Goal: Communication & Community: Answer question/provide support

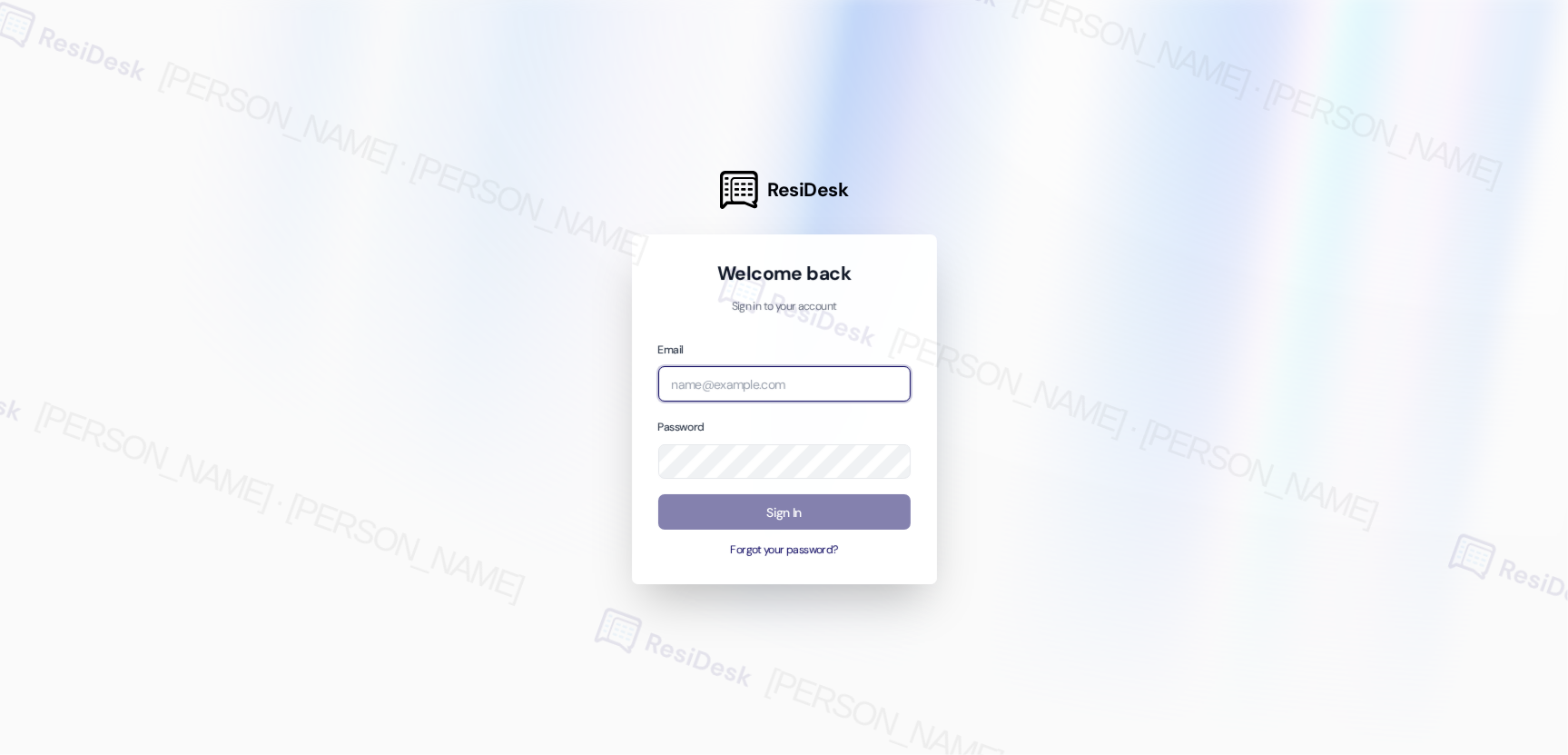
click at [746, 369] on input "email" at bounding box center [784, 384] width 253 height 35
click at [0, 754] on com-1password-button at bounding box center [0, 755] width 0 height 0
type input "automated-surveys-cardinal-mary.grace.tingson@cardinal.com"
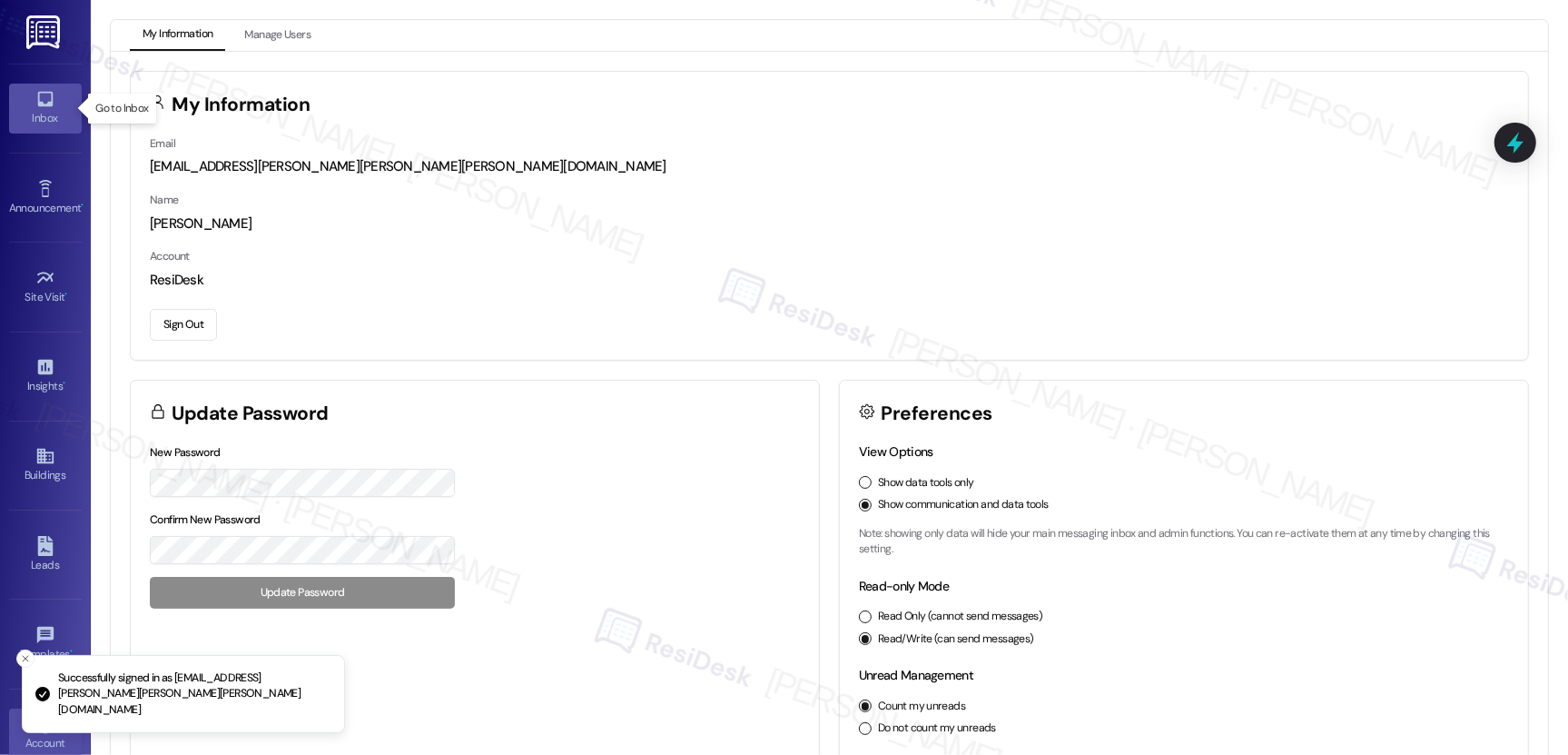
click at [57, 95] on link "Inbox" at bounding box center [45, 108] width 72 height 49
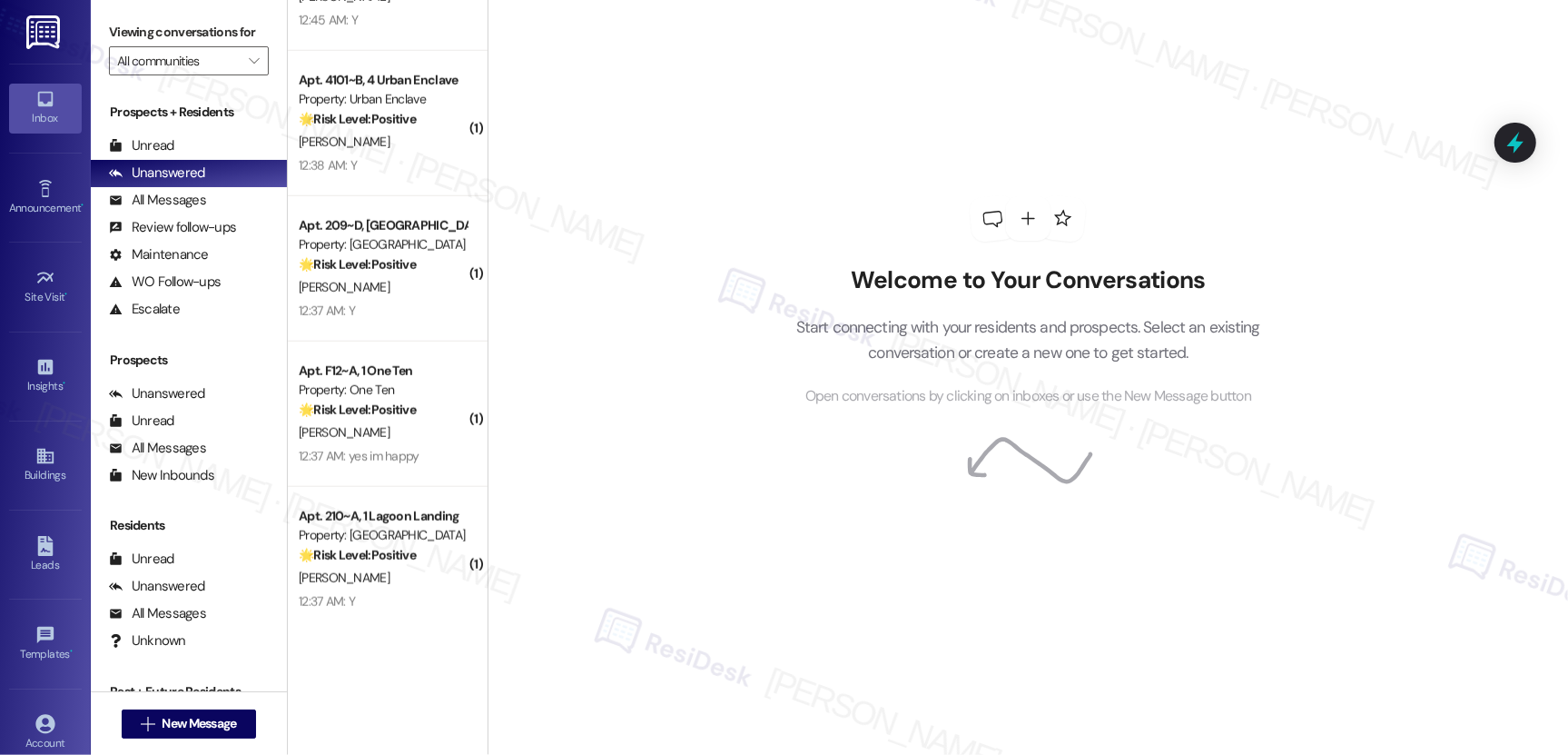
scroll to position [1553, 0]
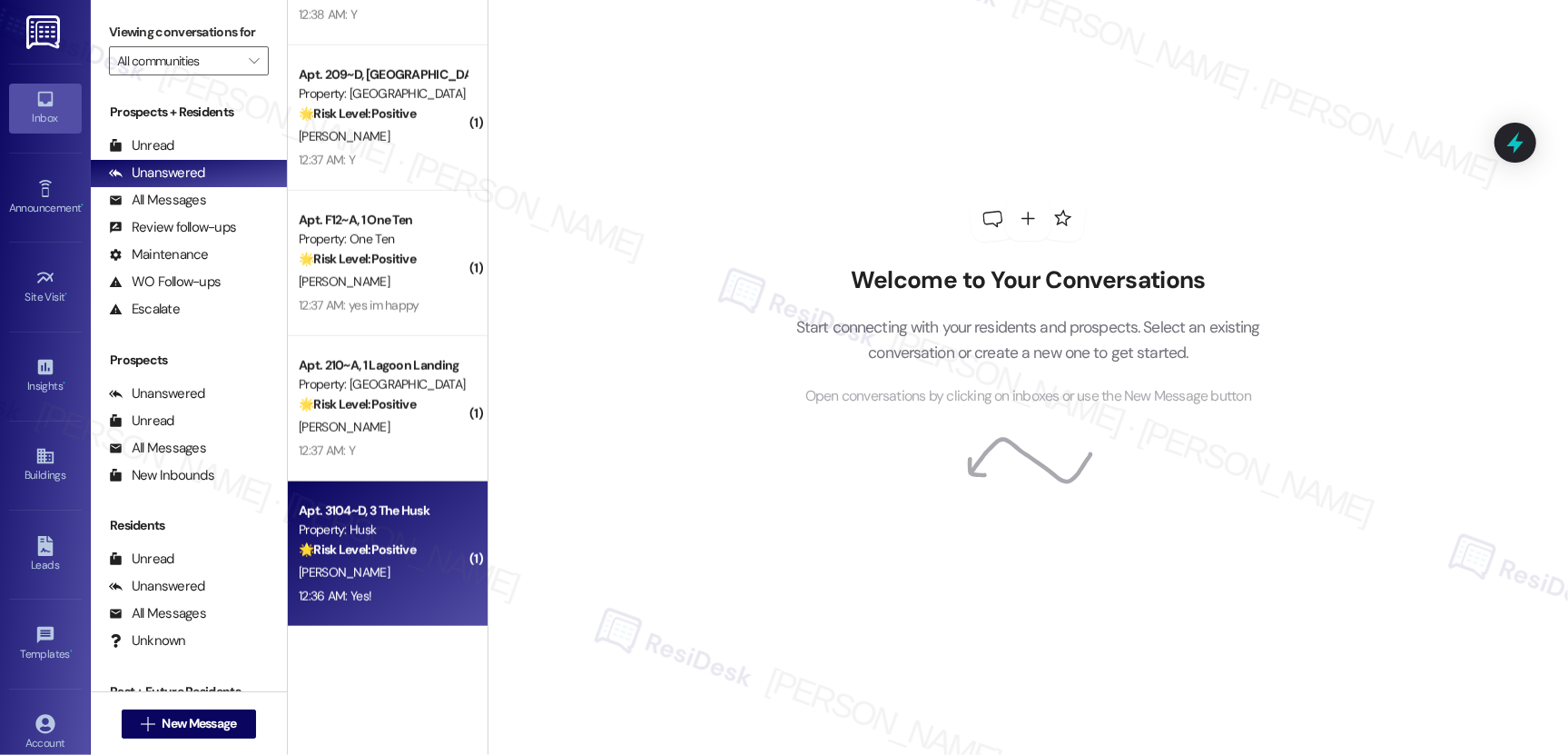
click at [412, 573] on div "K. Barnes" at bounding box center [382, 572] width 171 height 23
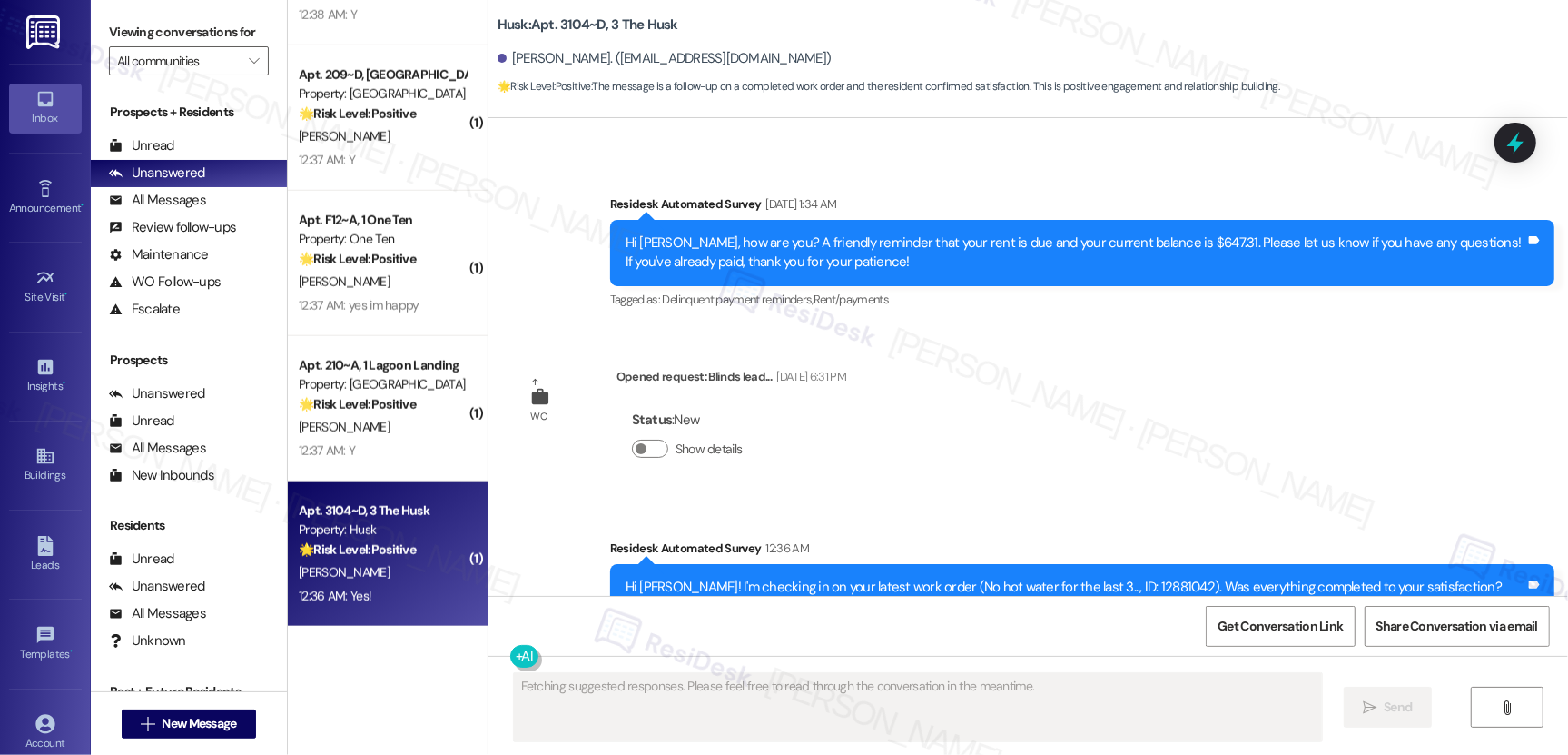
scroll to position [6248, 0]
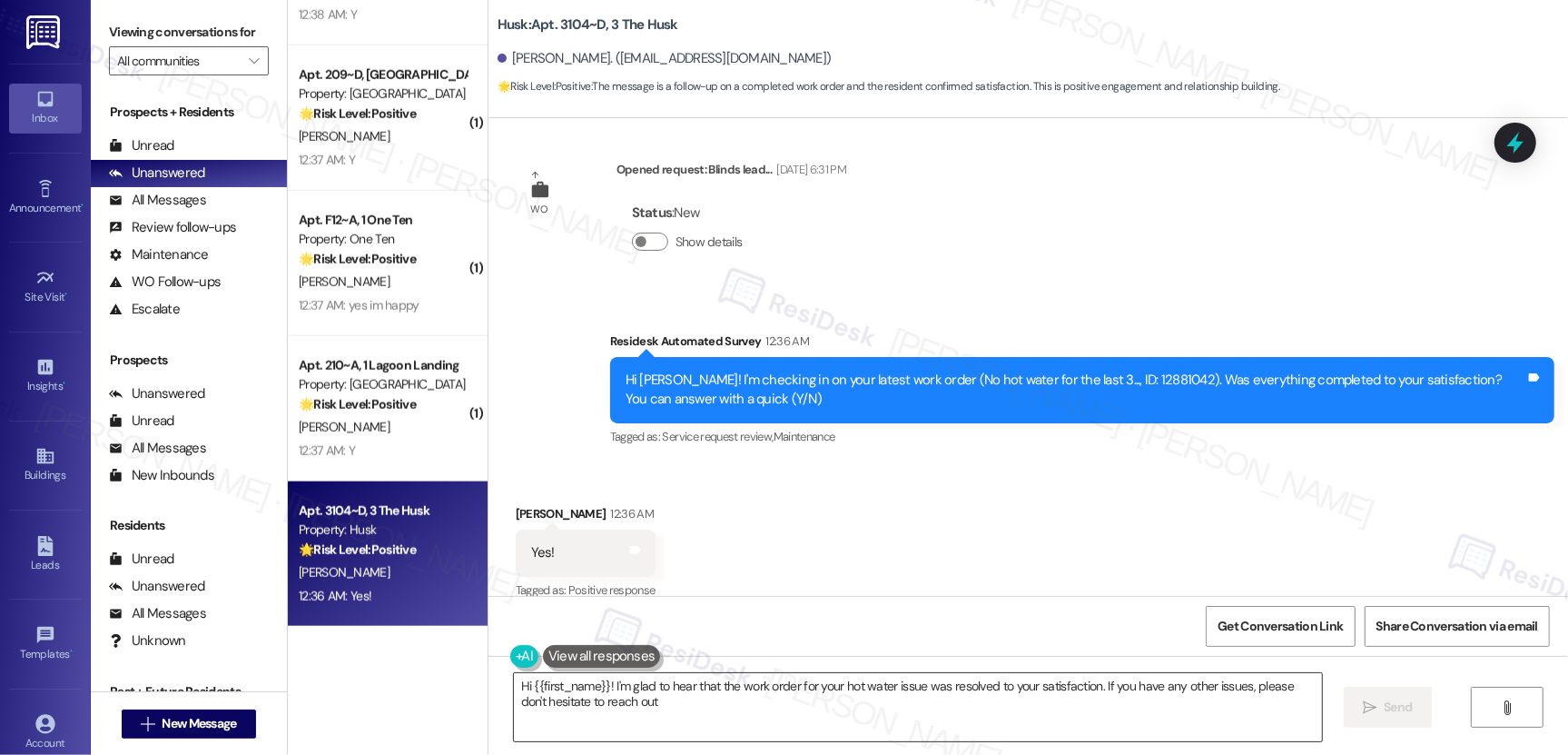
type textarea "Hi {{first_name}}! I'm glad to hear that the work order for your hot water issu…"
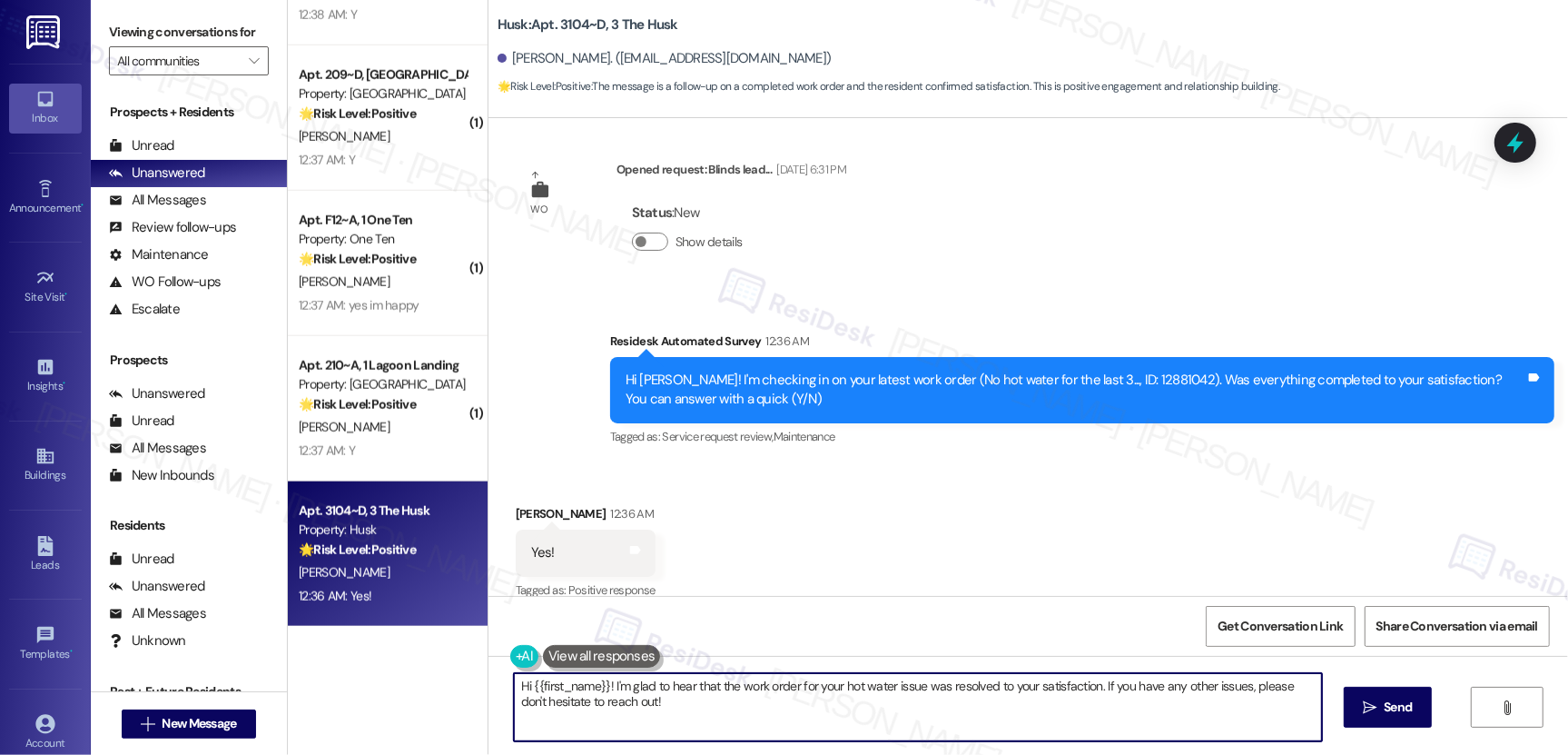
click at [764, 713] on textarea "Hi {{first_name}}! I'm glad to hear that the work order for your hot water issu…" at bounding box center [918, 707] width 808 height 69
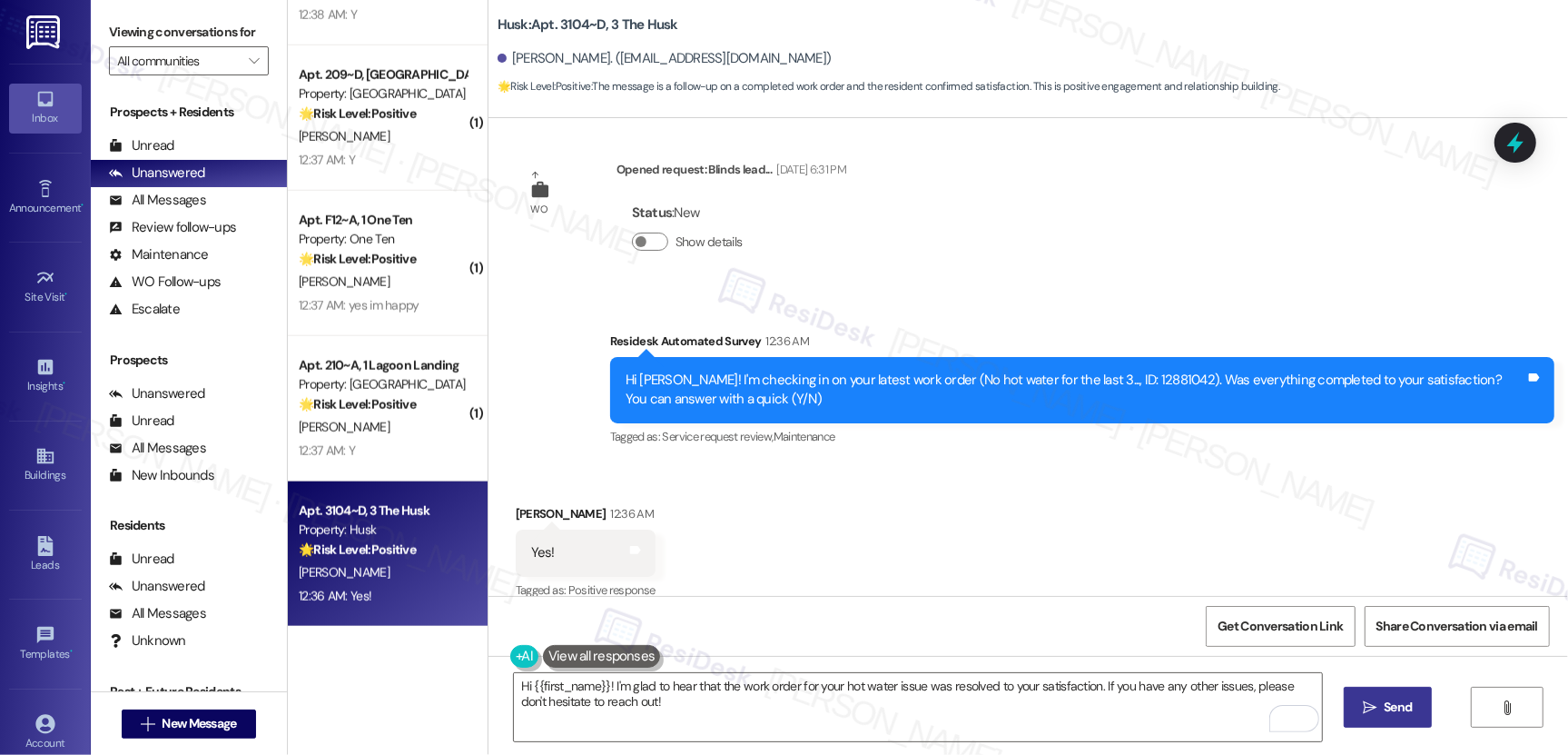
click at [1405, 723] on button " Send" at bounding box center [1388, 707] width 88 height 41
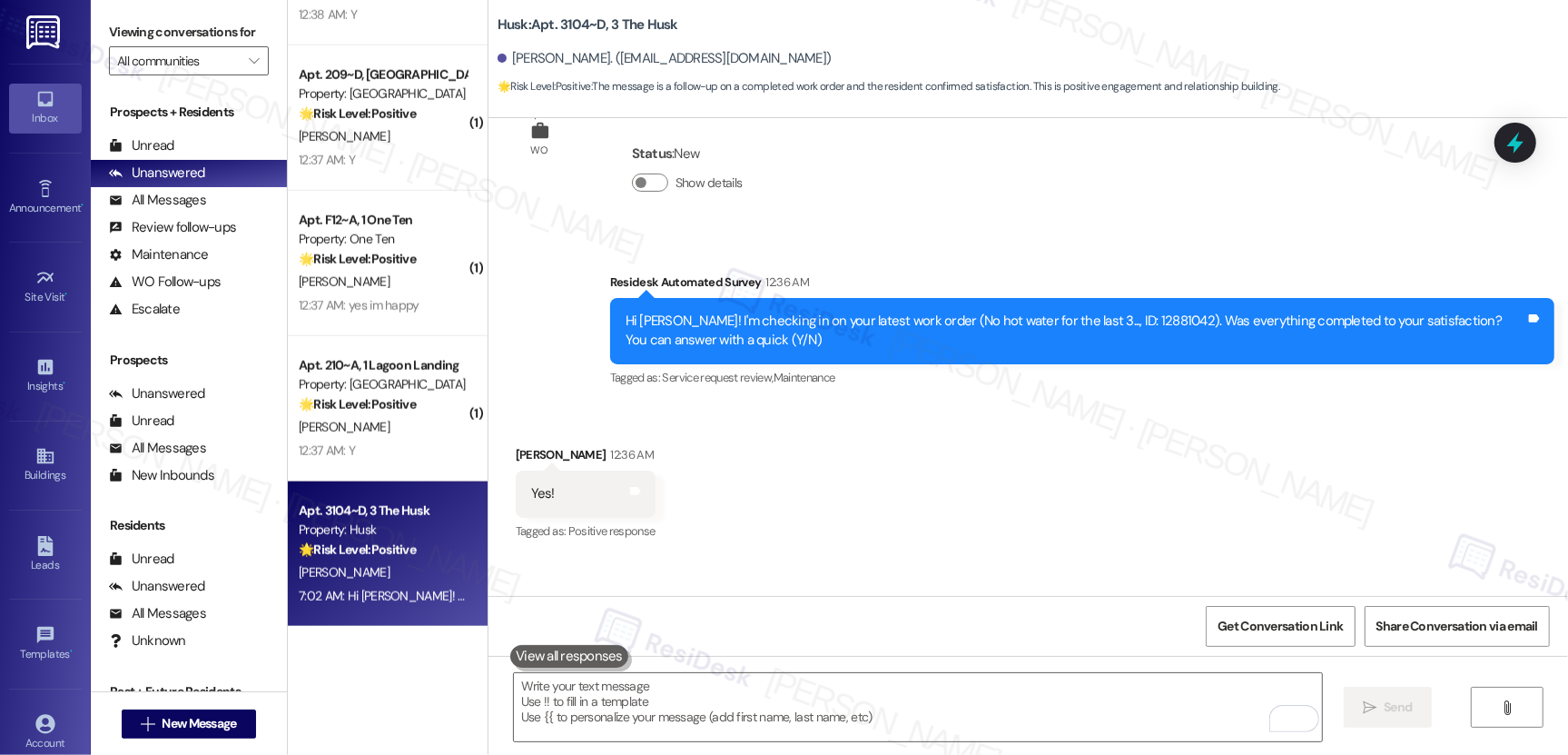
scroll to position [6298, 0]
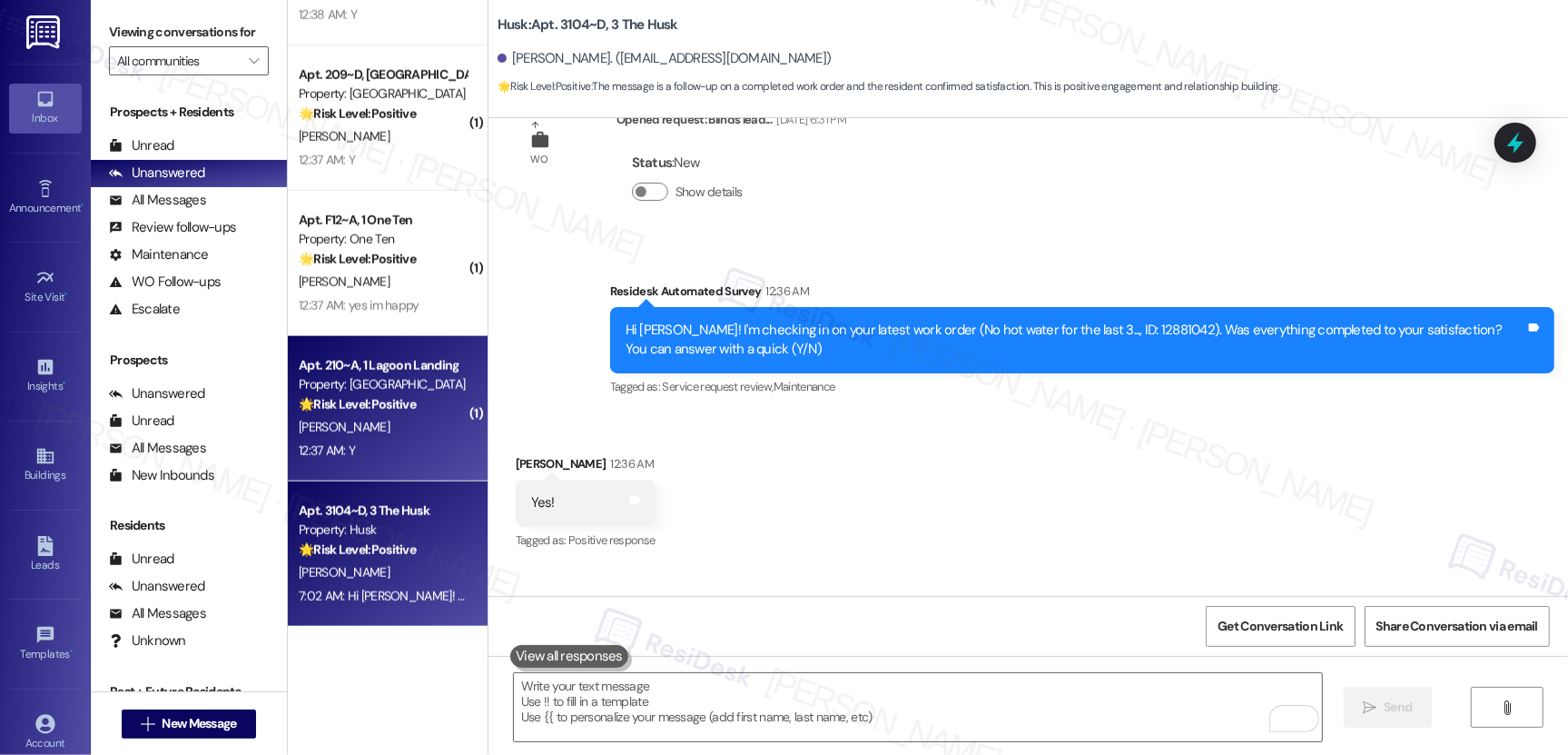
click at [405, 418] on div "S. Nourse" at bounding box center [382, 427] width 171 height 23
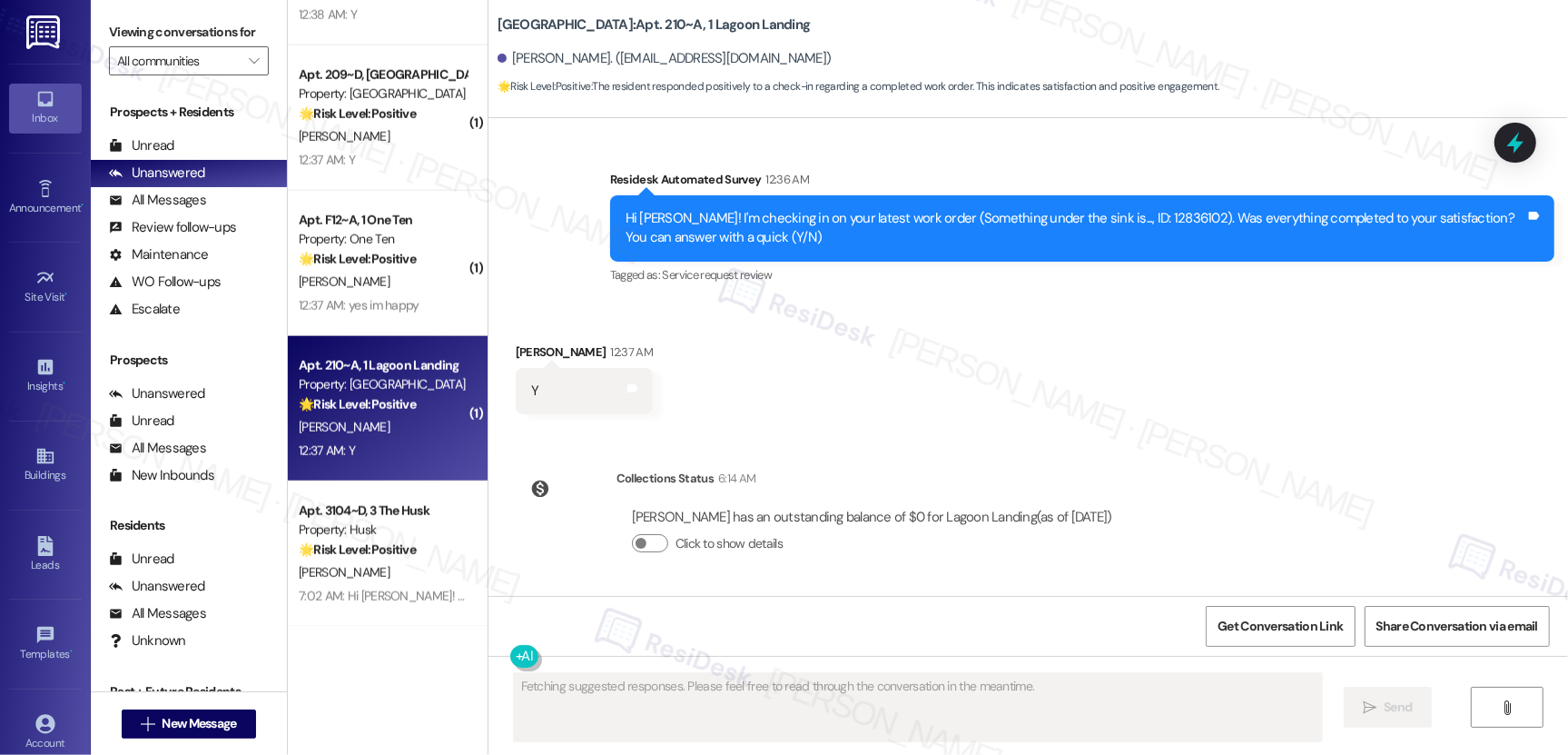
scroll to position [2682, 0]
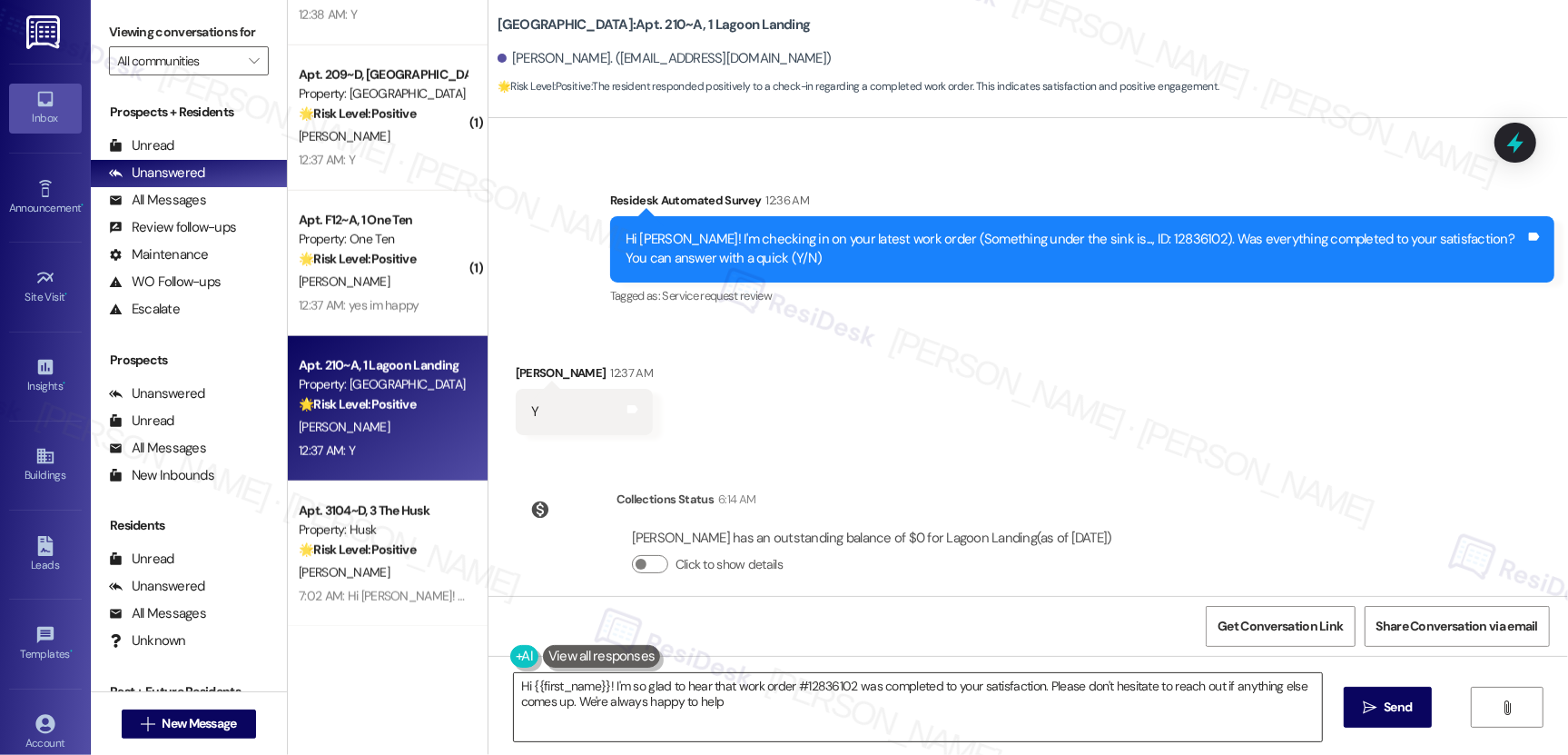
type textarea "Hi {{first_name}}! I'm so glad to hear that work order #12836102 was completed …"
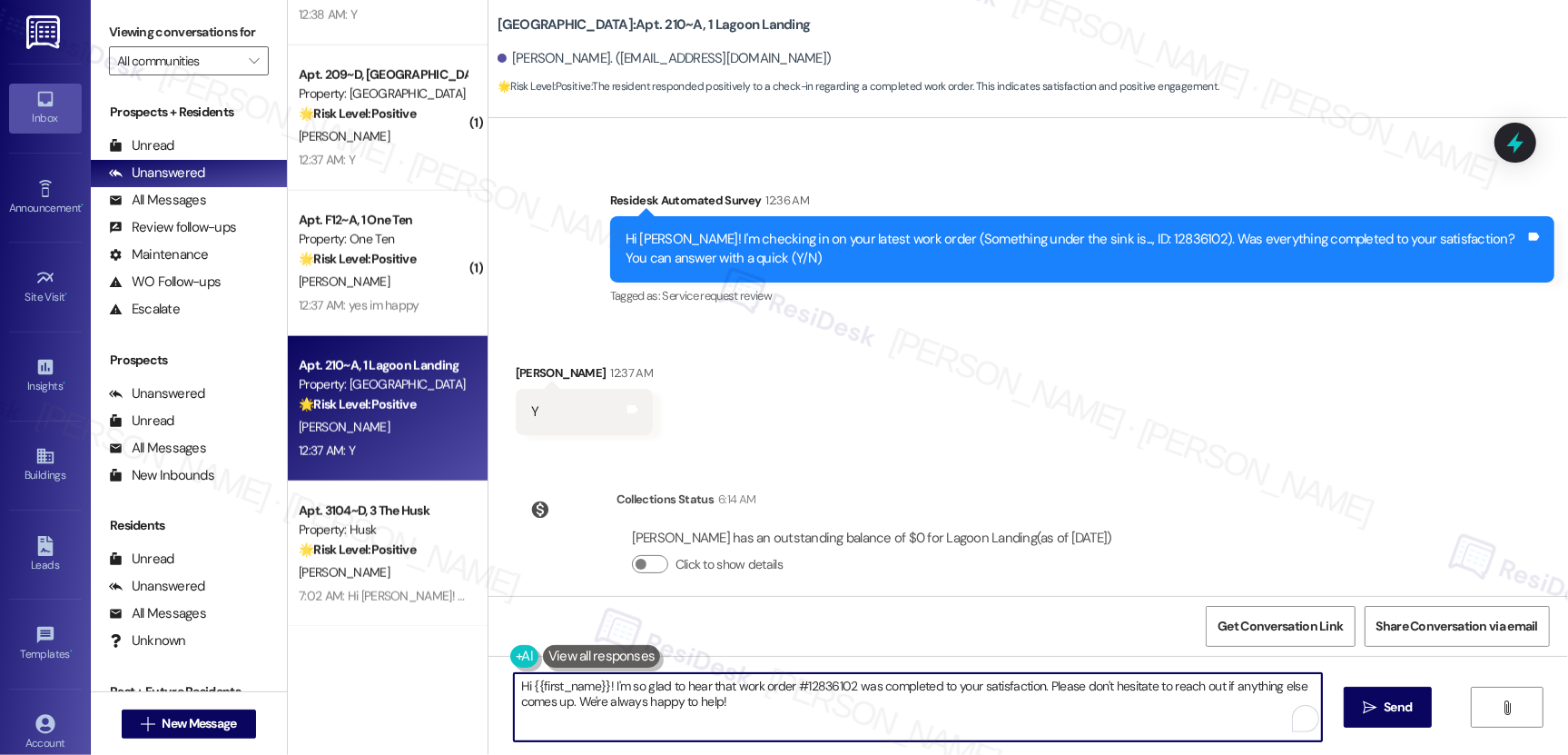
click at [747, 718] on textarea "Hi {{first_name}}! I'm so glad to hear that work order #12836102 was completed …" at bounding box center [918, 707] width 808 height 69
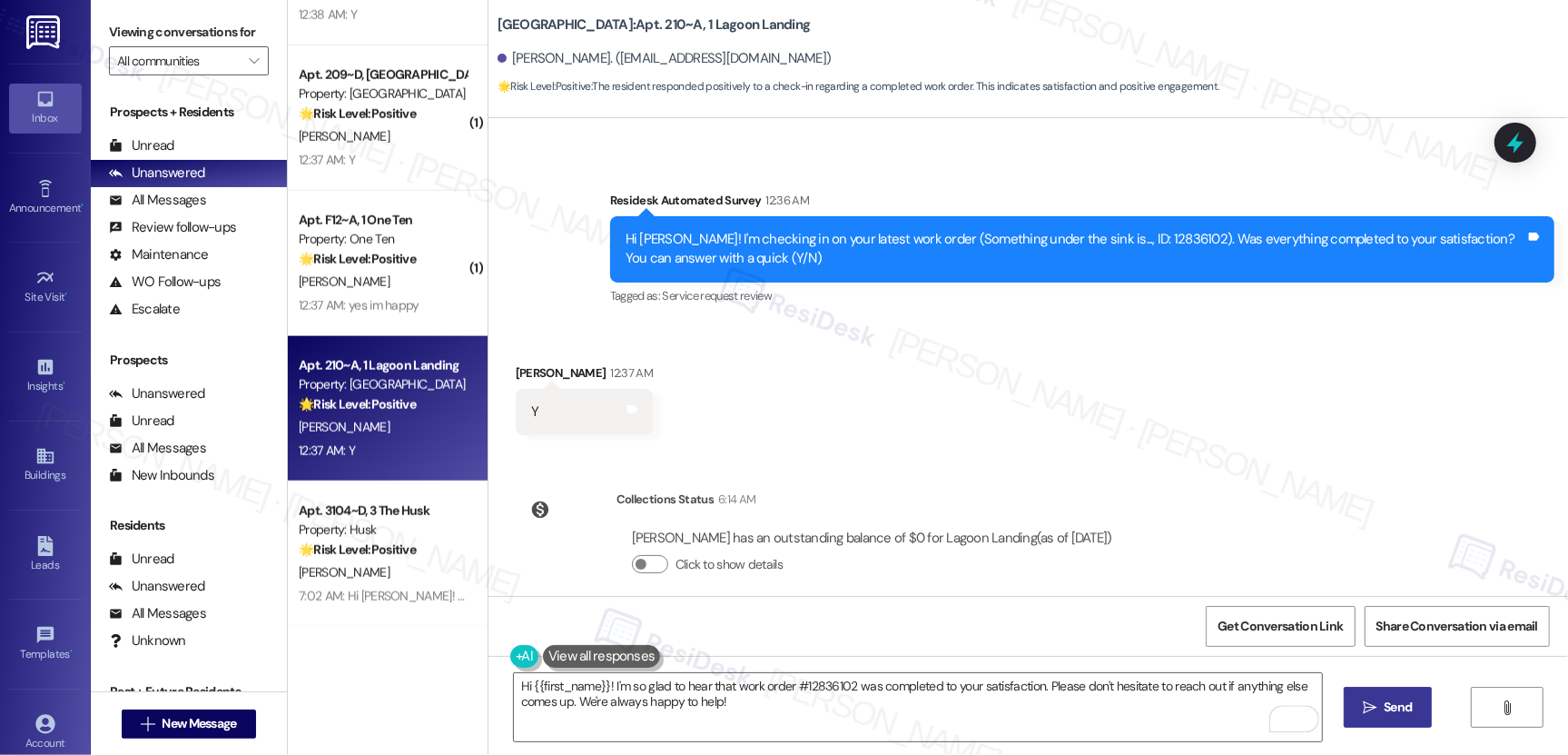
click at [1404, 721] on button " Send" at bounding box center [1388, 707] width 88 height 41
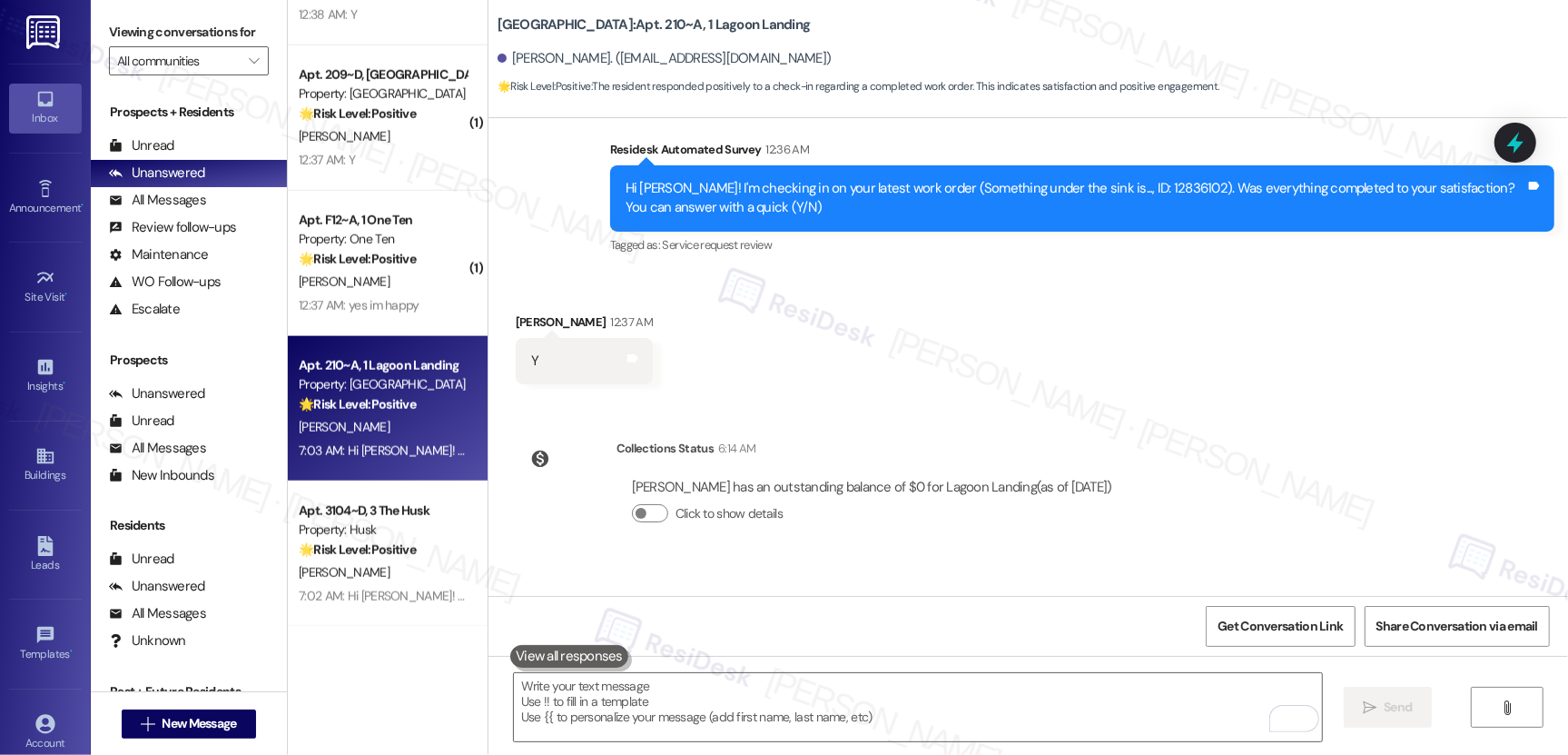
scroll to position [2829, 0]
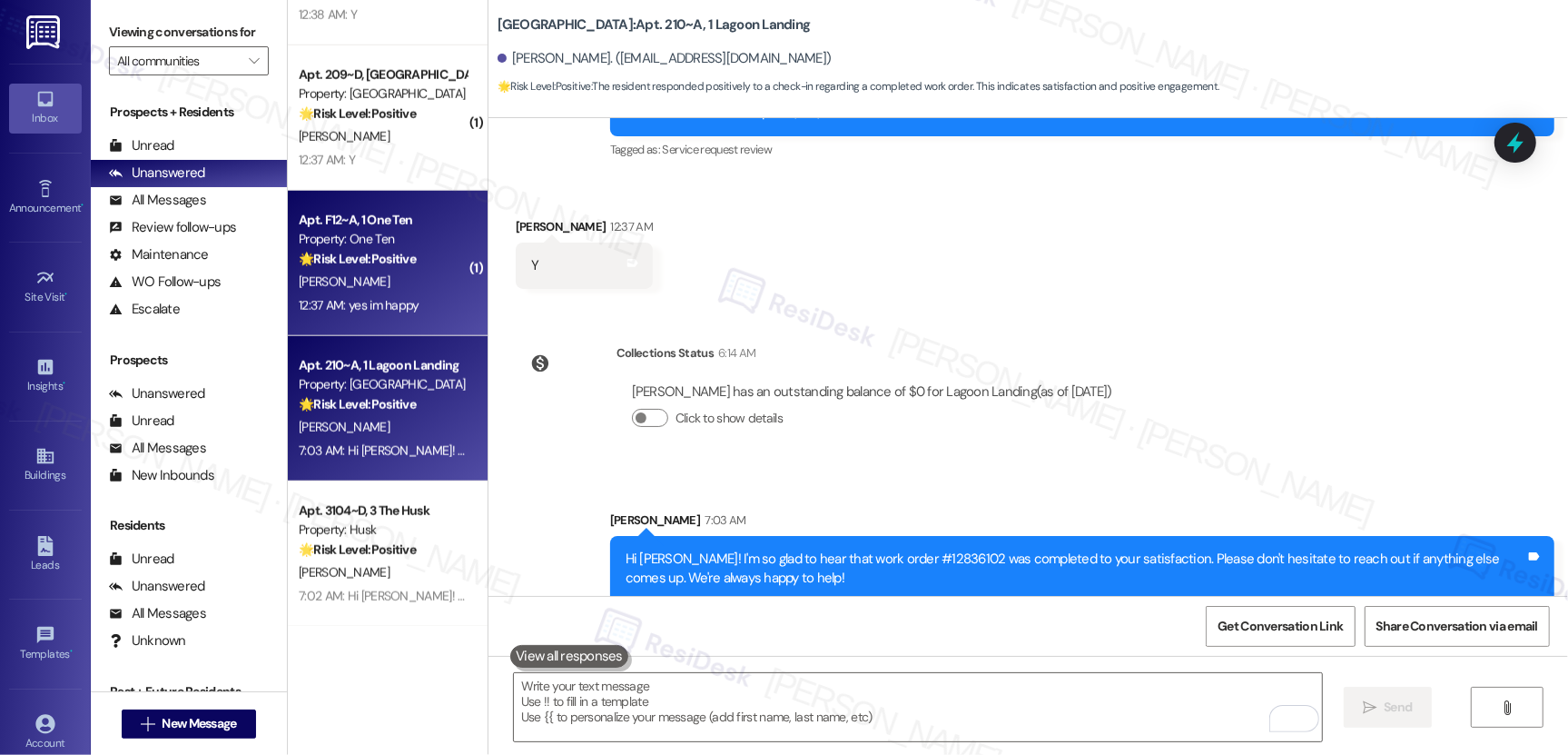
click at [342, 285] on div "J. Figgers" at bounding box center [382, 281] width 171 height 23
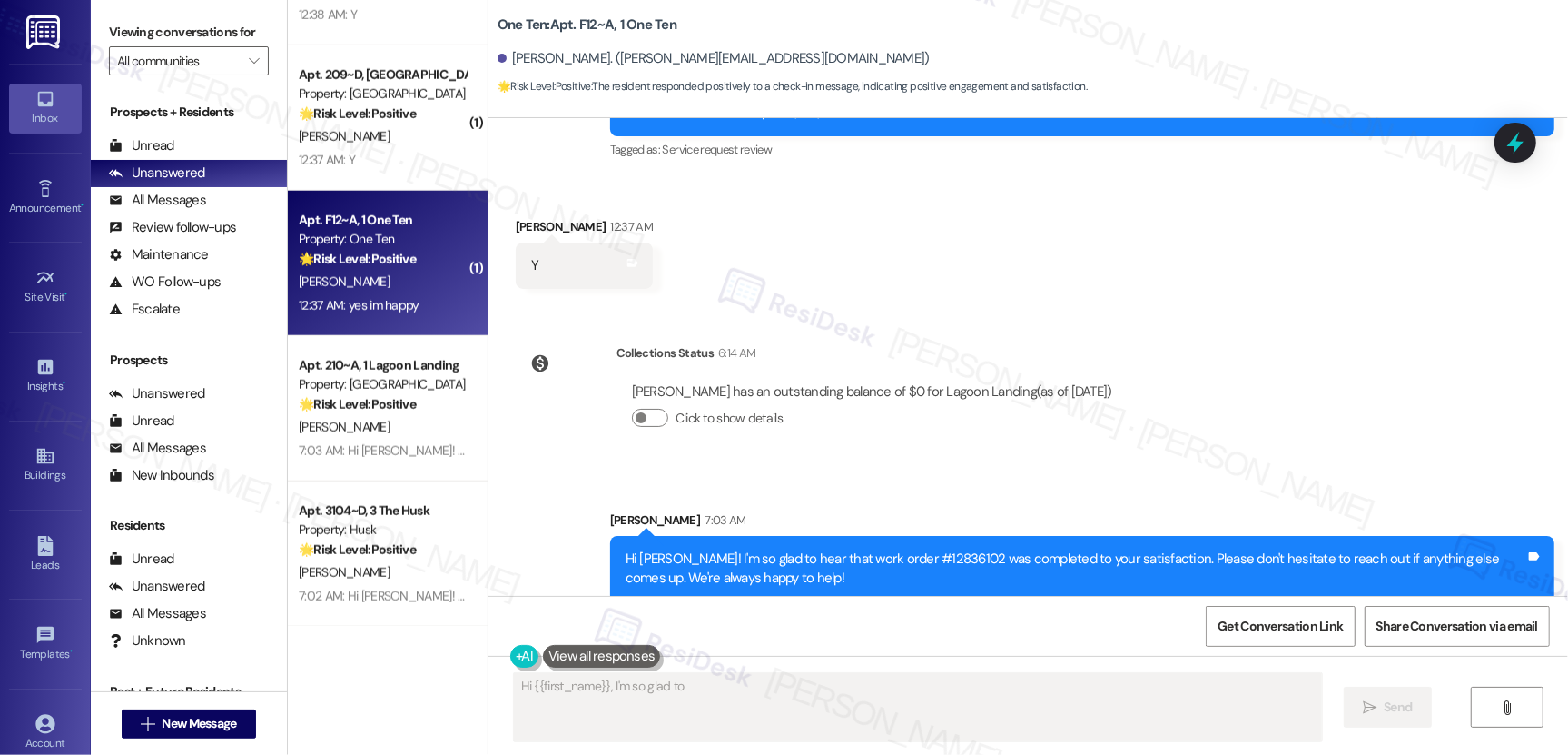
scroll to position [654, 0]
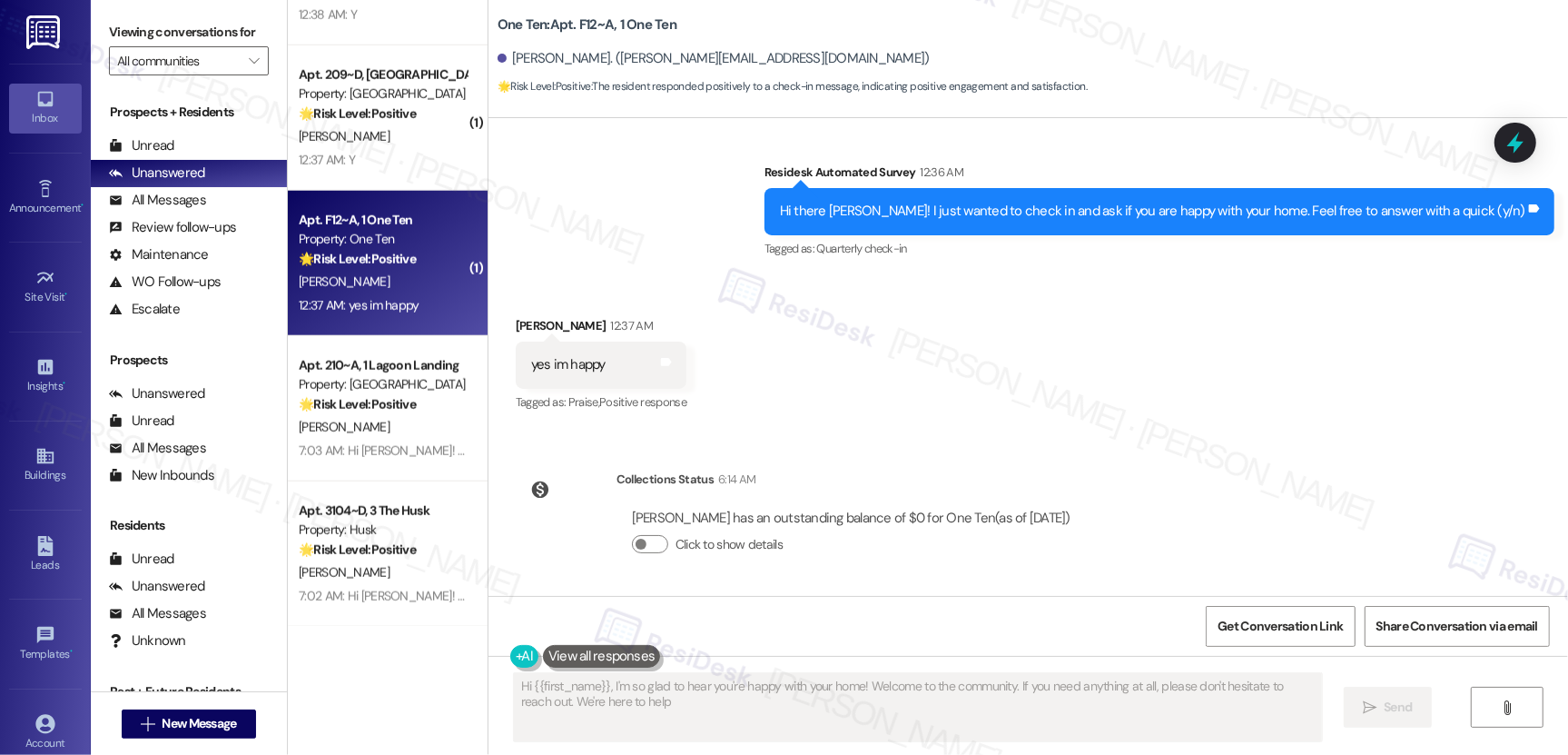
type textarea "Hi {{first_name}}, I'm so glad to hear you're happy with your home! Welcome to …"
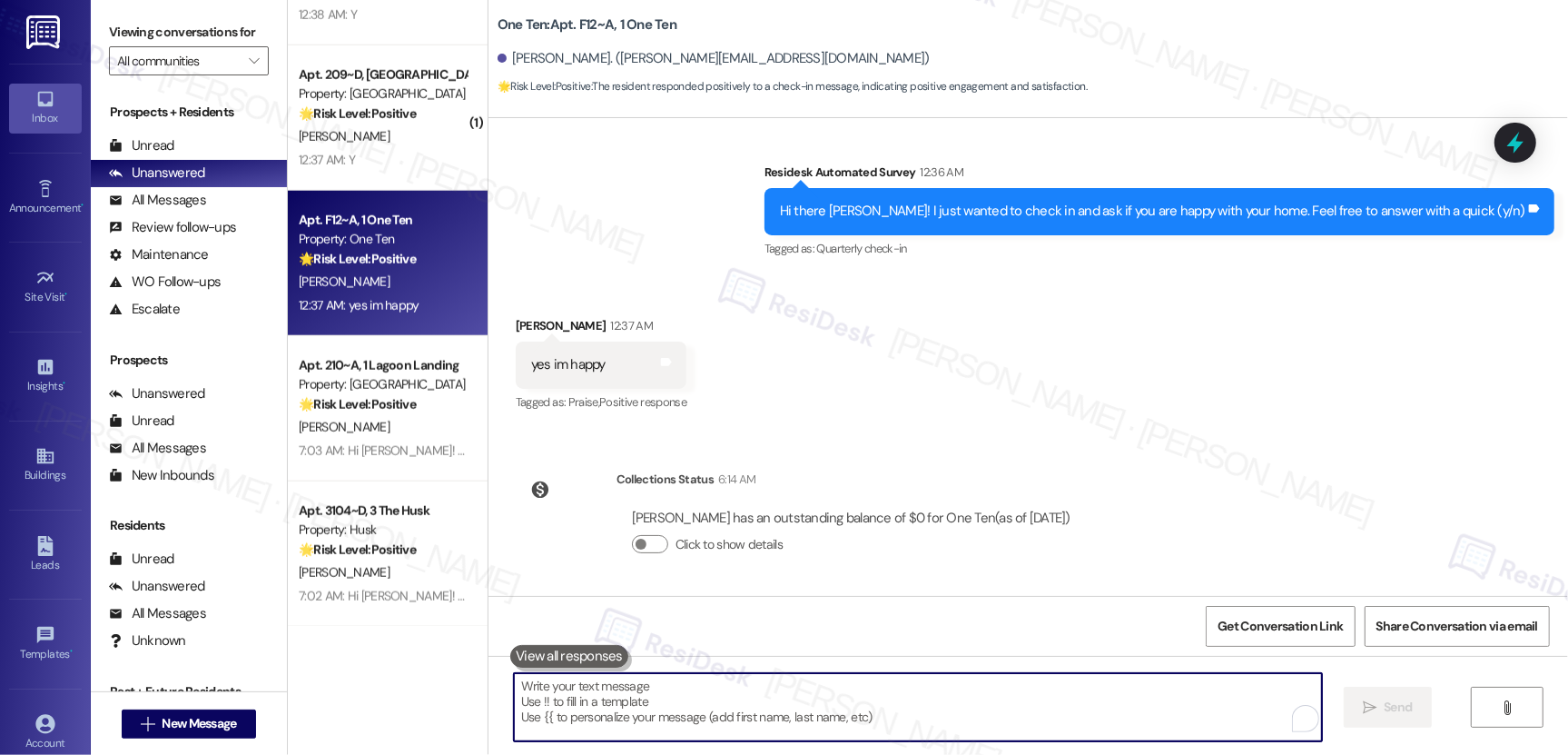
click at [607, 702] on textarea "To enrich screen reader interactions, please activate Accessibility in Grammarl…" at bounding box center [918, 707] width 808 height 69
click at [600, 719] on textarea "To enrich screen reader interactions, please activate Accessibility in Grammarl…" at bounding box center [918, 707] width 808 height 69
click at [535, 653] on button at bounding box center [569, 655] width 119 height 23
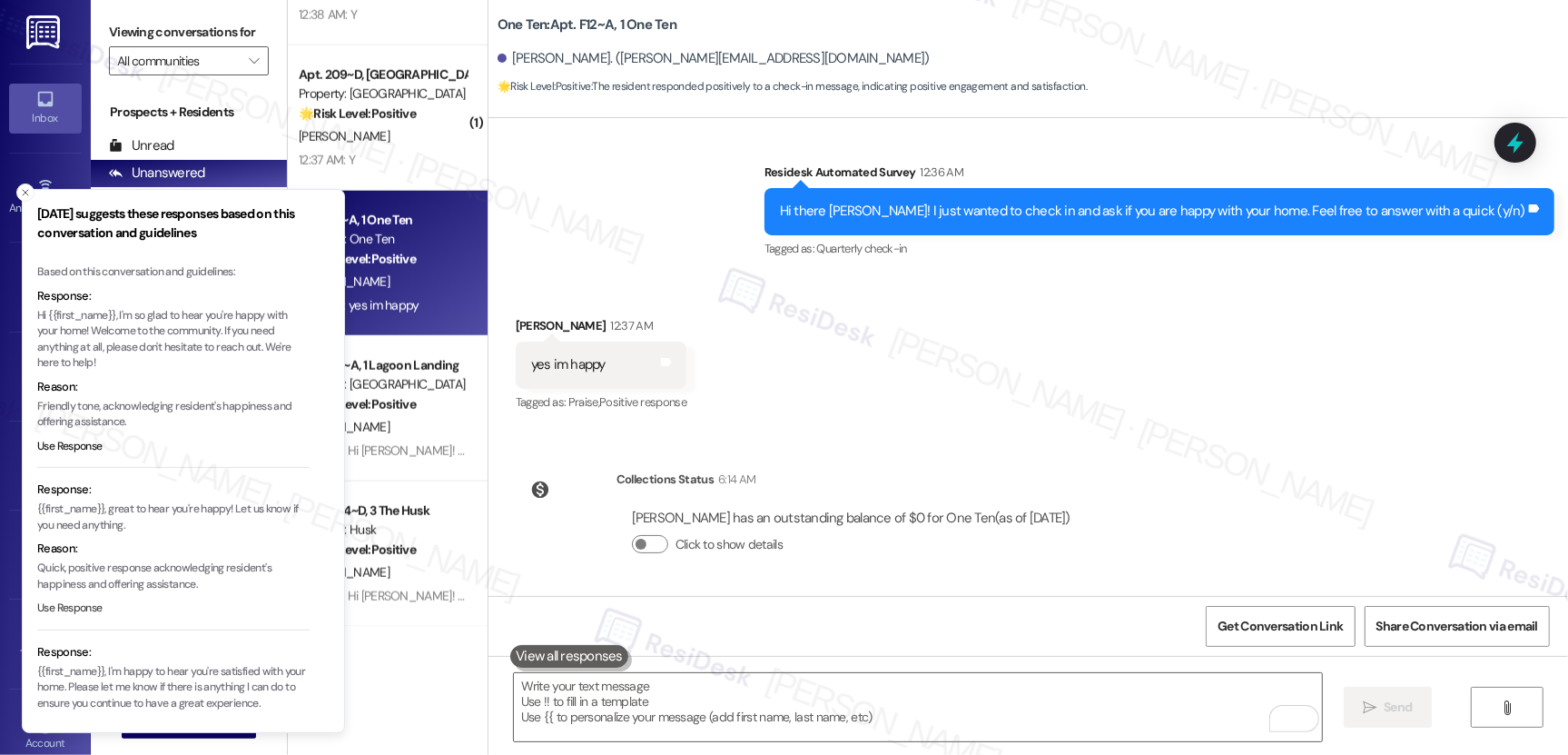
click at [75, 609] on button "Use Response" at bounding box center [70, 608] width 66 height 17
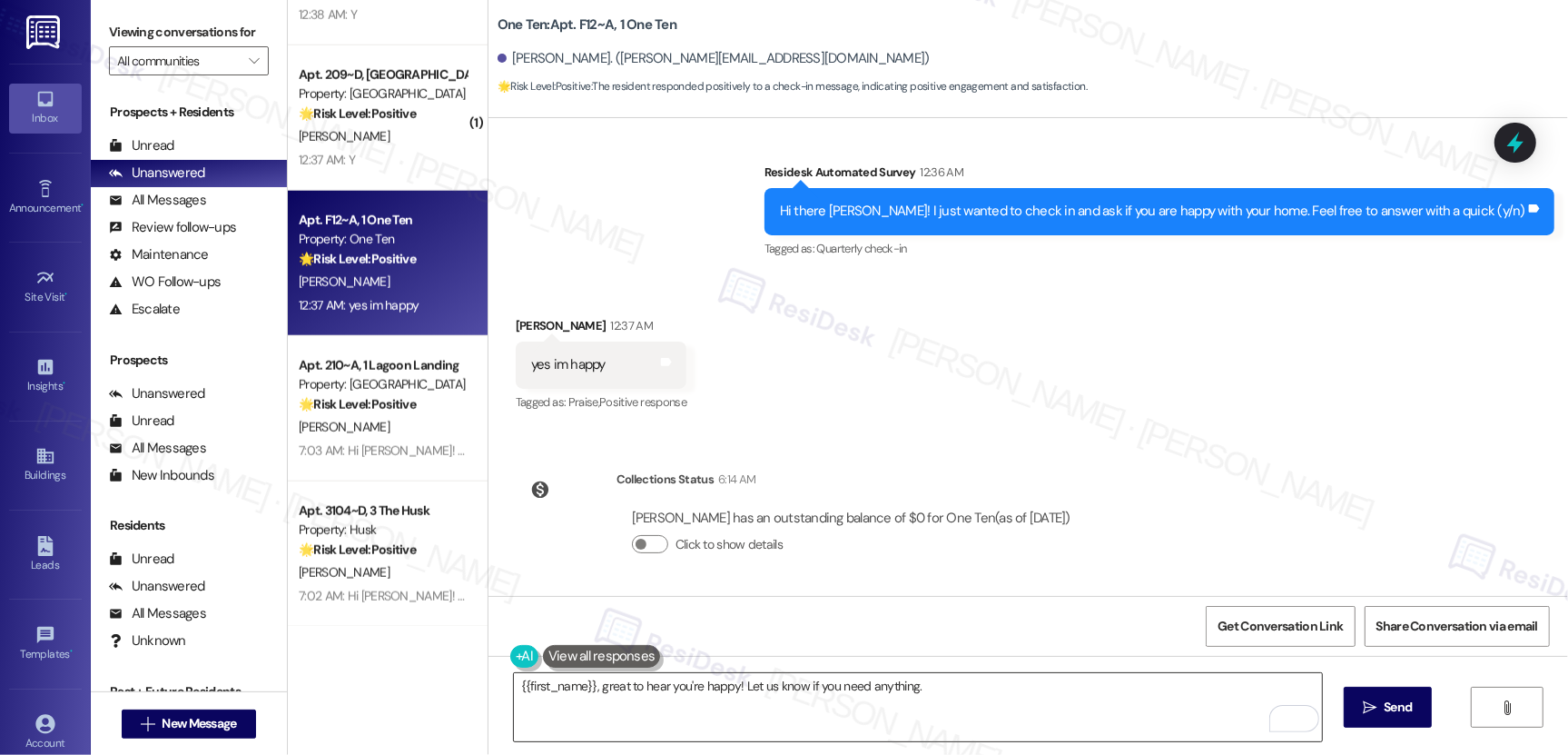
click at [604, 692] on textarea "{{first_name}}, great to hear you're happy! Let us know if you need anything." at bounding box center [918, 707] width 808 height 69
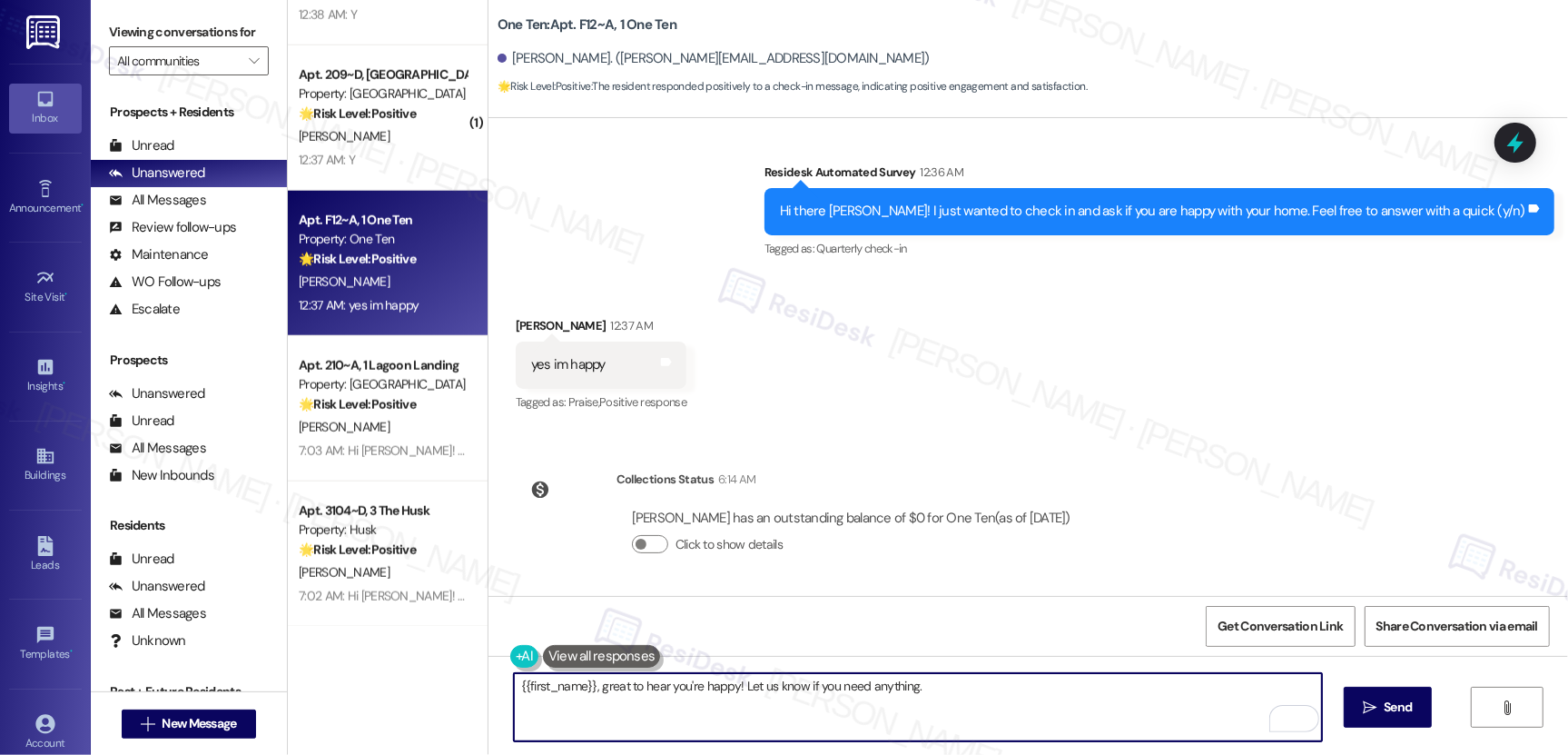
click at [604, 693] on textarea "{{first_name}}, great to hear you're happy! Let us know if you need anything." at bounding box center [918, 707] width 808 height 69
paste textarea "Hi {{first_name}}! Thank you for letting us know! We’re so glad to hear that yo…"
type textarea "Hi {{first_name}}! Thank you for letting us know! We’re so glad to hear that yo…"
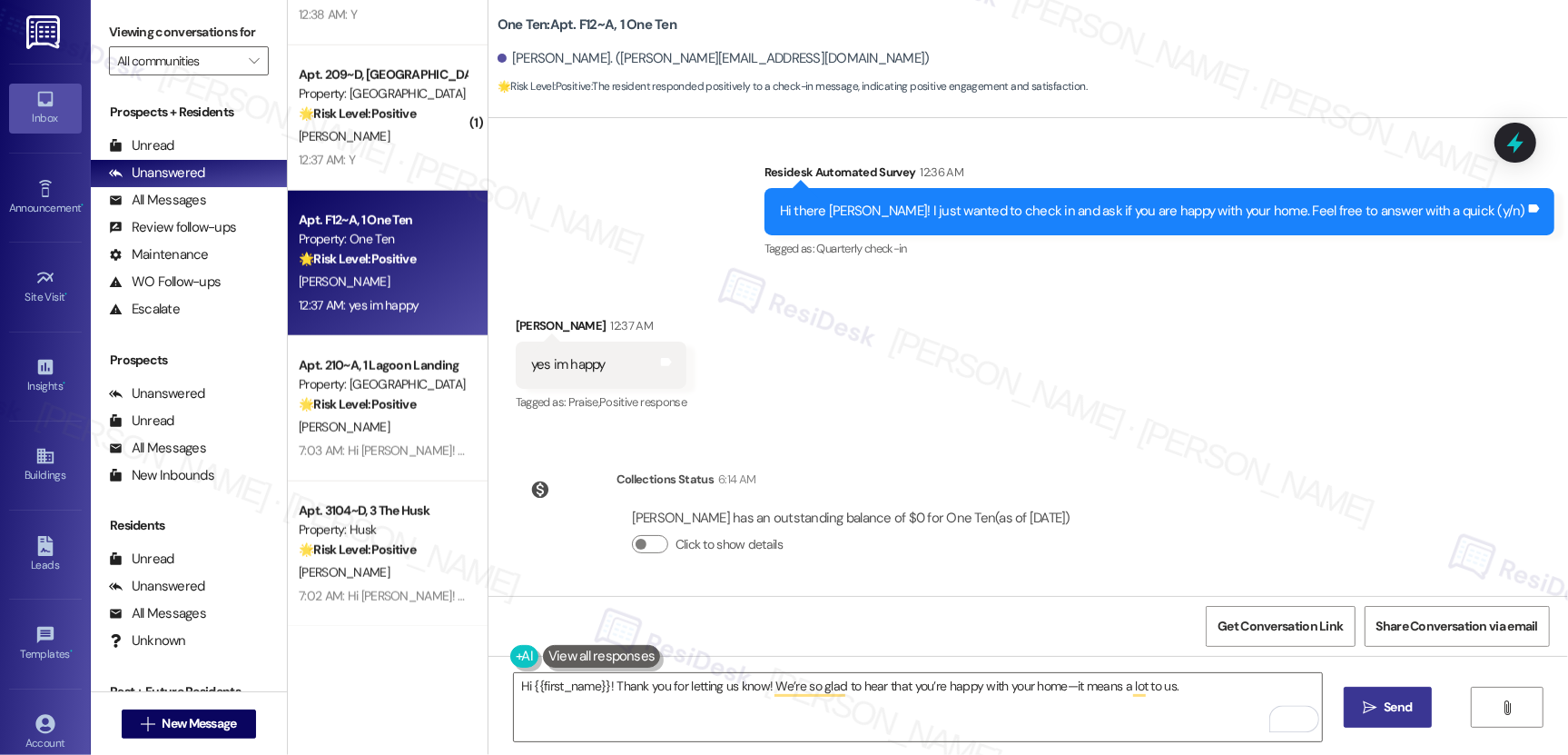
click at [1381, 701] on span "Send" at bounding box center [1399, 706] width 35 height 19
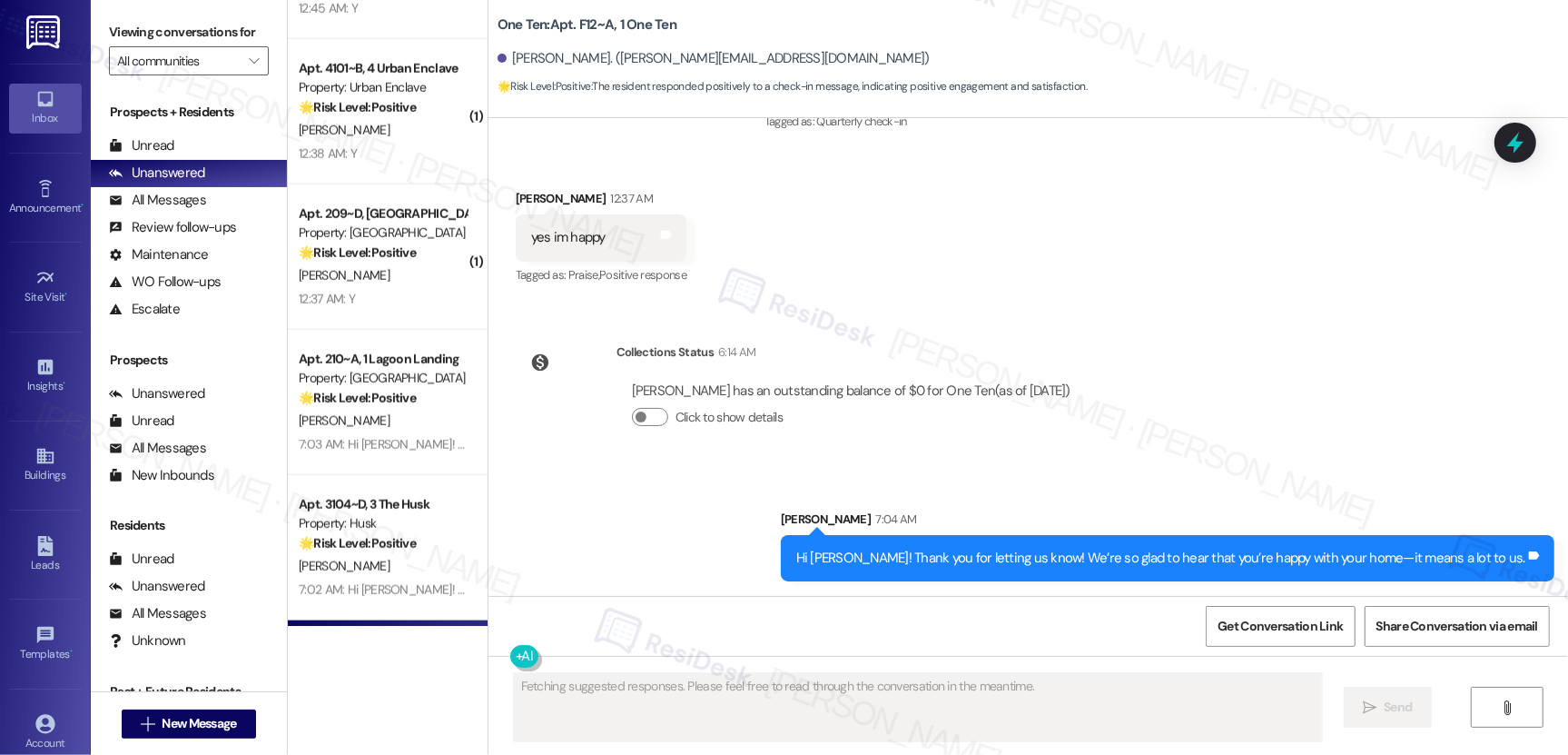
scroll to position [1407, 0]
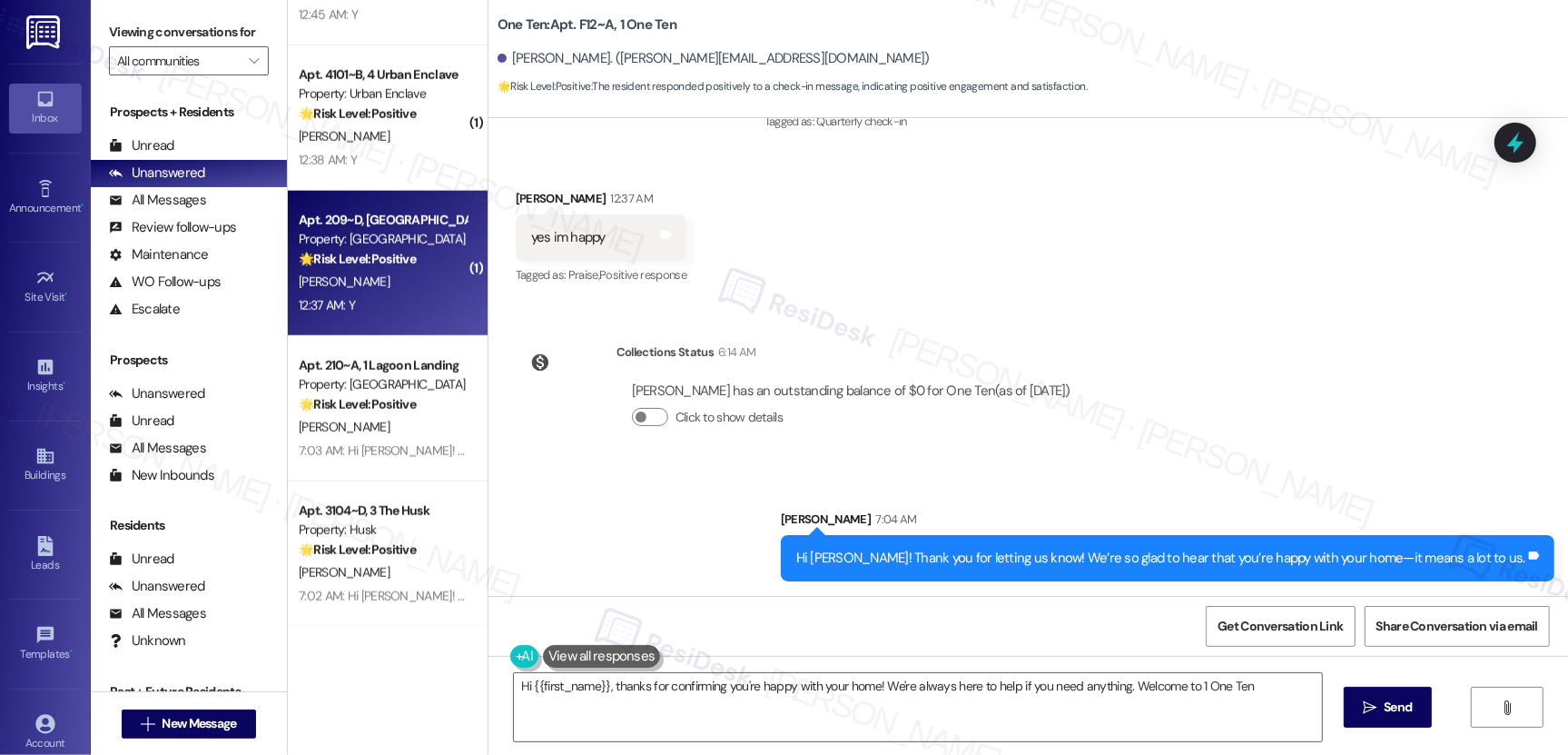
type textarea "Hi {{first_name}}, thanks for confirming you're happy with your home! We're alw…"
click at [374, 282] on div "R. Black-Maye" at bounding box center [382, 281] width 171 height 23
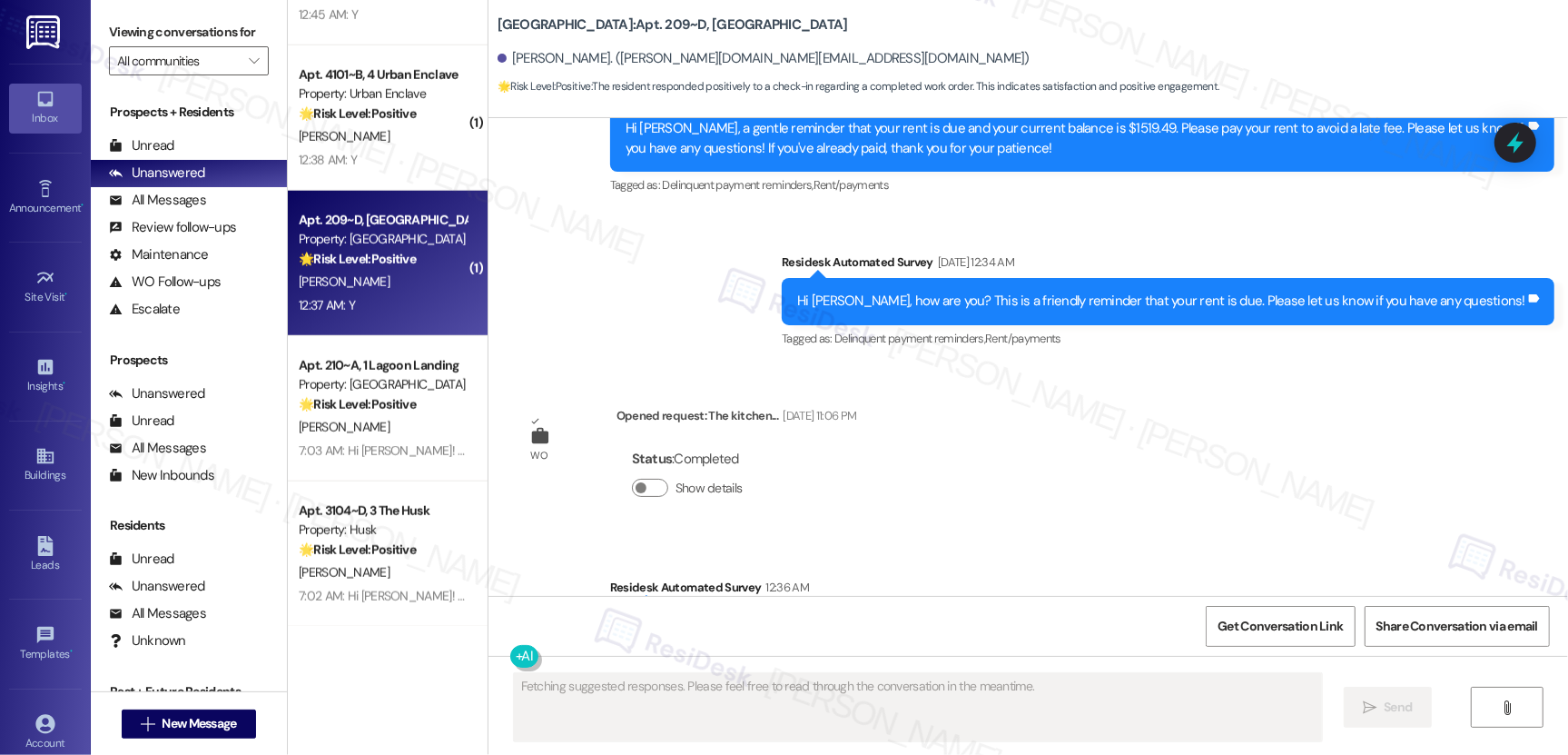
scroll to position [2778, 0]
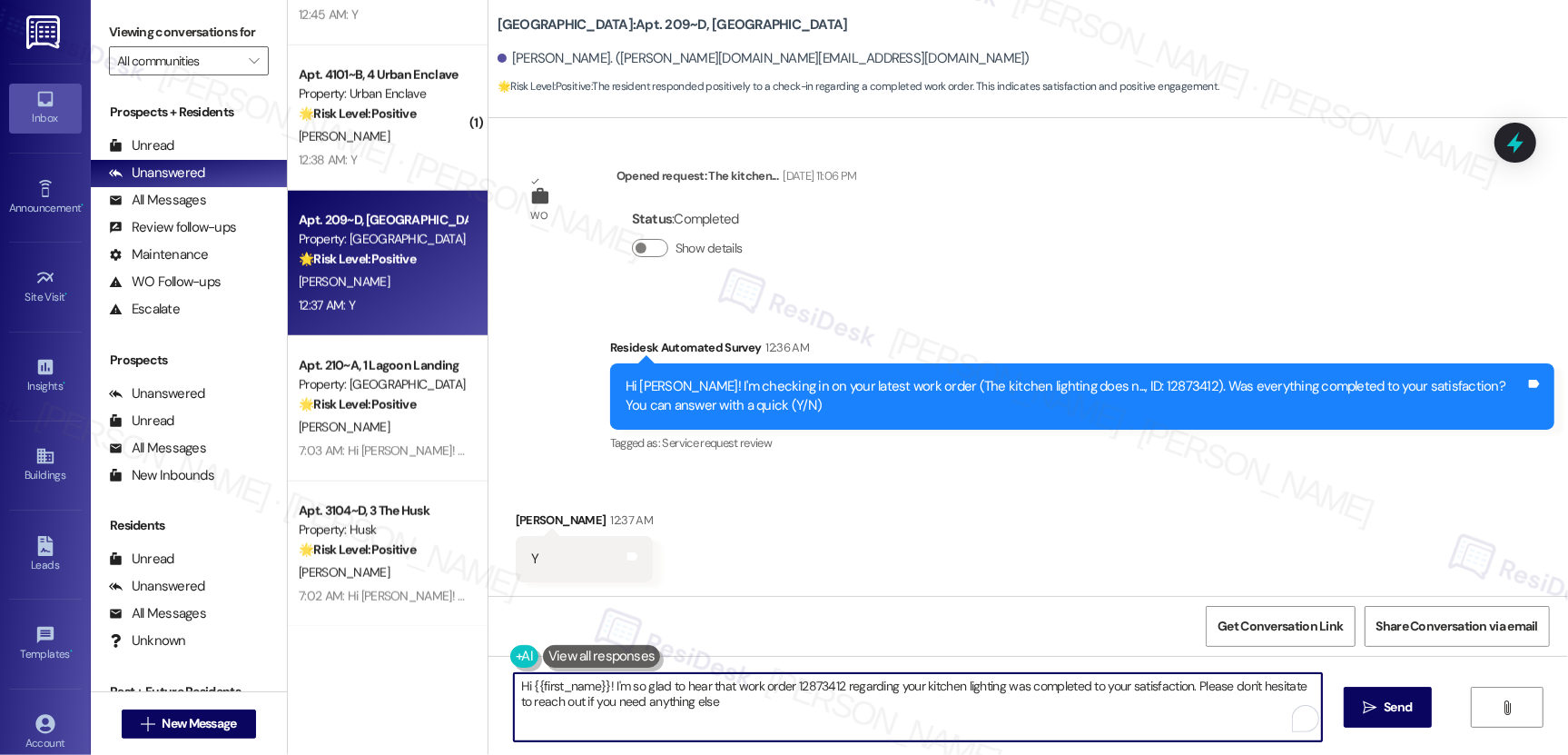
type textarea "Hi {{first_name}}! I'm so glad to hear that work order 12873412 regarding your …"
click at [1401, 705] on span "Send" at bounding box center [1398, 706] width 28 height 19
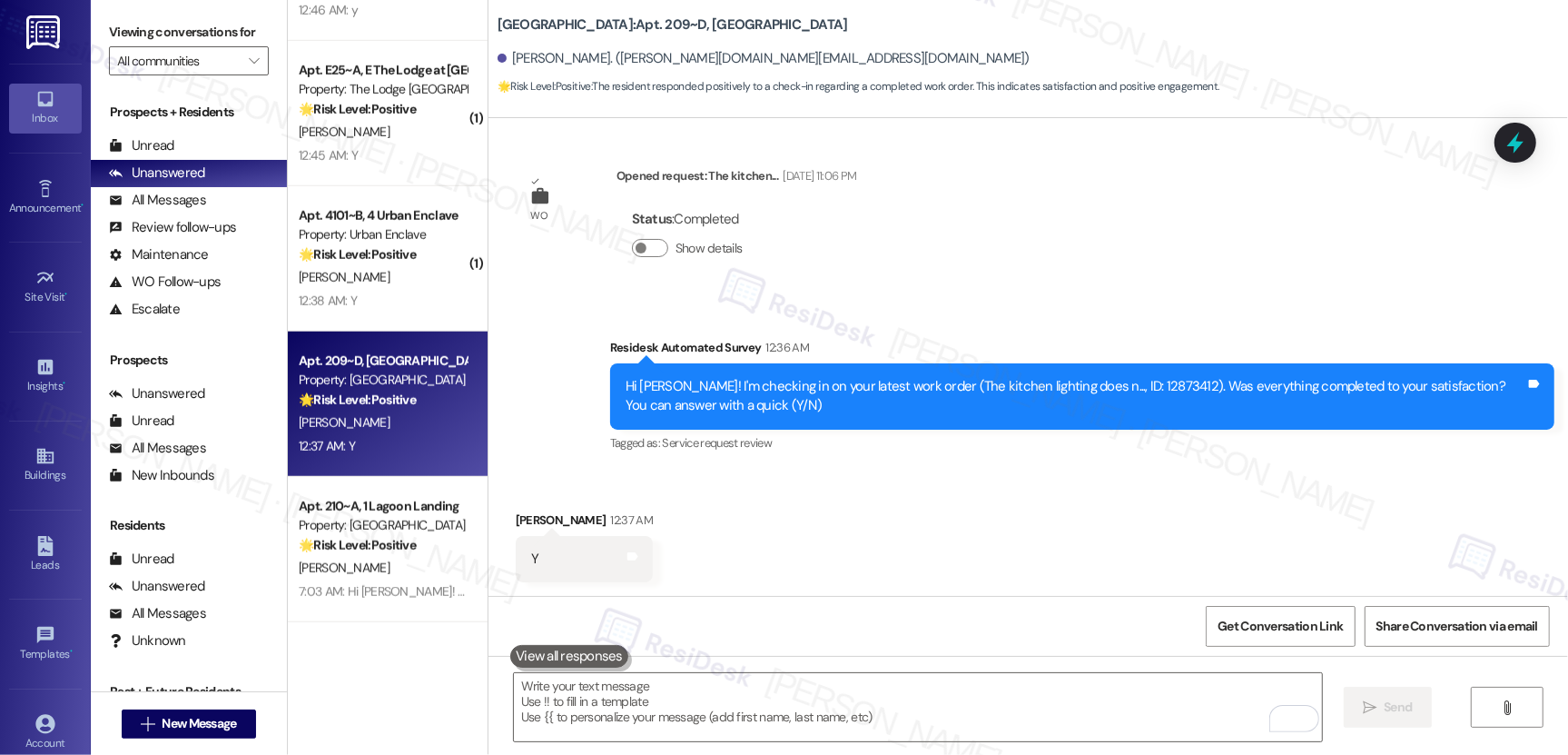
scroll to position [1260, 0]
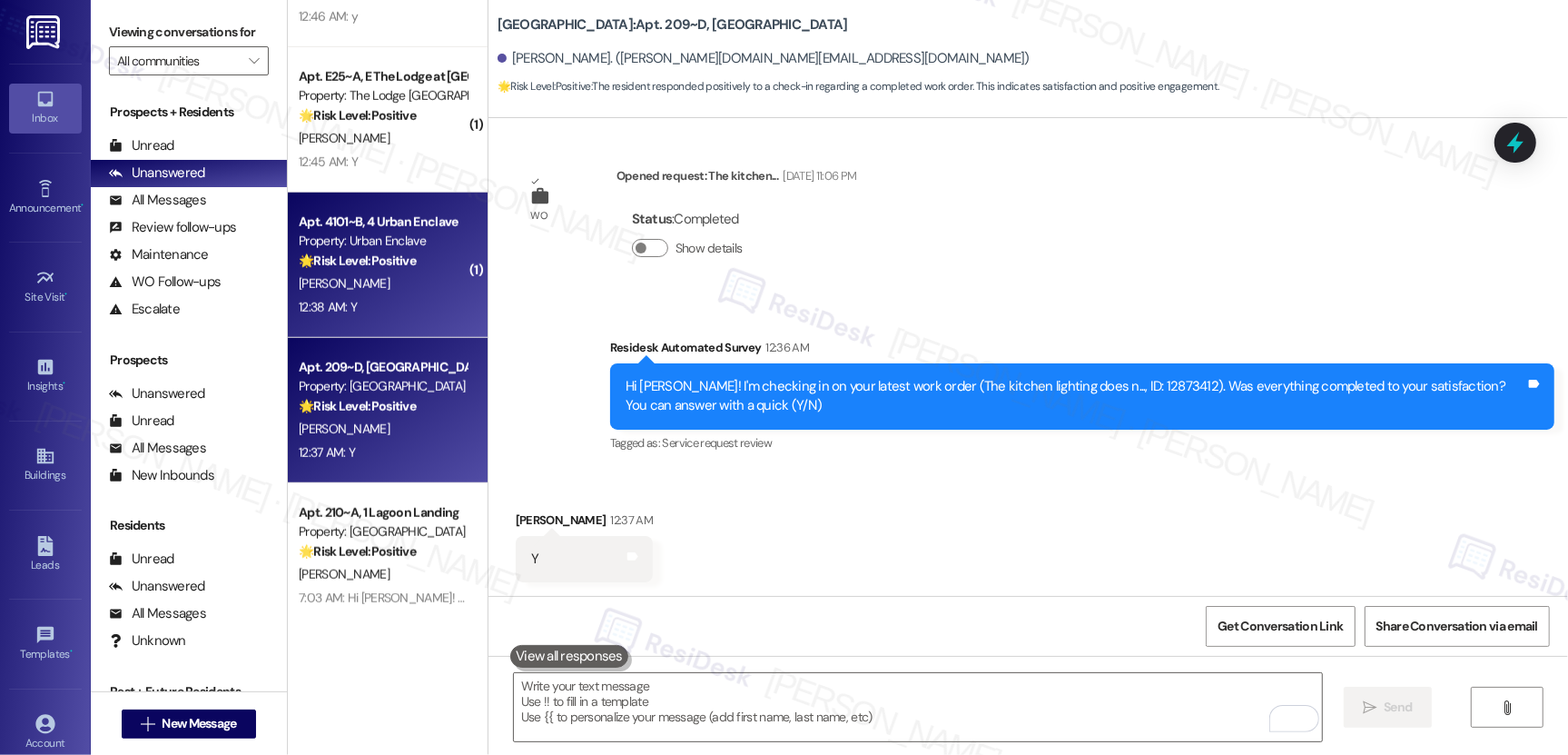
click at [382, 282] on div "N. Visbal" at bounding box center [382, 283] width 171 height 23
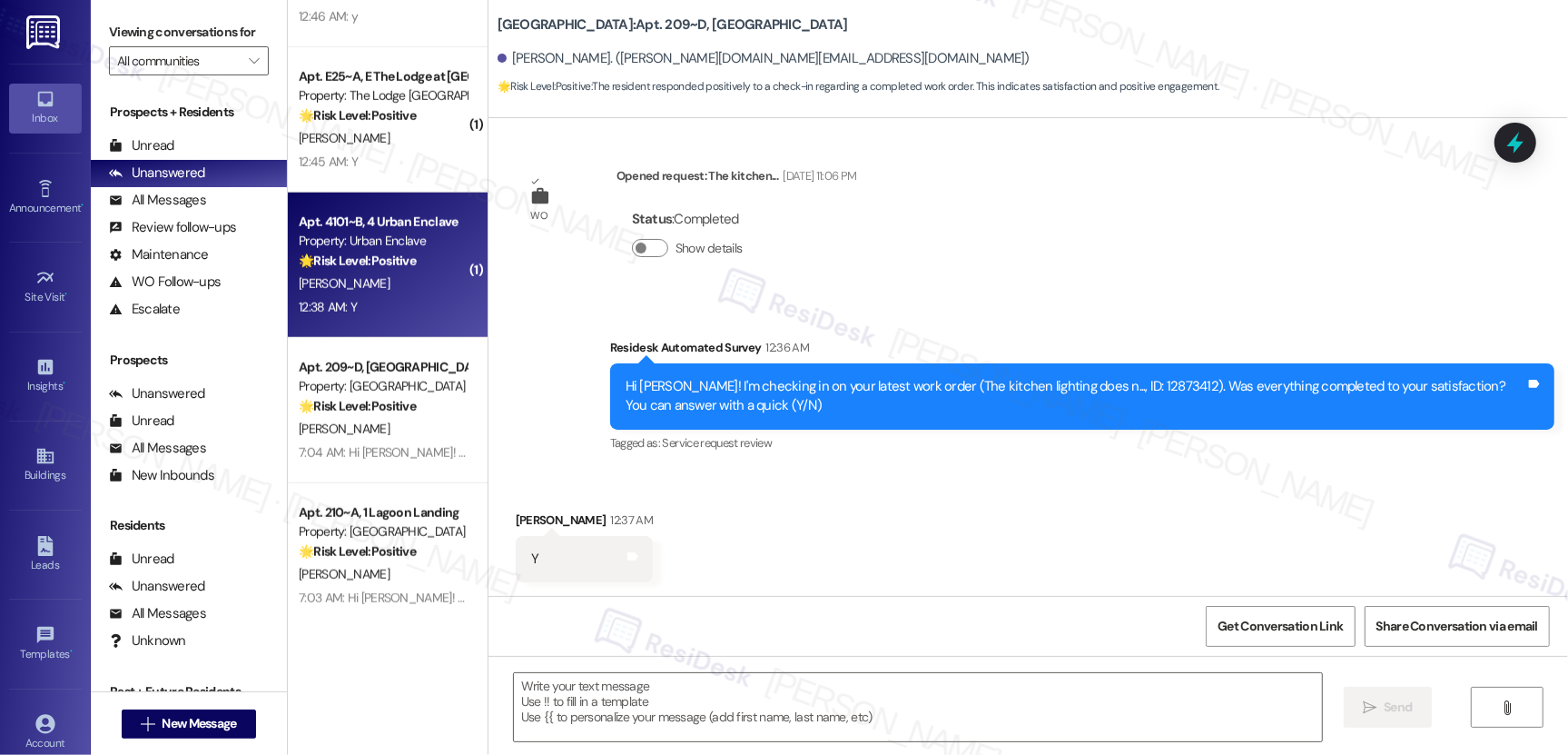
type textarea "Fetching suggested responses. Please feel free to read through the conversation…"
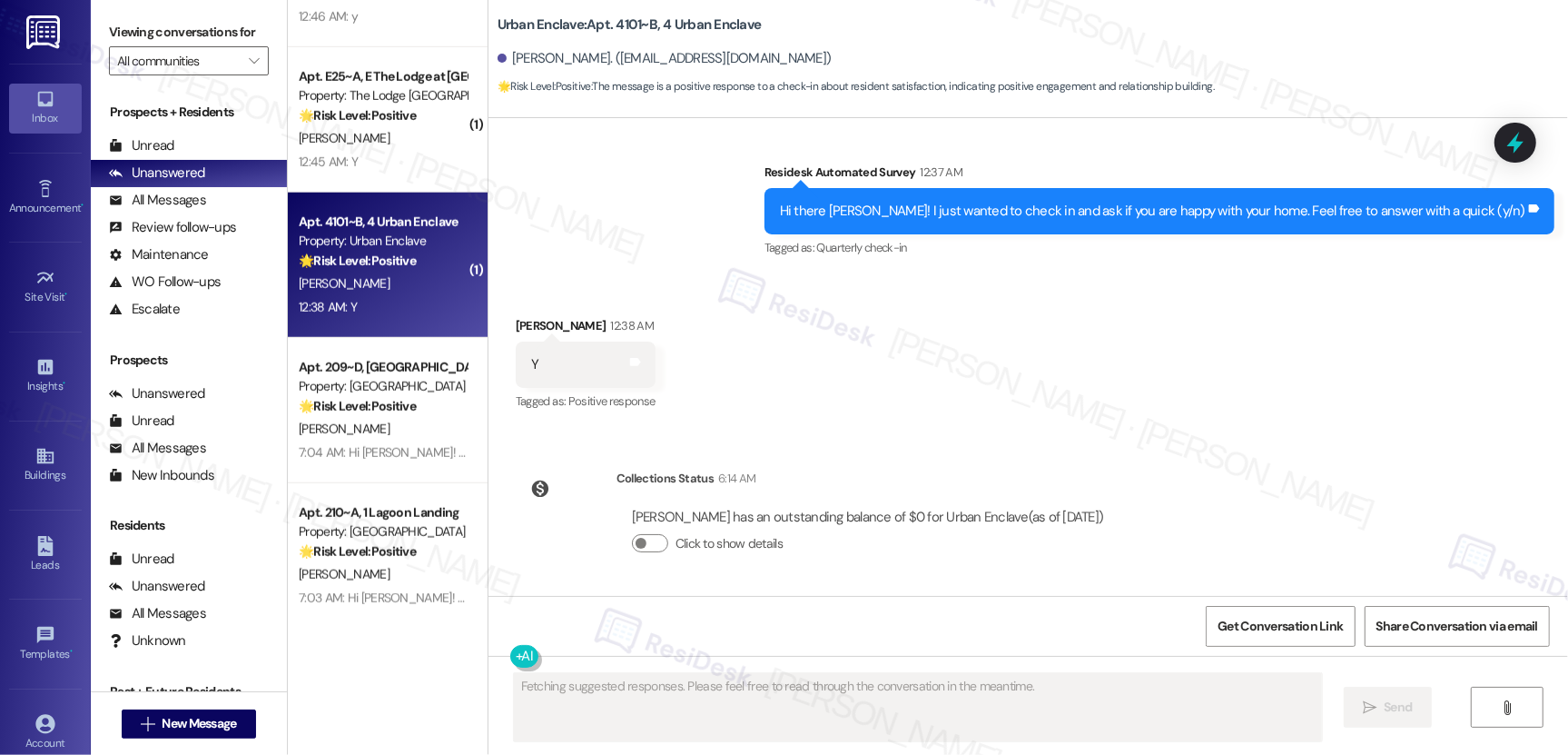
scroll to position [2349, 0]
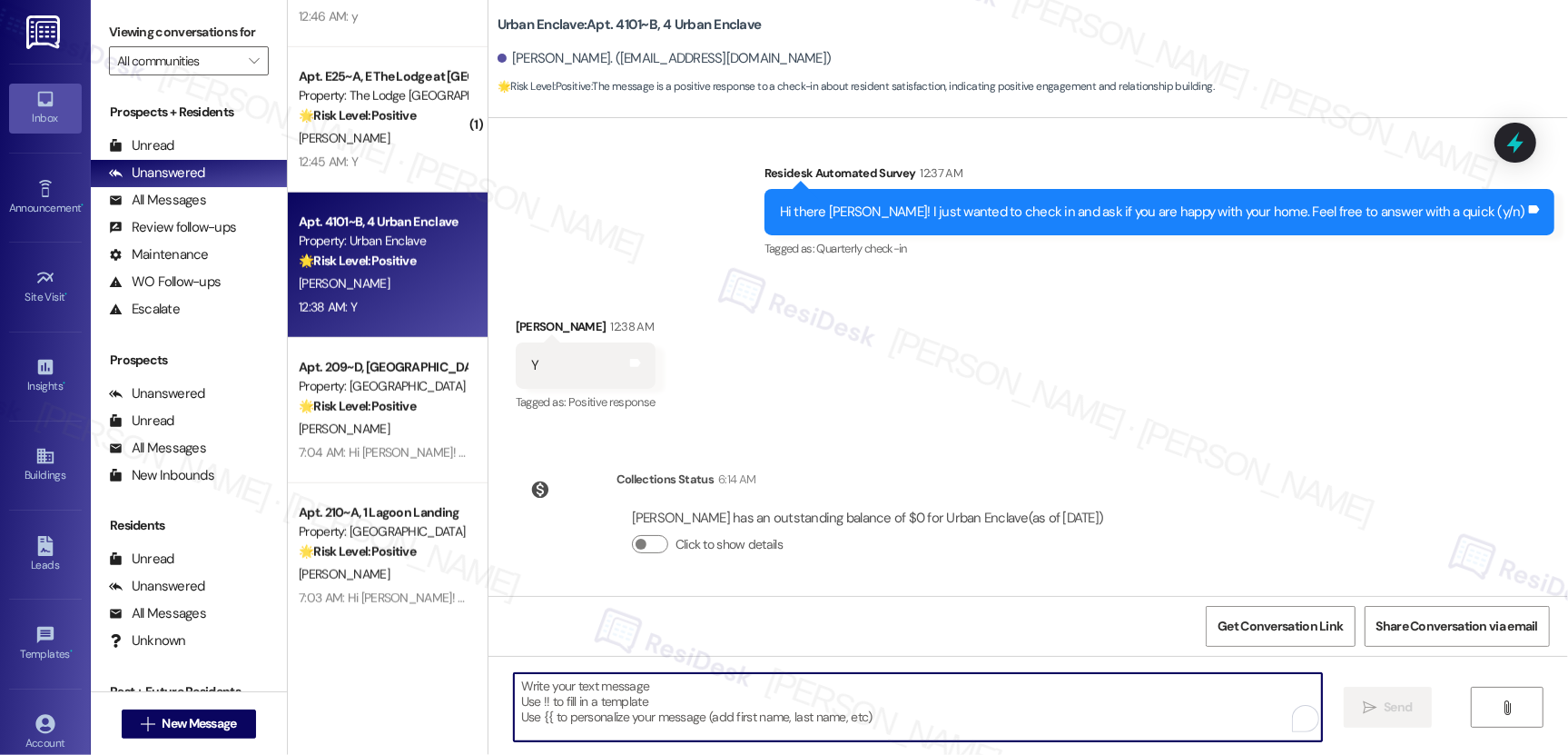
click at [666, 702] on textarea "To enrich screen reader interactions, please activate Accessibility in Grammarl…" at bounding box center [918, 707] width 808 height 69
click at [663, 698] on textarea "To enrich screen reader interactions, please activate Accessibility in Grammarl…" at bounding box center [918, 707] width 808 height 69
paste textarea "Hi {{first_name}}! Thank you for letting us know! We’re so glad to hear that yo…"
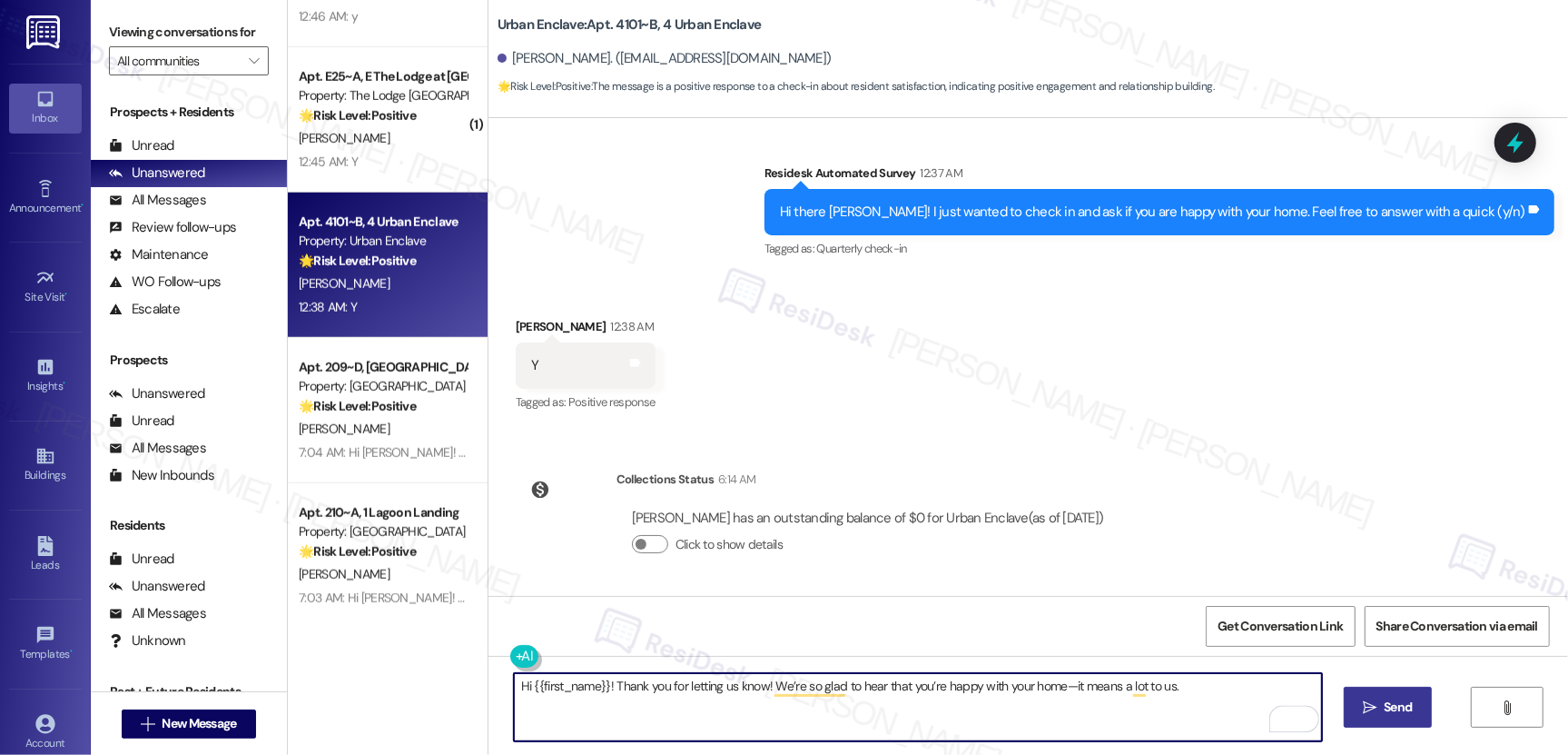
type textarea "Hi {{first_name}}! Thank you for letting us know! We’re so glad to hear that yo…"
click at [1384, 708] on span "Send" at bounding box center [1398, 706] width 28 height 19
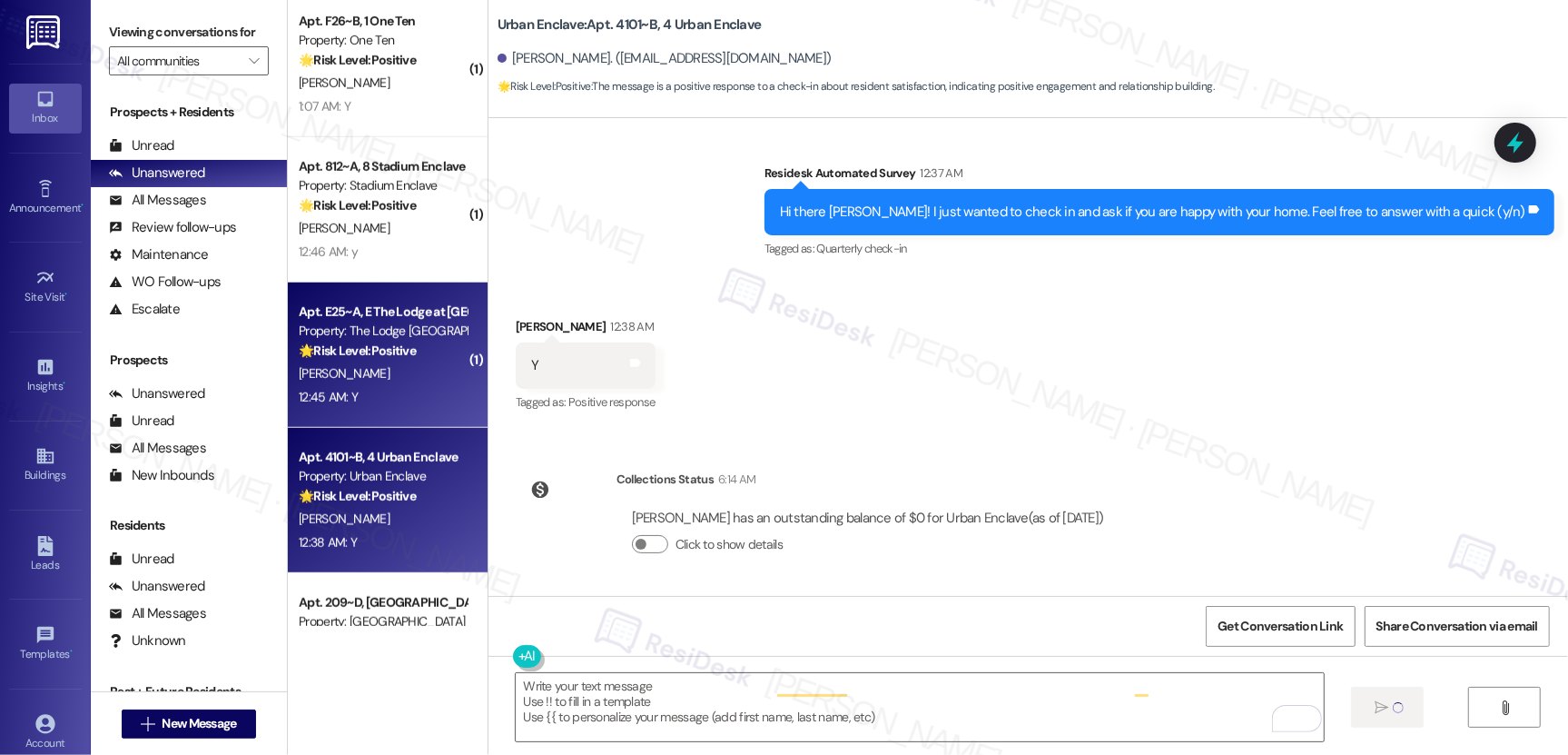
scroll to position [2476, 0]
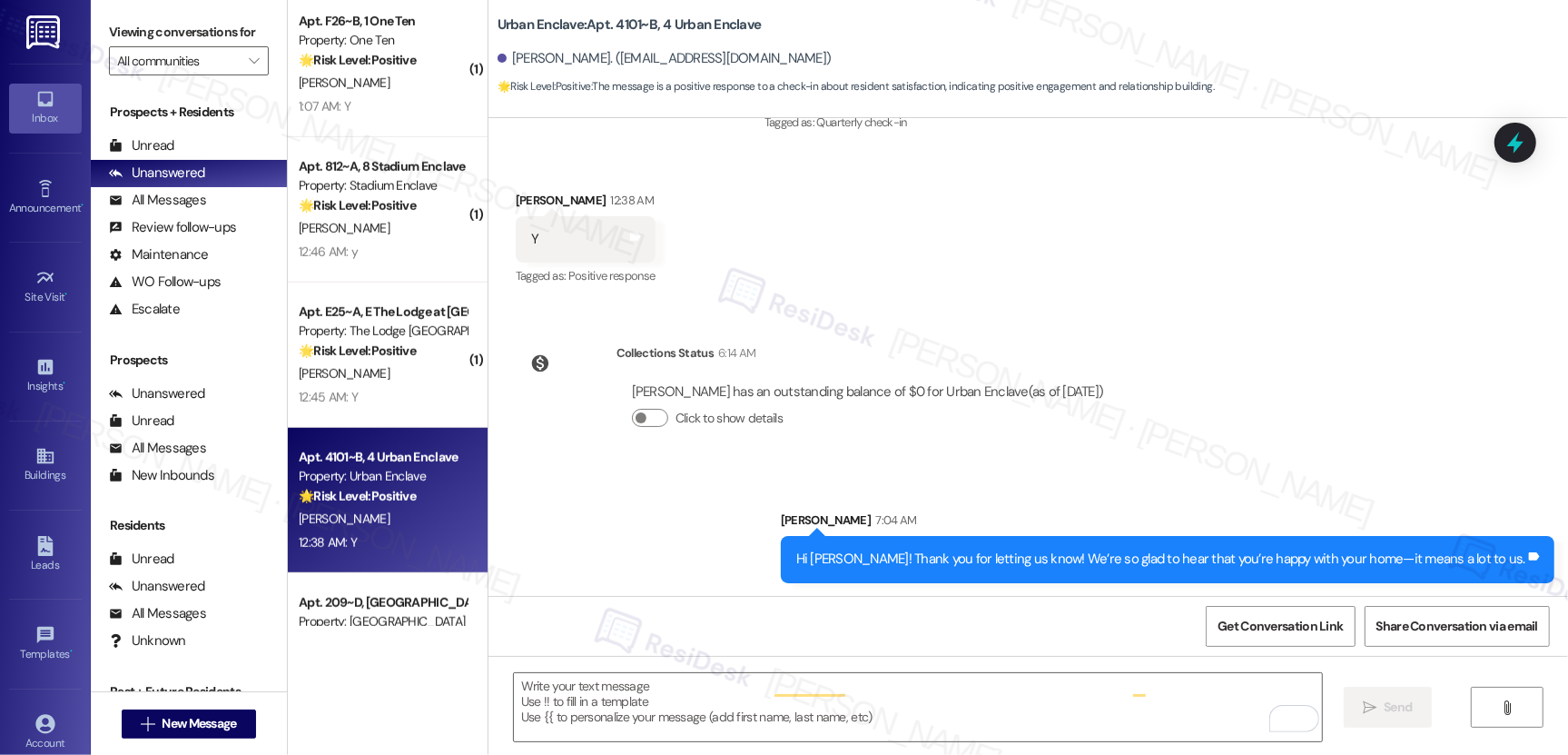
click at [398, 369] on div "M. Soto" at bounding box center [382, 373] width 171 height 23
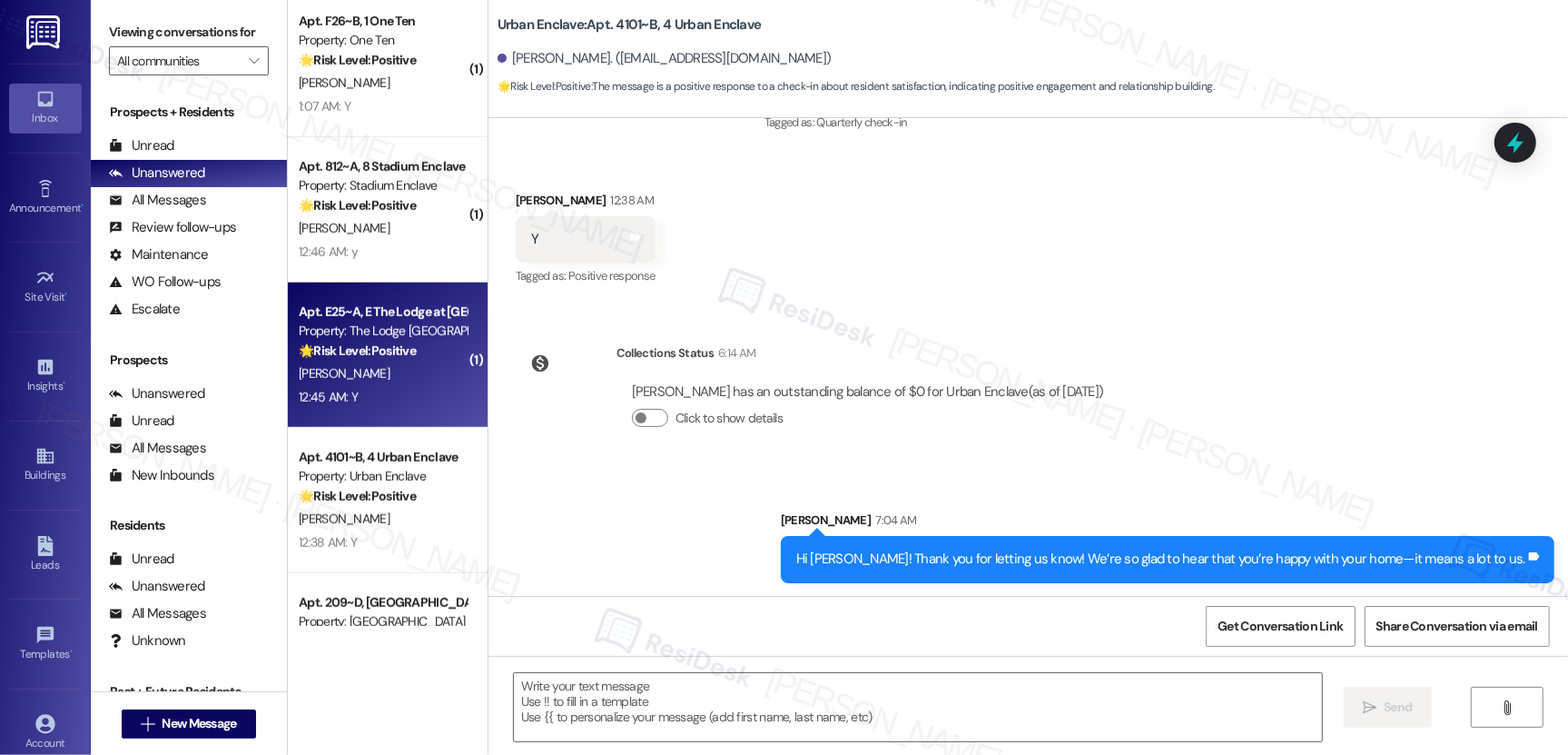
type textarea "Fetching suggested responses. Please feel free to read through the conversation…"
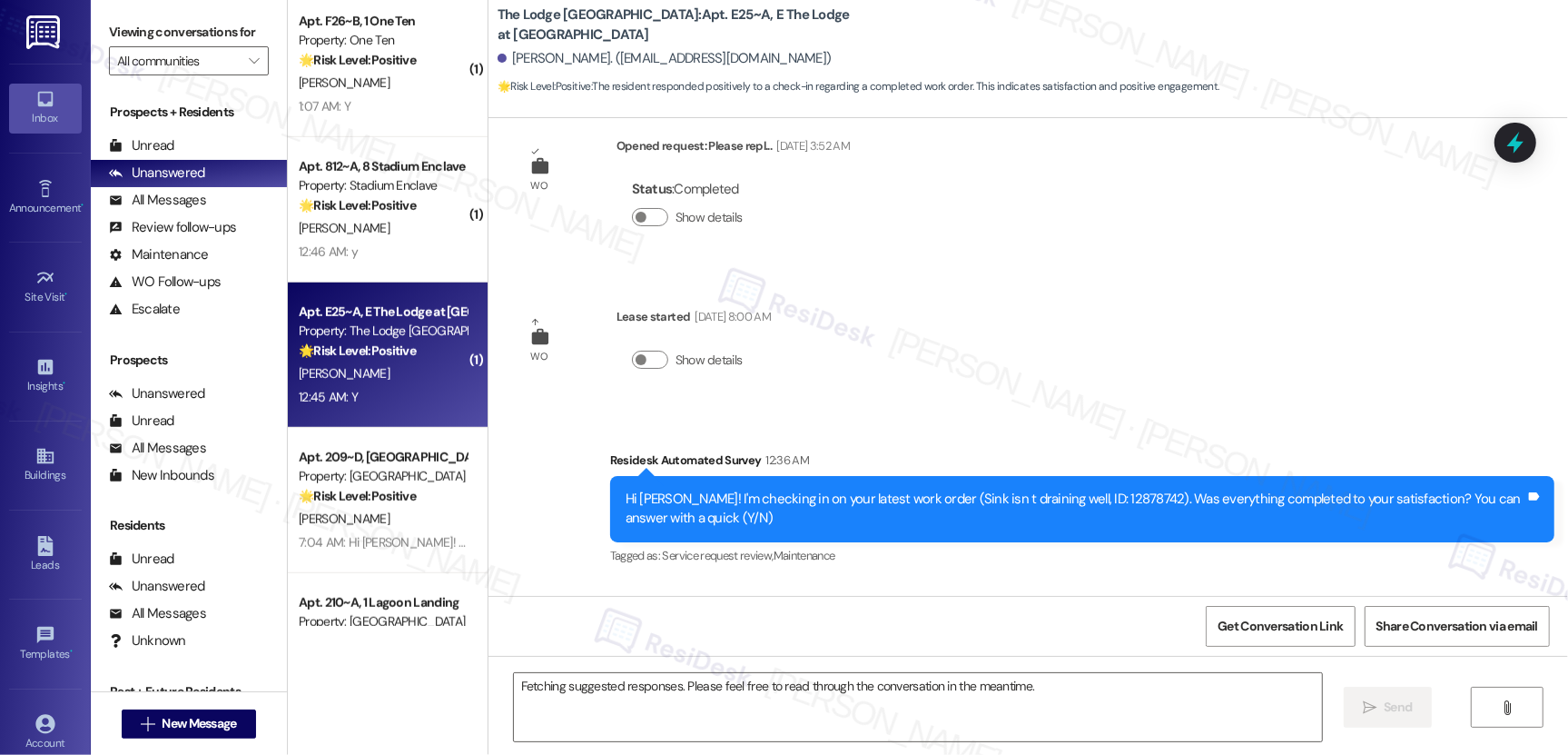
scroll to position [656, 0]
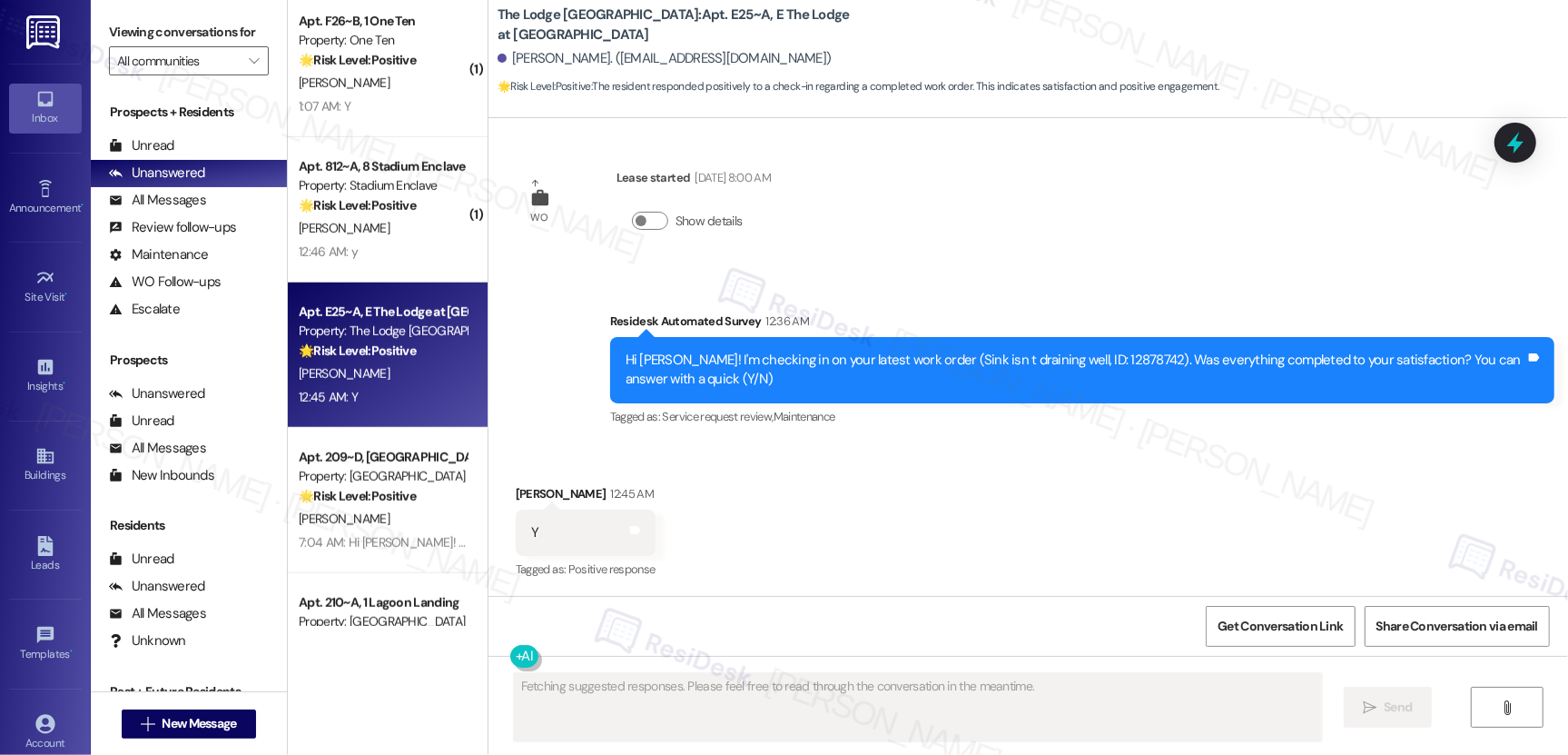
click at [398, 371] on div "M. Soto" at bounding box center [382, 373] width 171 height 23
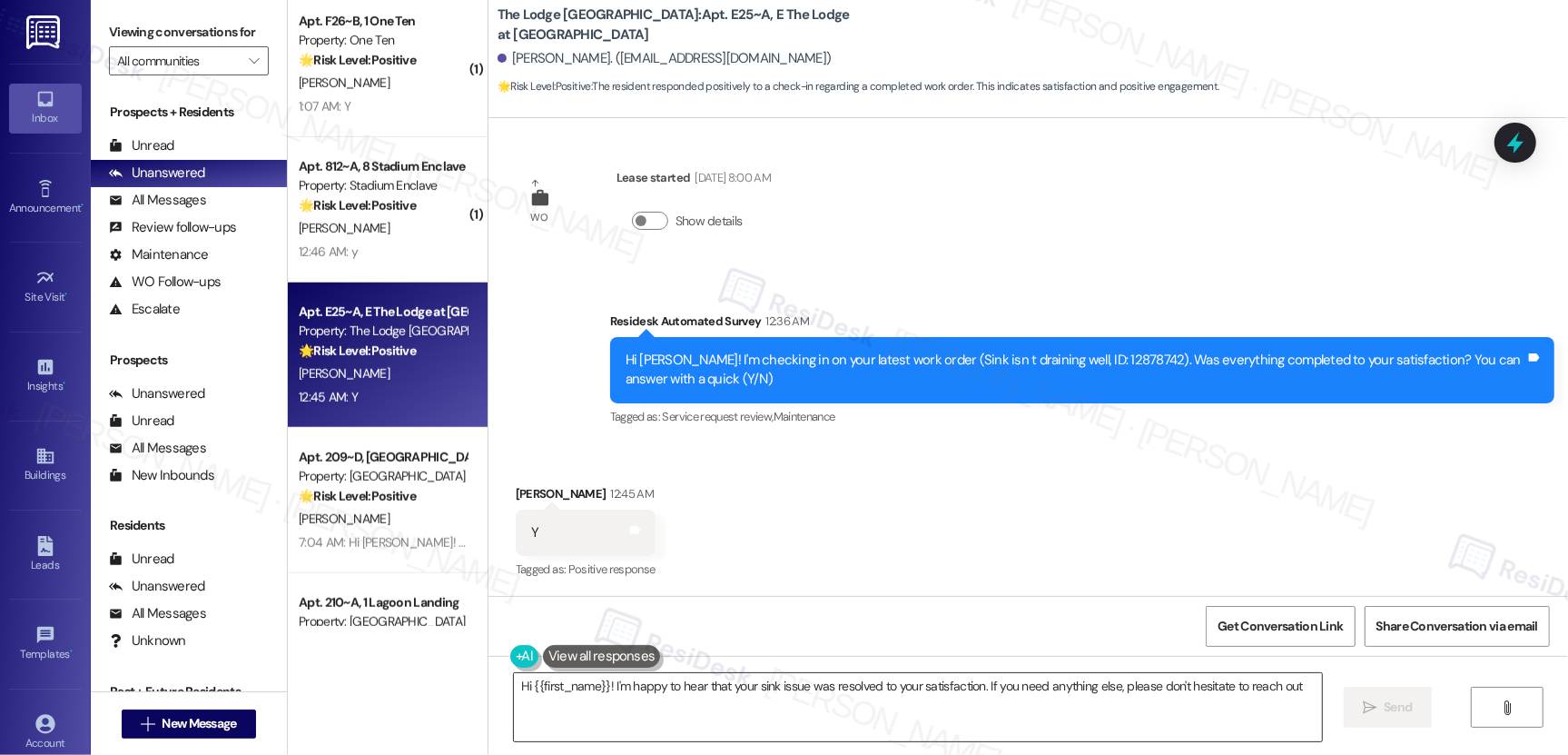
type textarea "Hi {{first_name}}! I'm happy to hear that your sink issue was resolved to your …"
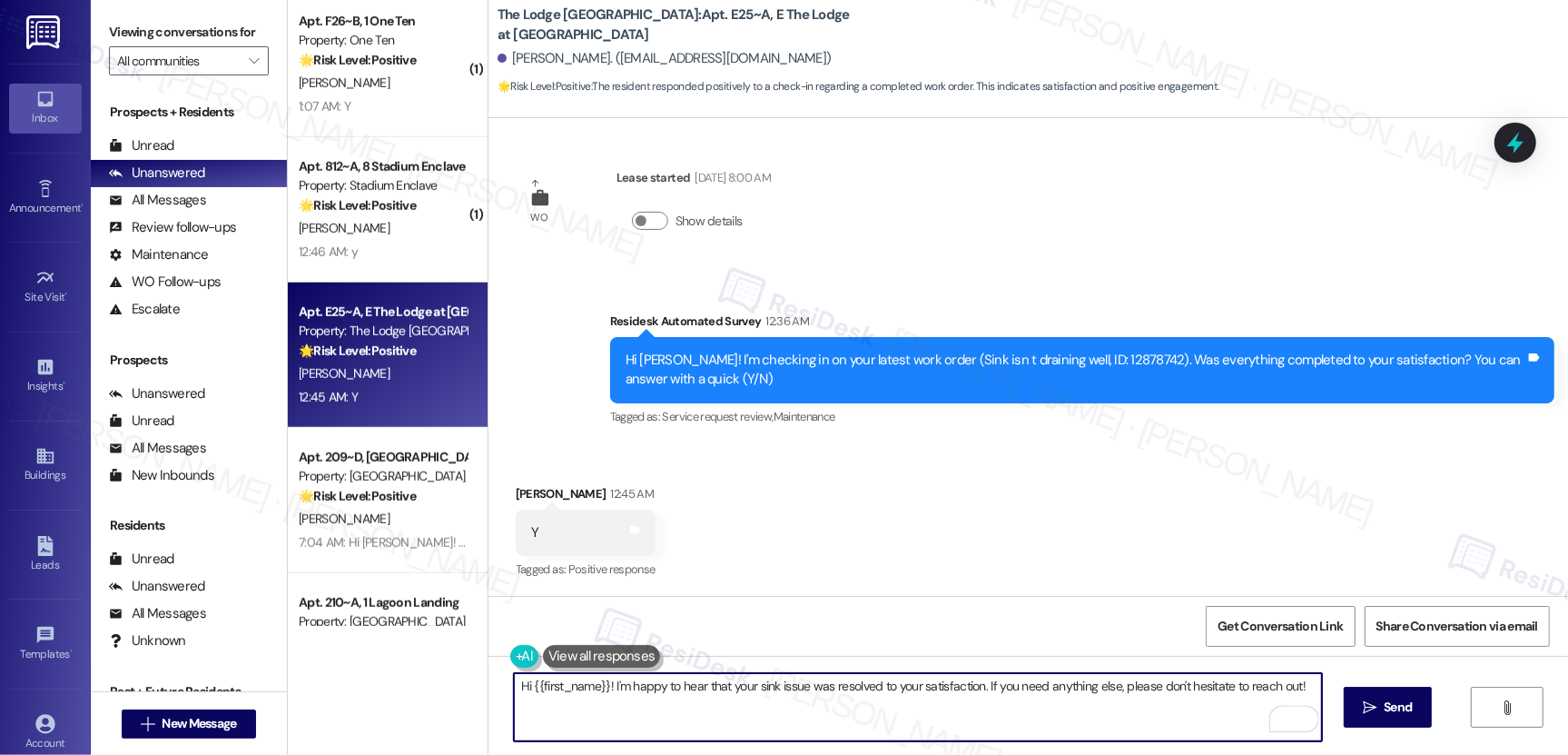
click at [778, 714] on textarea "Hi {{first_name}}! I'm happy to hear that your sink issue was resolved to your …" at bounding box center [918, 707] width 808 height 69
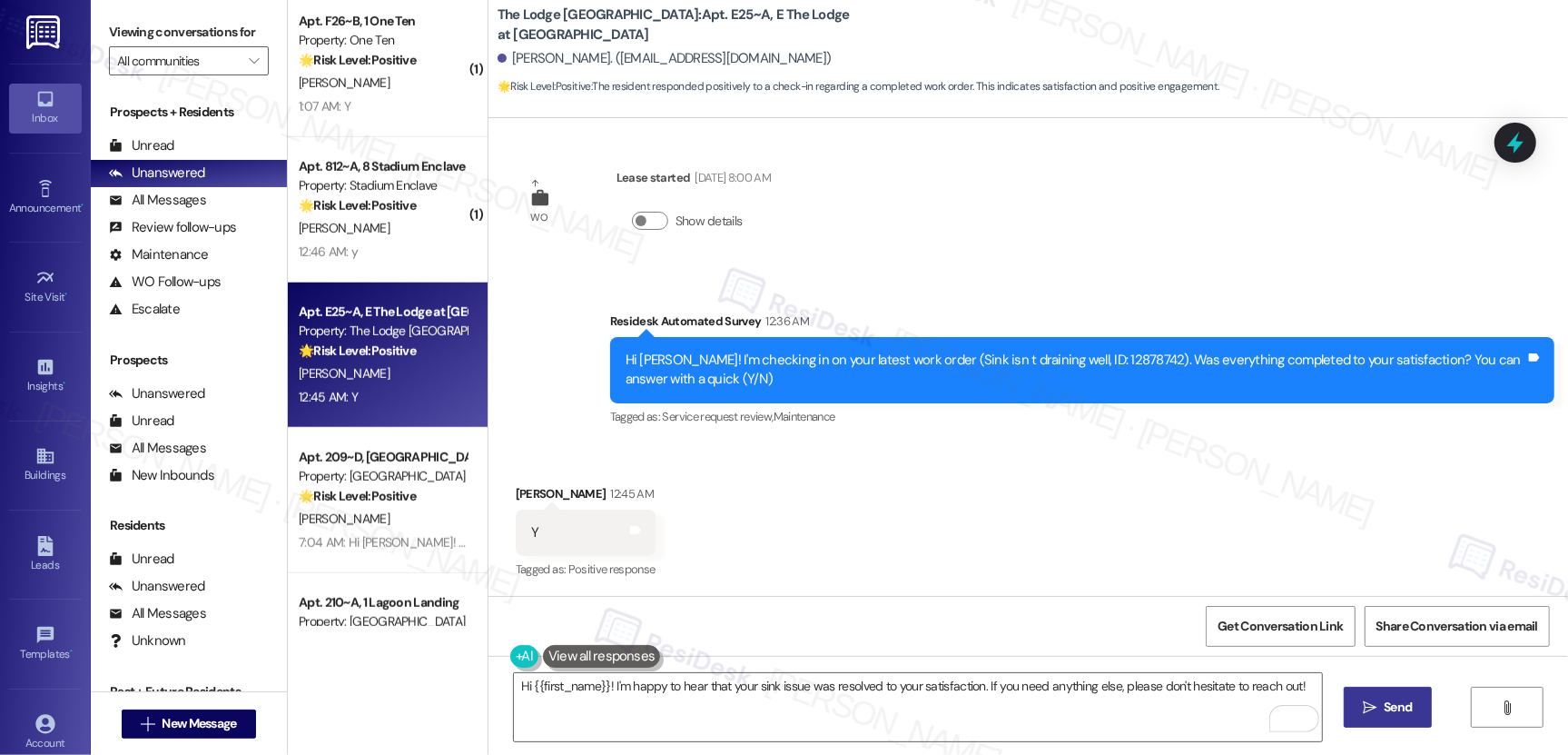
click at [1416, 719] on button " Send" at bounding box center [1388, 707] width 88 height 41
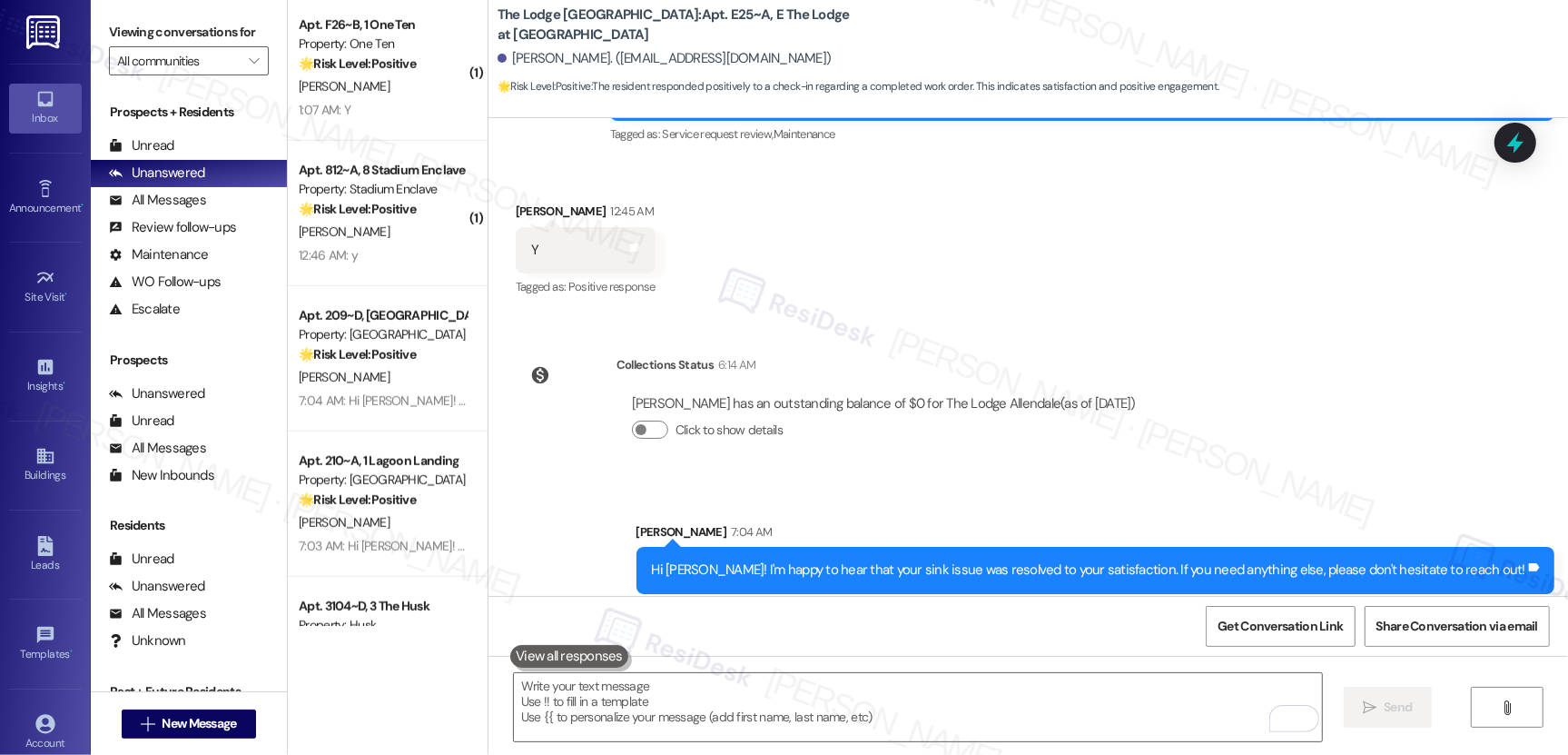
scroll to position [950, 0]
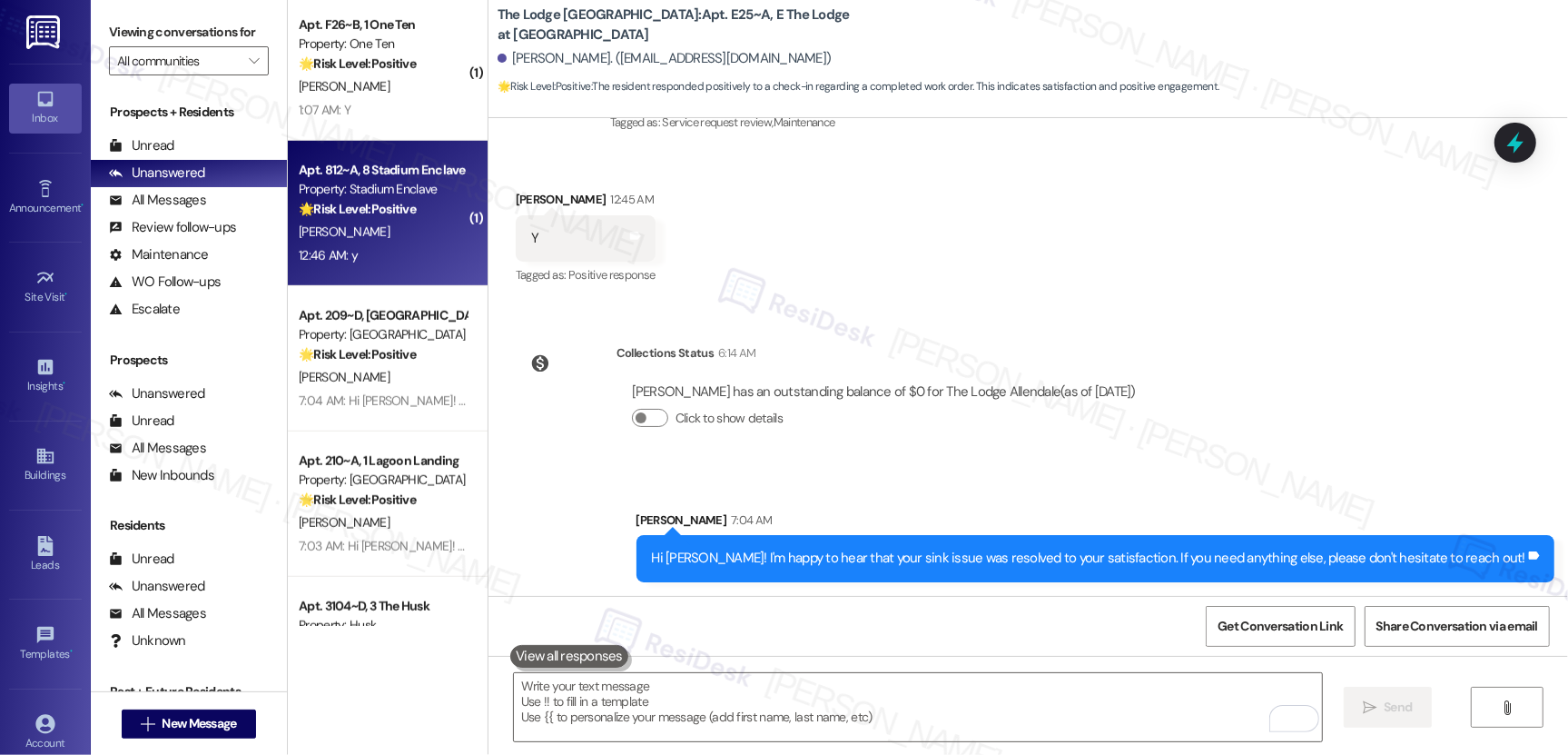
click at [383, 259] on div "12:46 AM: y 12:46 AM: y" at bounding box center [382, 255] width 171 height 23
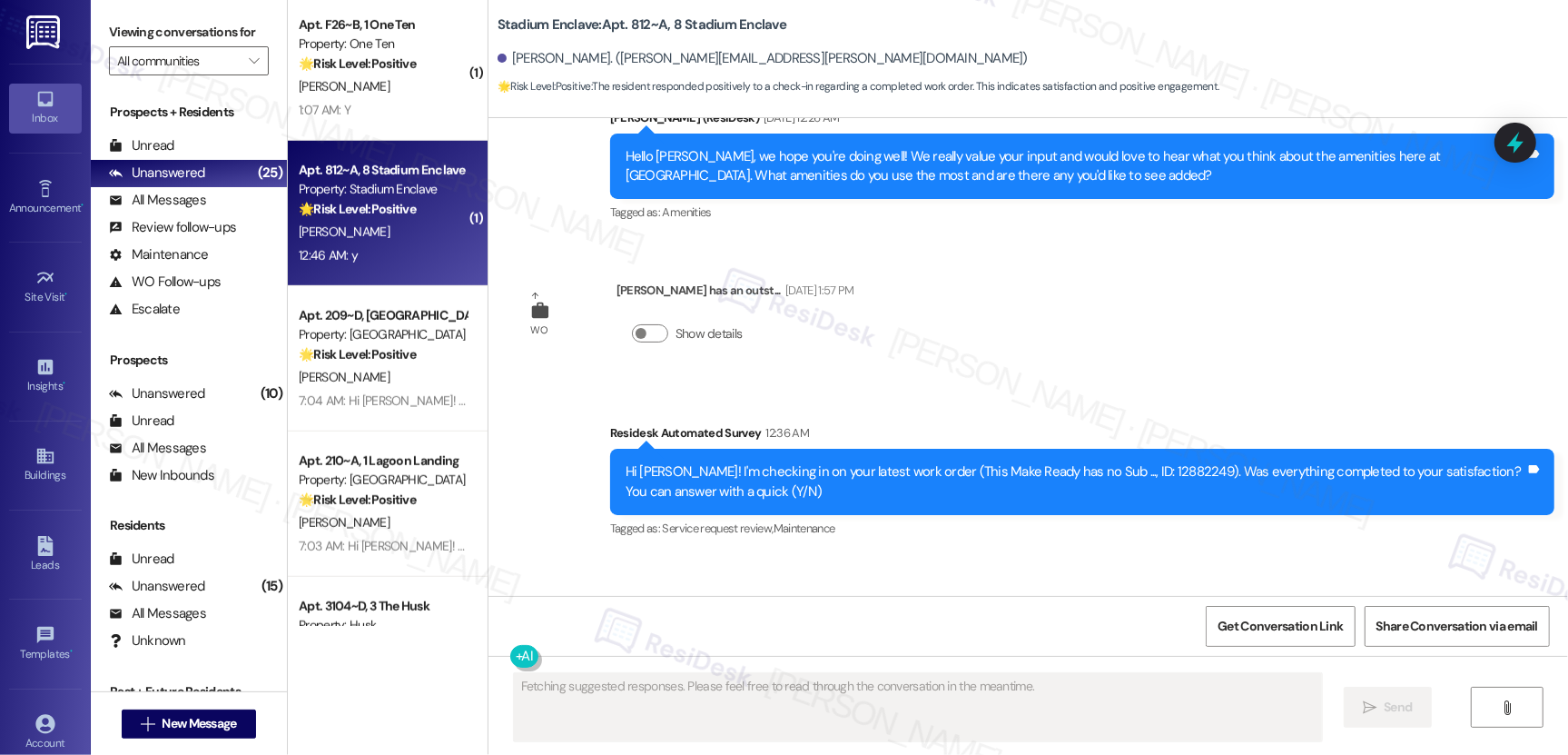
scroll to position [2665, 0]
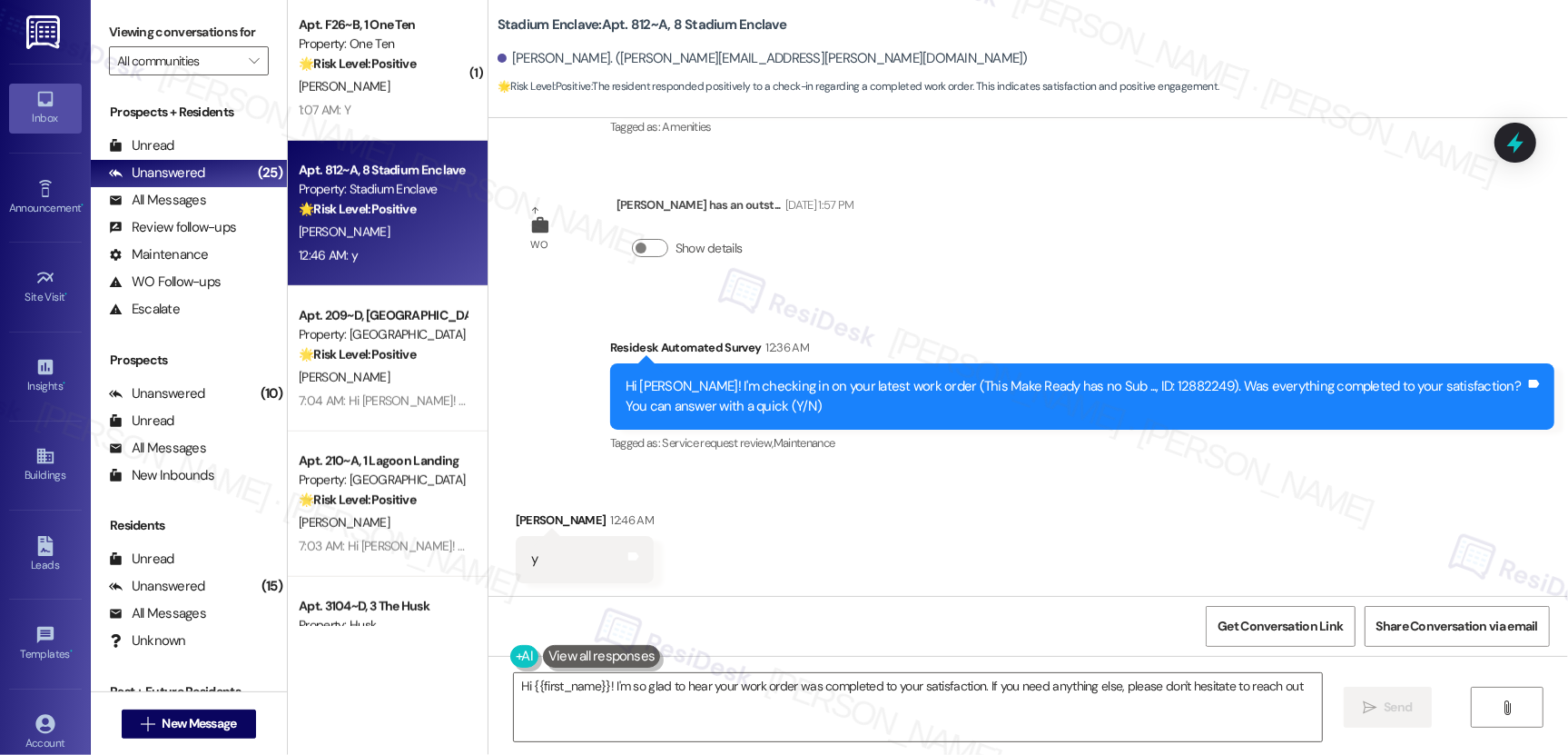
type textarea "Hi {{first_name}}! I'm so glad to hear your work order was completed to your sa…"
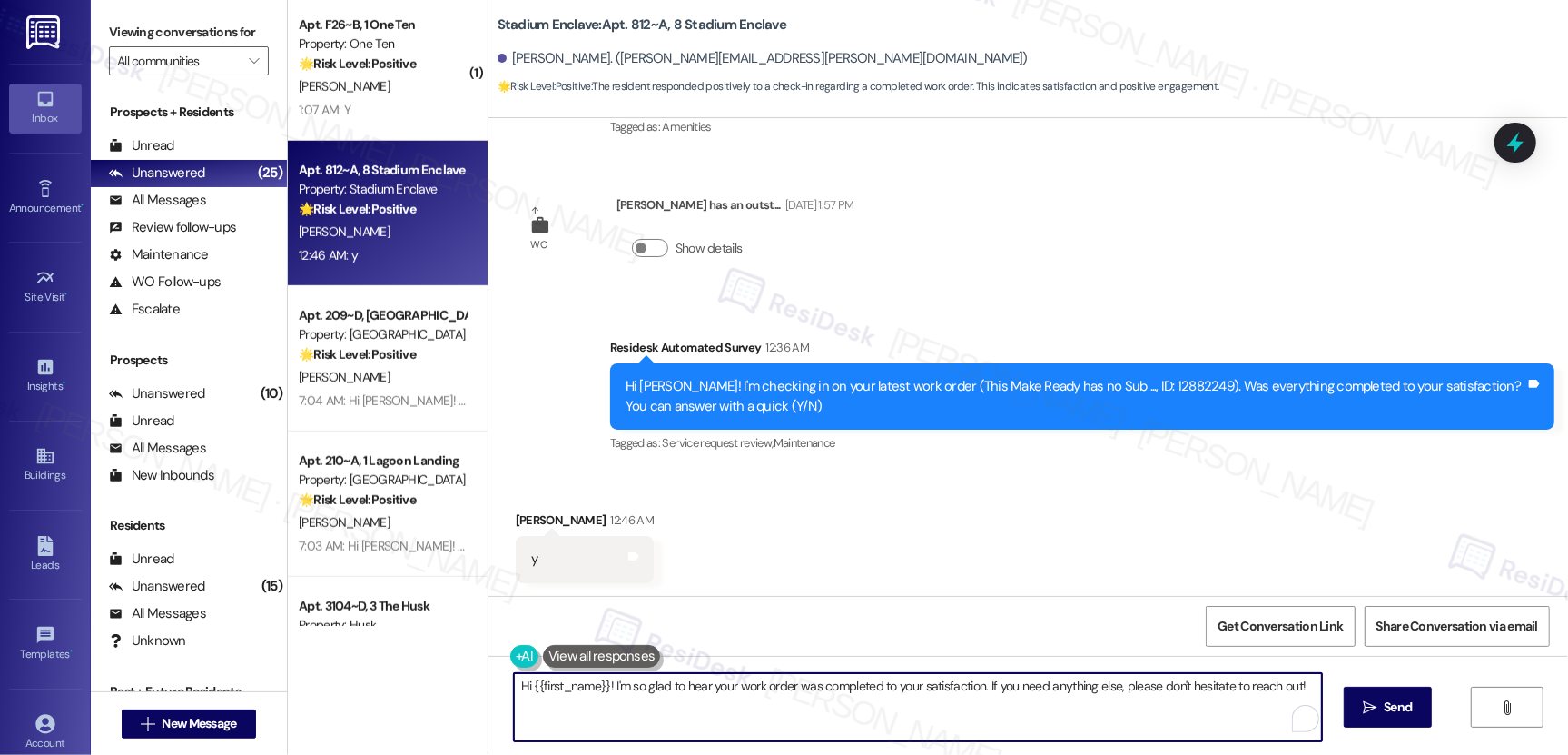
click at [689, 704] on textarea "Hi {{first_name}}! I'm so glad to hear your work order was completed to your sa…" at bounding box center [918, 707] width 808 height 69
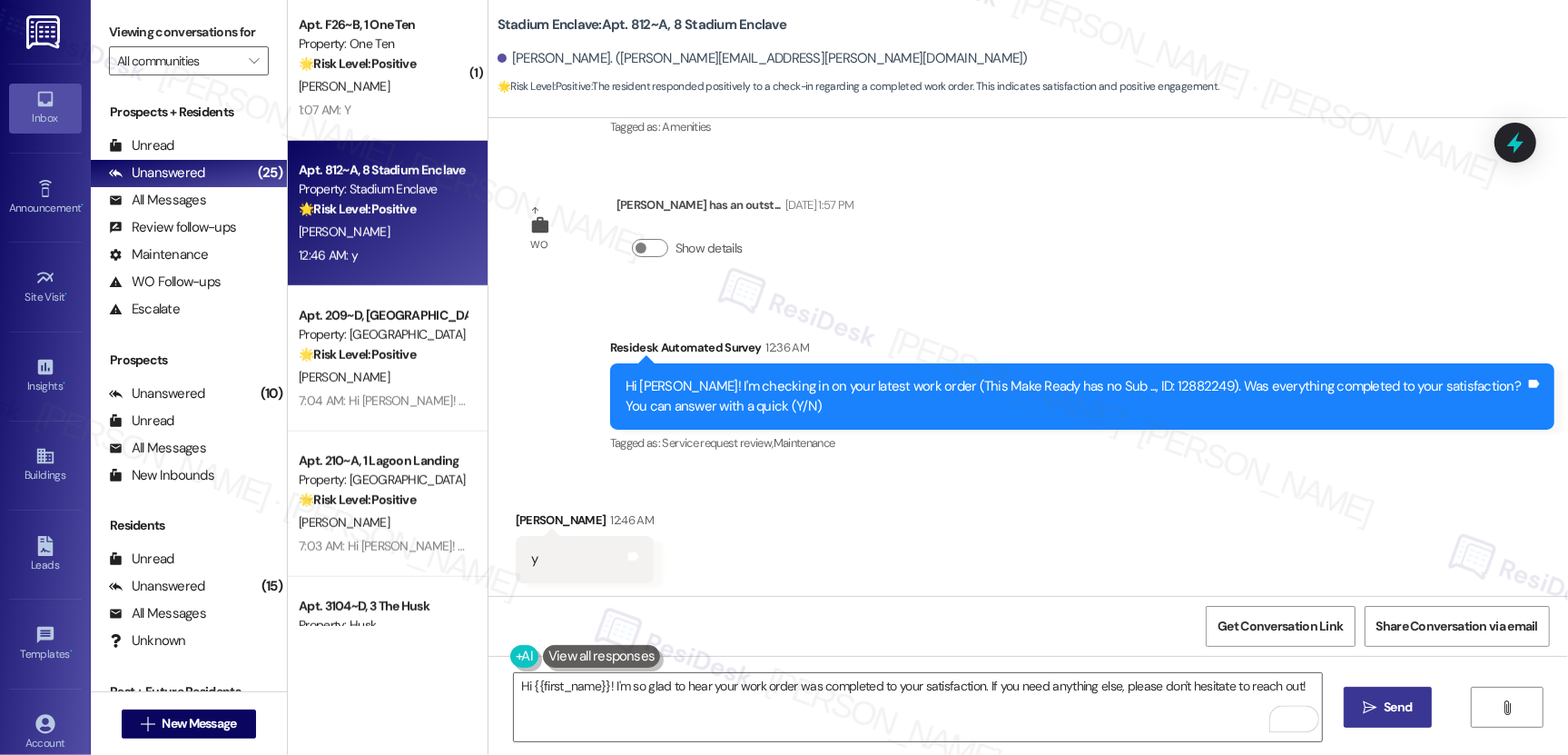
click at [1381, 718] on button " Send" at bounding box center [1388, 707] width 88 height 41
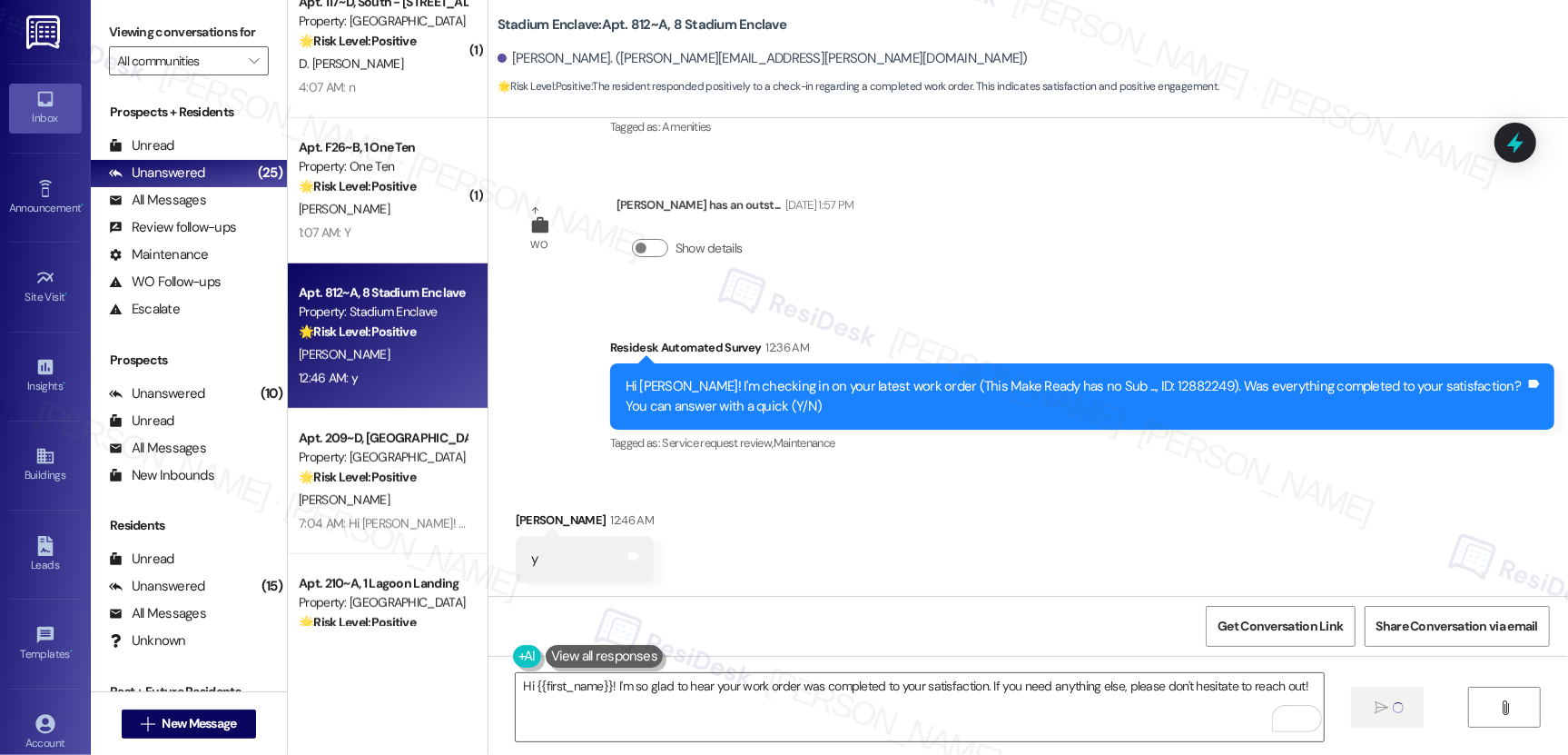
scroll to position [674, 0]
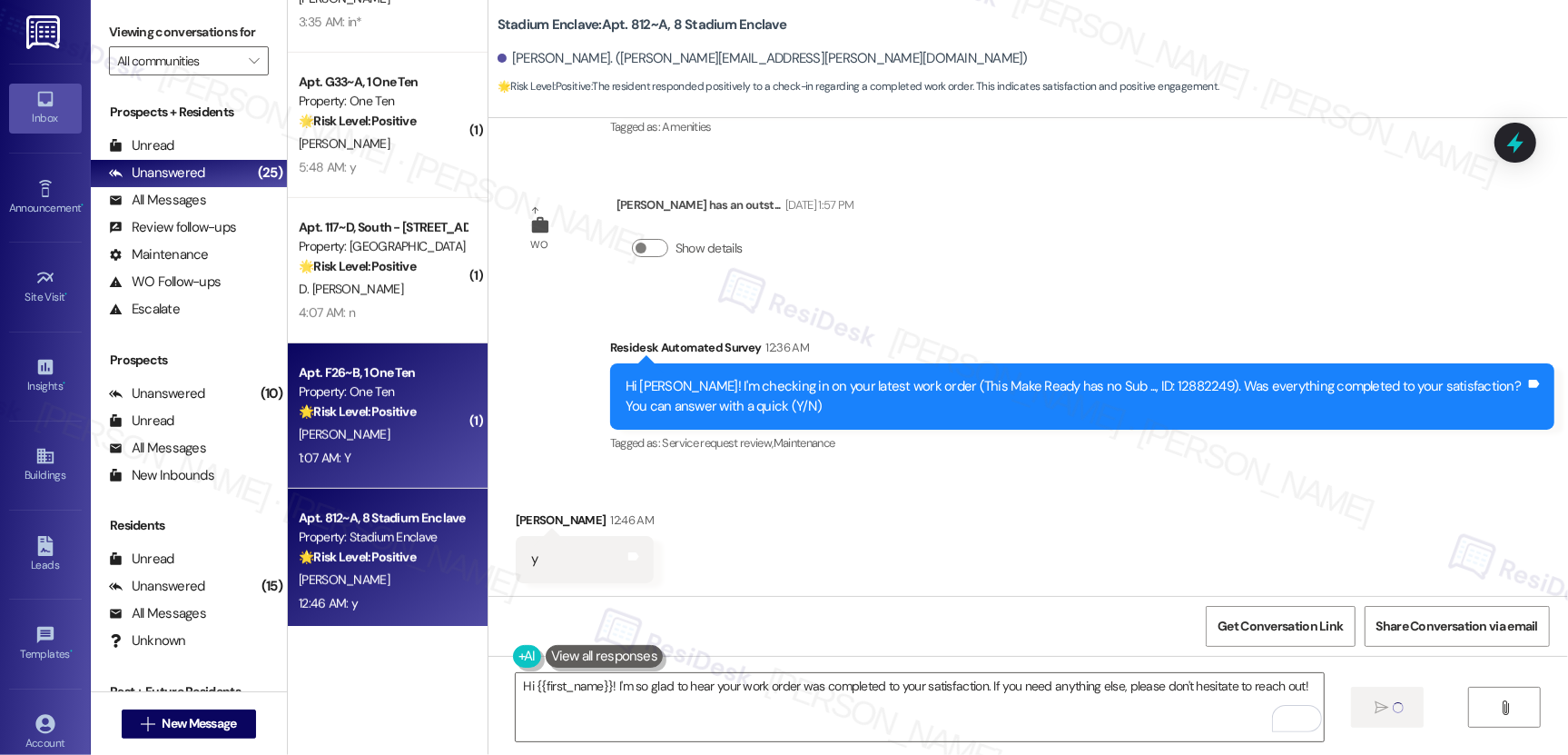
click at [381, 416] on strong "🌟 Risk Level: Positive" at bounding box center [357, 411] width 118 height 17
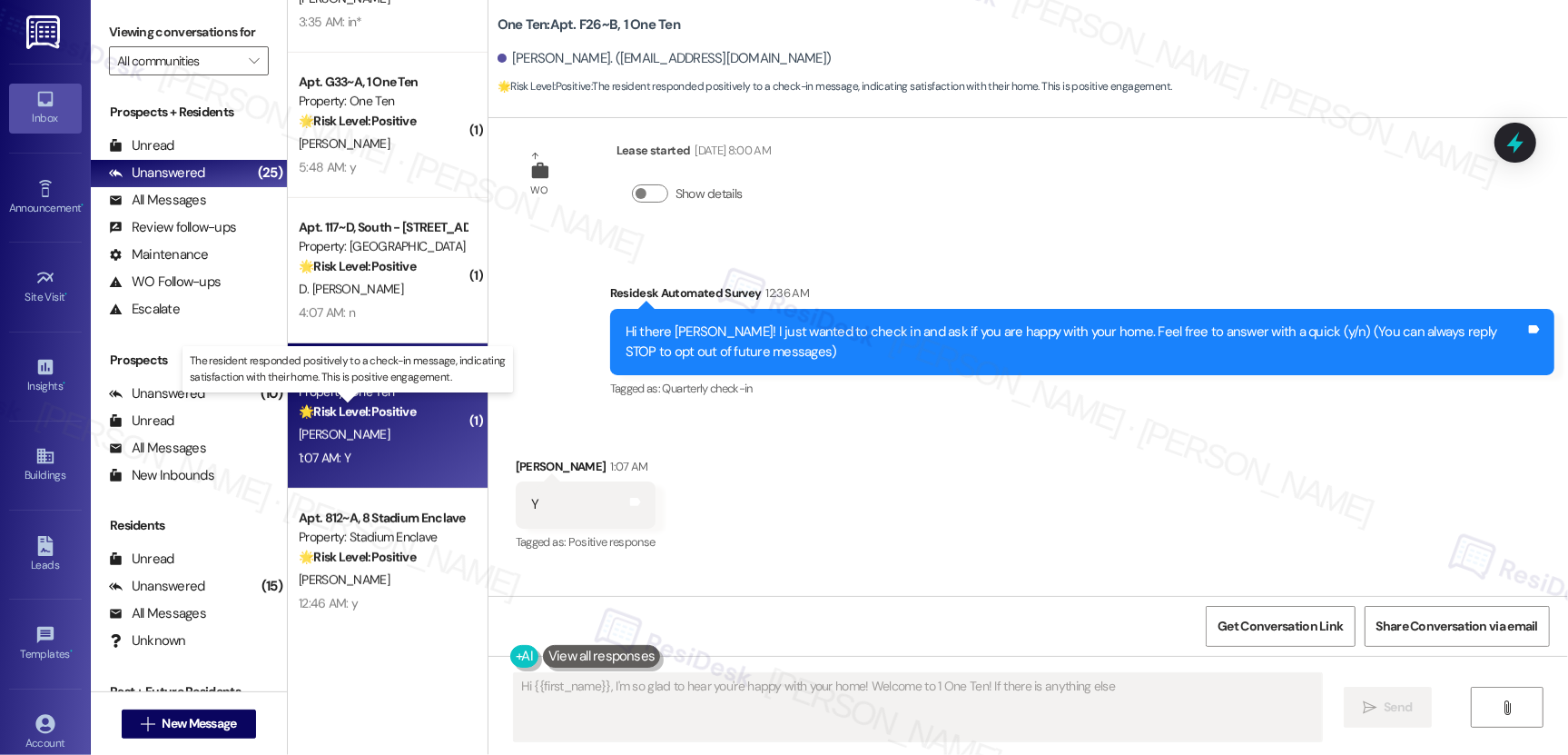
scroll to position [6, 0]
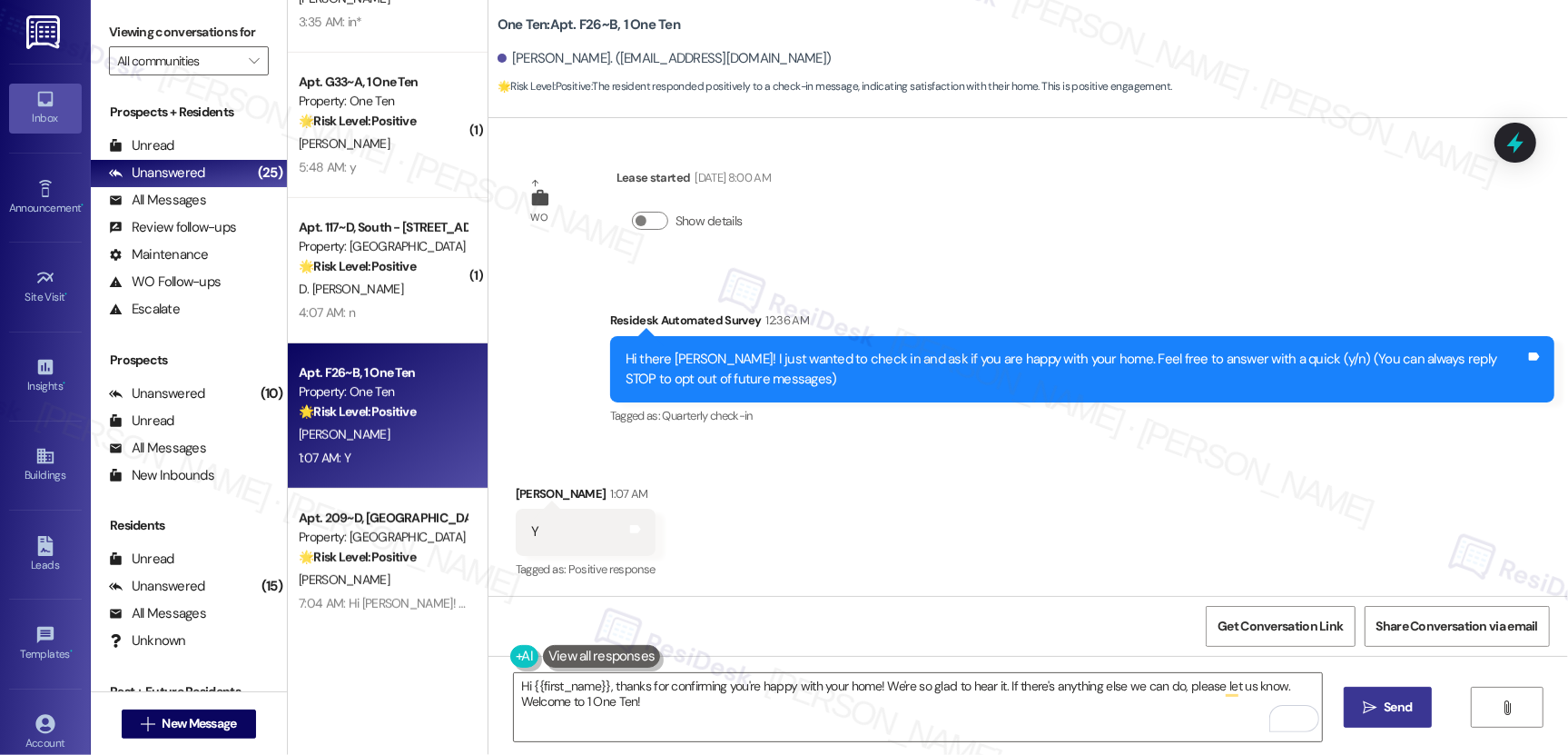
click at [1407, 715] on span "Send" at bounding box center [1398, 706] width 28 height 19
type textarea "Hi {{first_name}}, thanks for confirming you're happy with your home! We're so …"
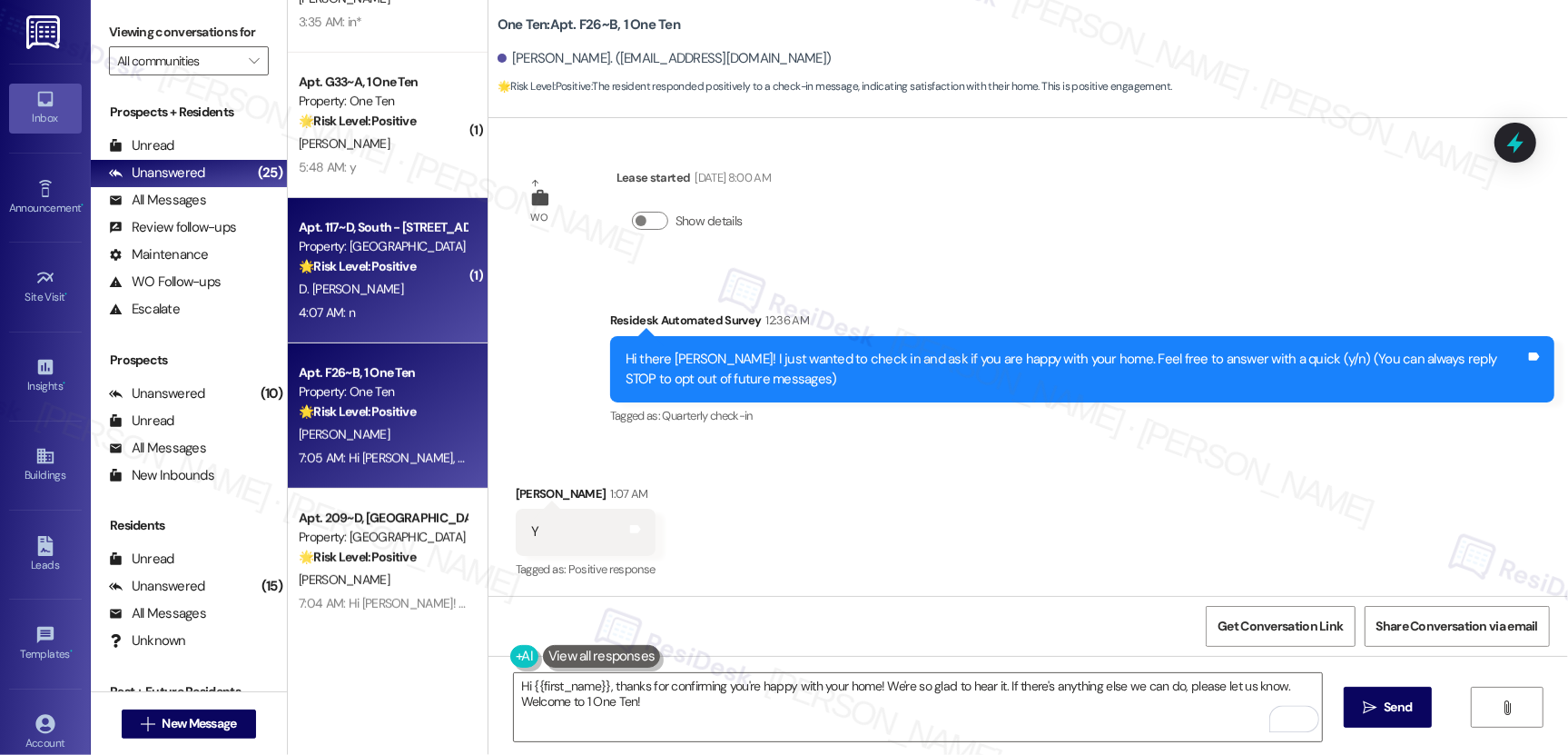
click at [381, 302] on div "4:07 AM: n 4:07 AM: n" at bounding box center [382, 312] width 171 height 23
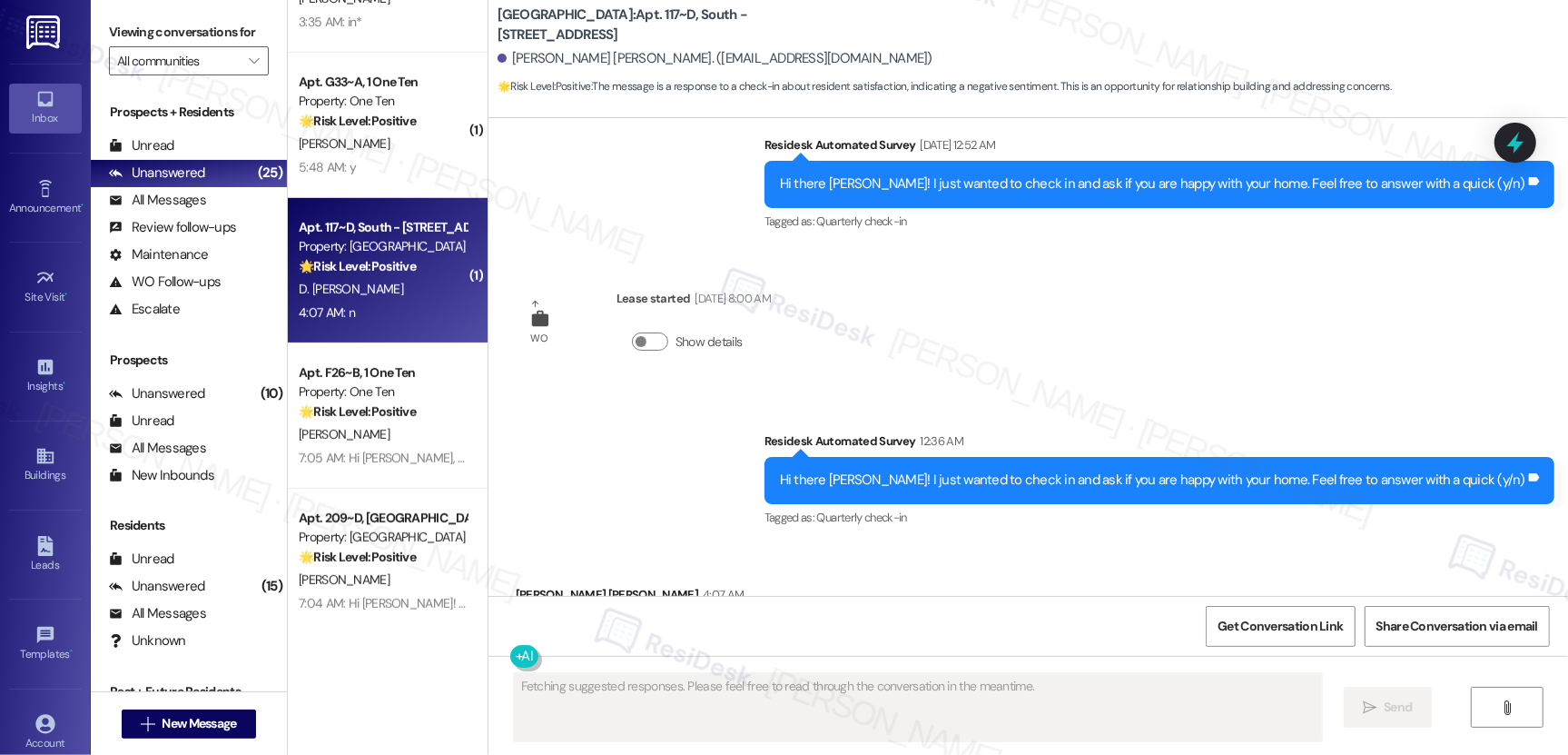
scroll to position [3143, 0]
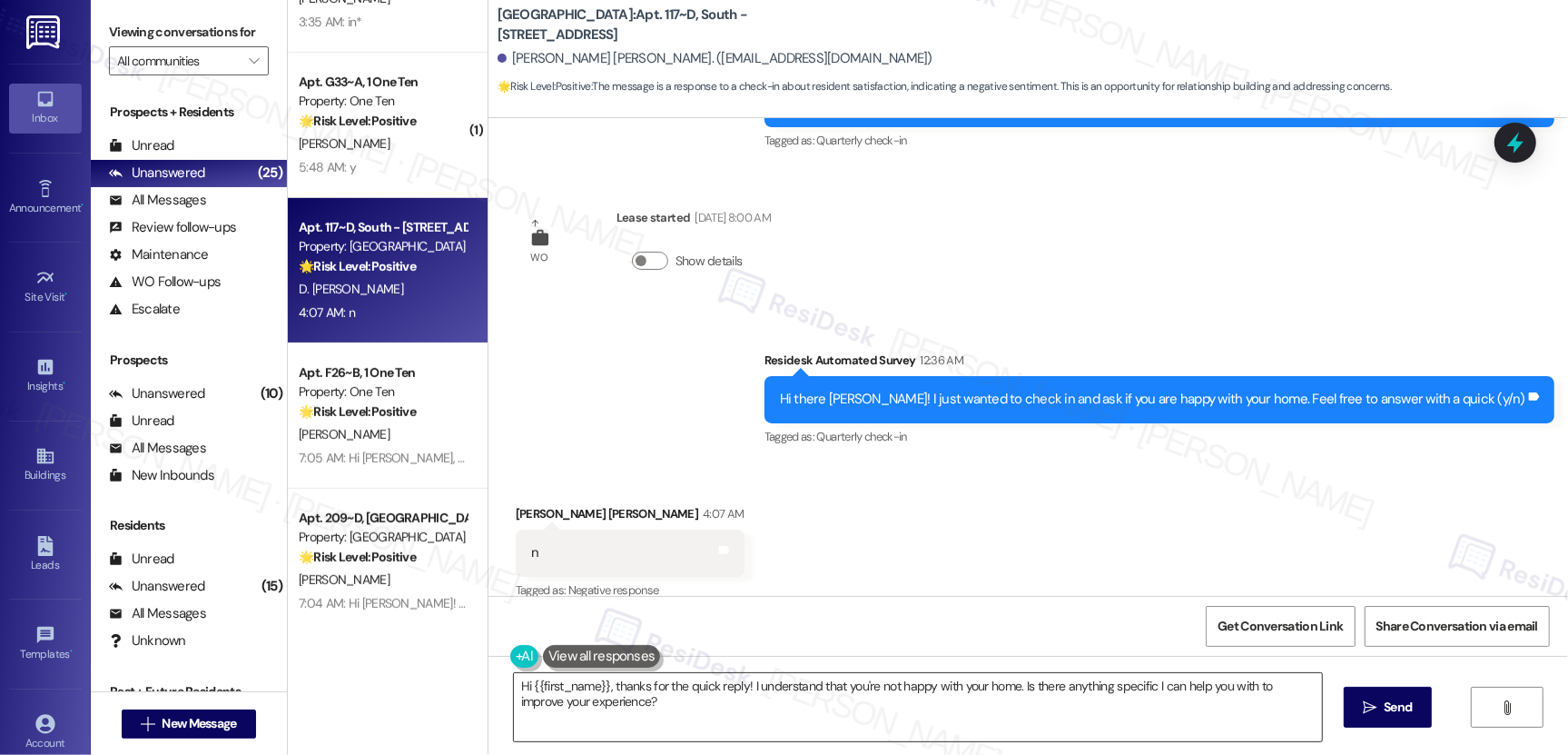
click at [549, 694] on textarea "Hi {{first_name}}, thanks for the quick reply! I understand that you're not hap…" at bounding box center [918, 707] width 808 height 69
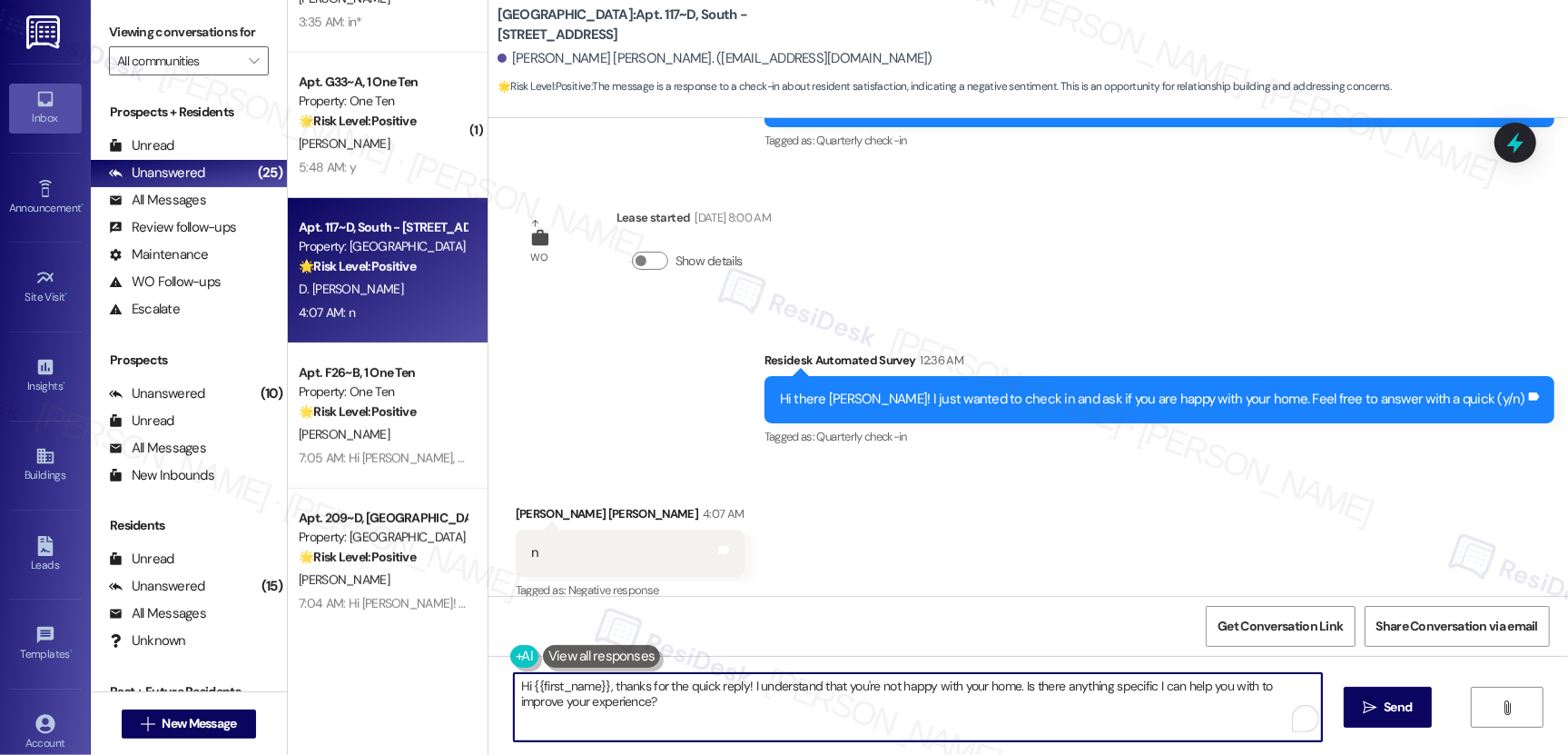
click at [549, 694] on textarea "Hi {{first_name}}, thanks for the quick reply! I understand that you're not hap…" at bounding box center [918, 707] width 808 height 69
click at [548, 694] on textarea "Hi {{first_name}}, thanks for the quick reply! I understand that you're not hap…" at bounding box center [918, 707] width 808 height 69
paste textarea "I'm sorry to hear that you're not happy with your home, {{first_name}}. Can you…"
type textarea "I'm sorry to hear that you're not happy with your home, {{first_name}}. Can you…"
click at [1367, 703] on icon "" at bounding box center [1370, 707] width 14 height 15
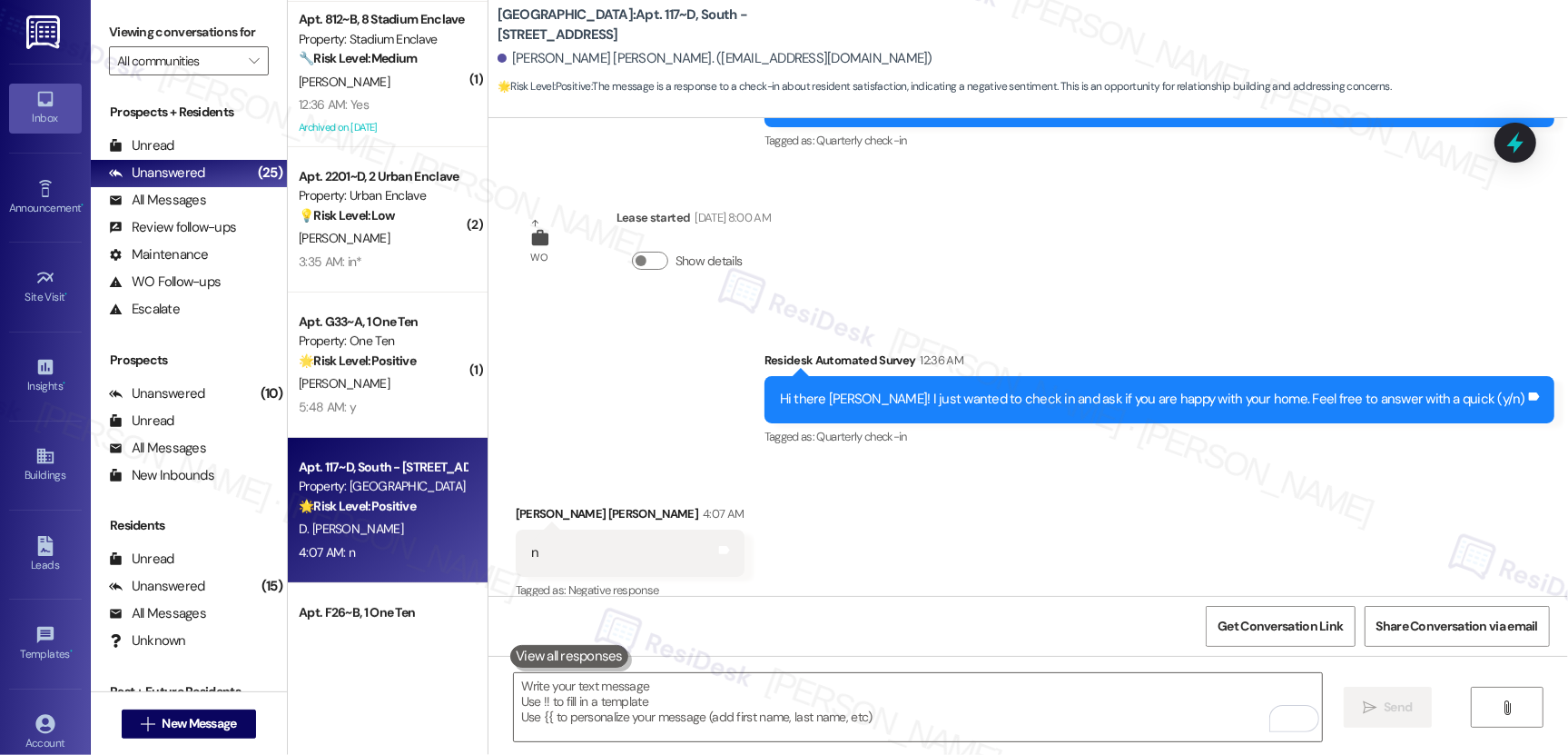
scroll to position [411, 0]
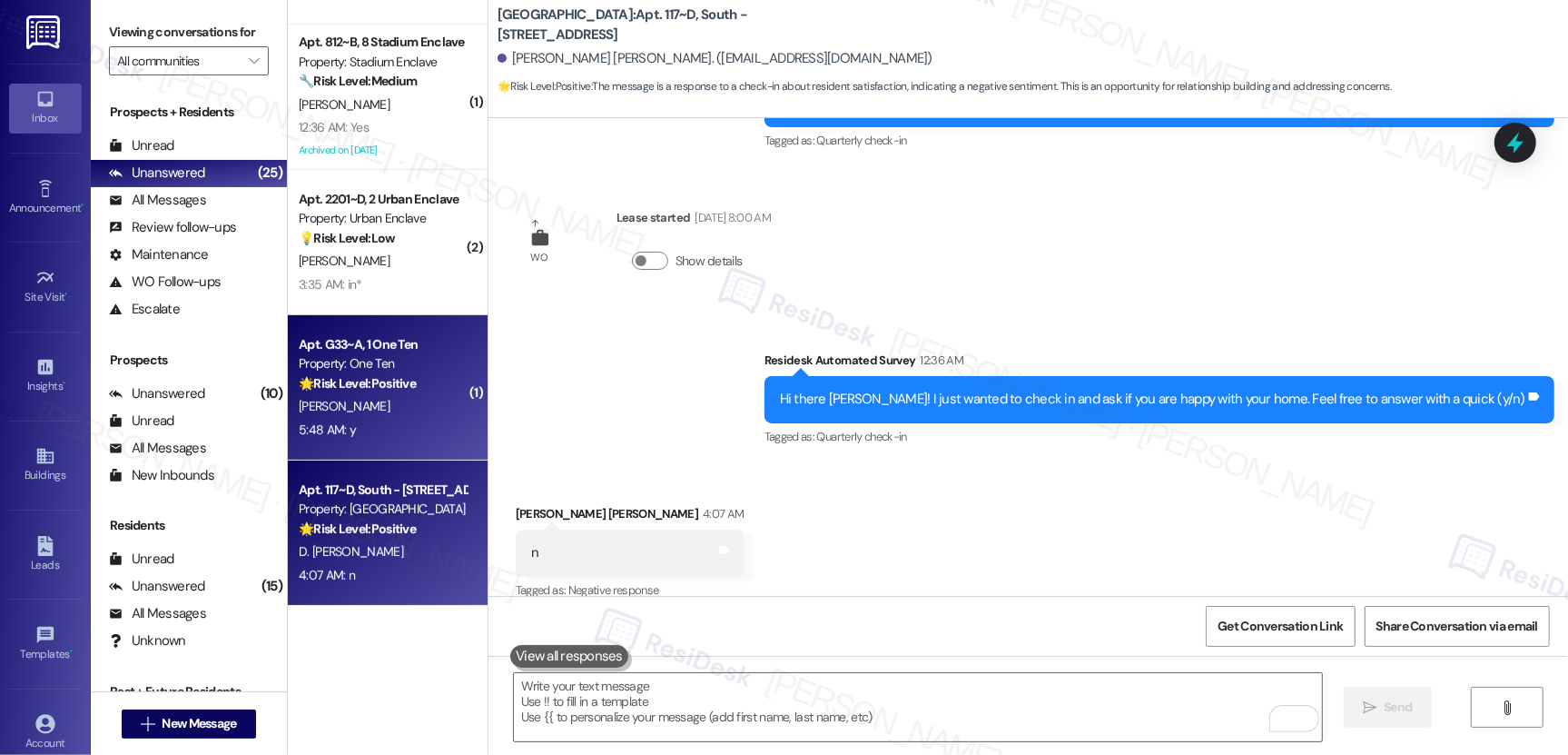
click at [389, 418] on div "5:48 AM: y 5:48 AM: y" at bounding box center [382, 429] width 171 height 23
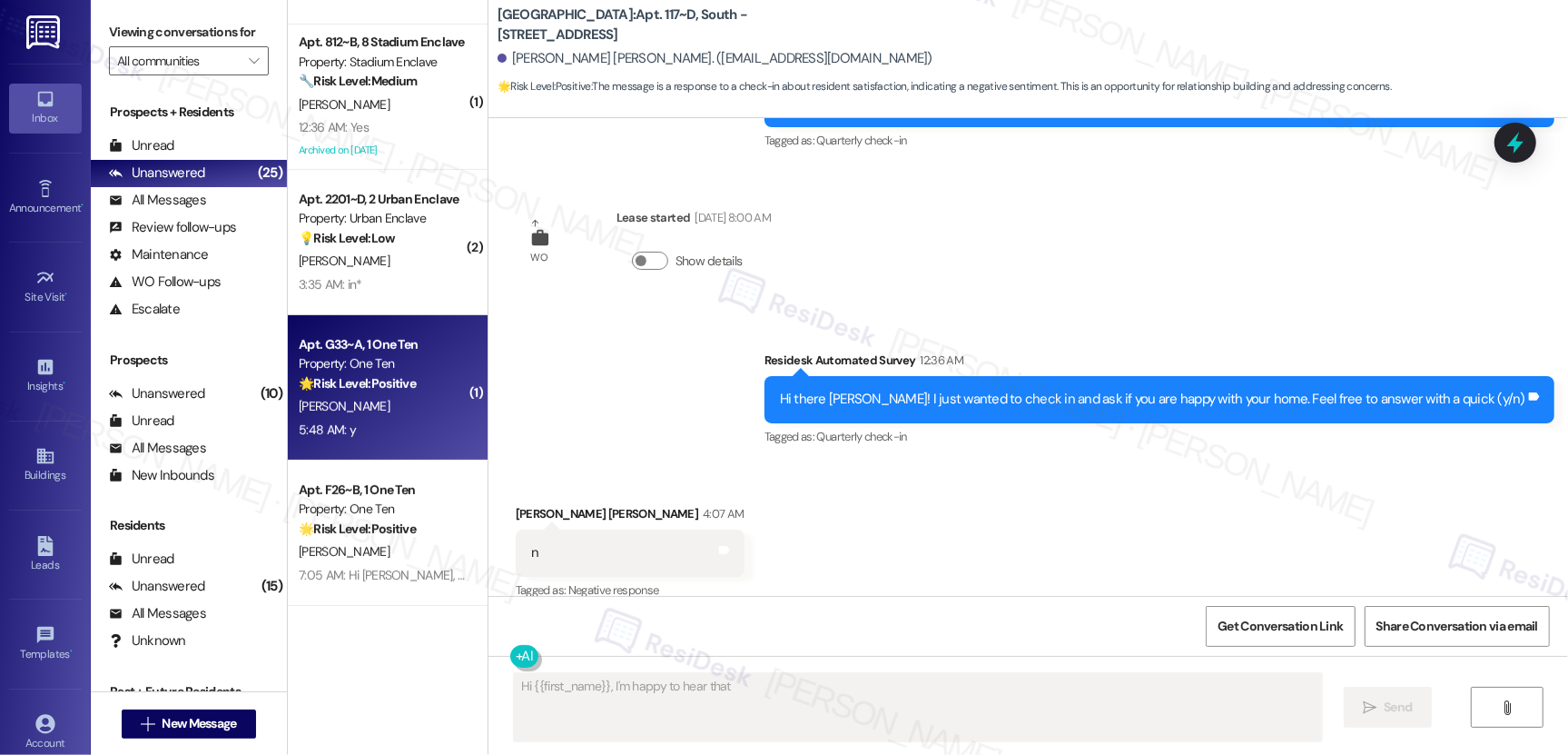
scroll to position [690, 0]
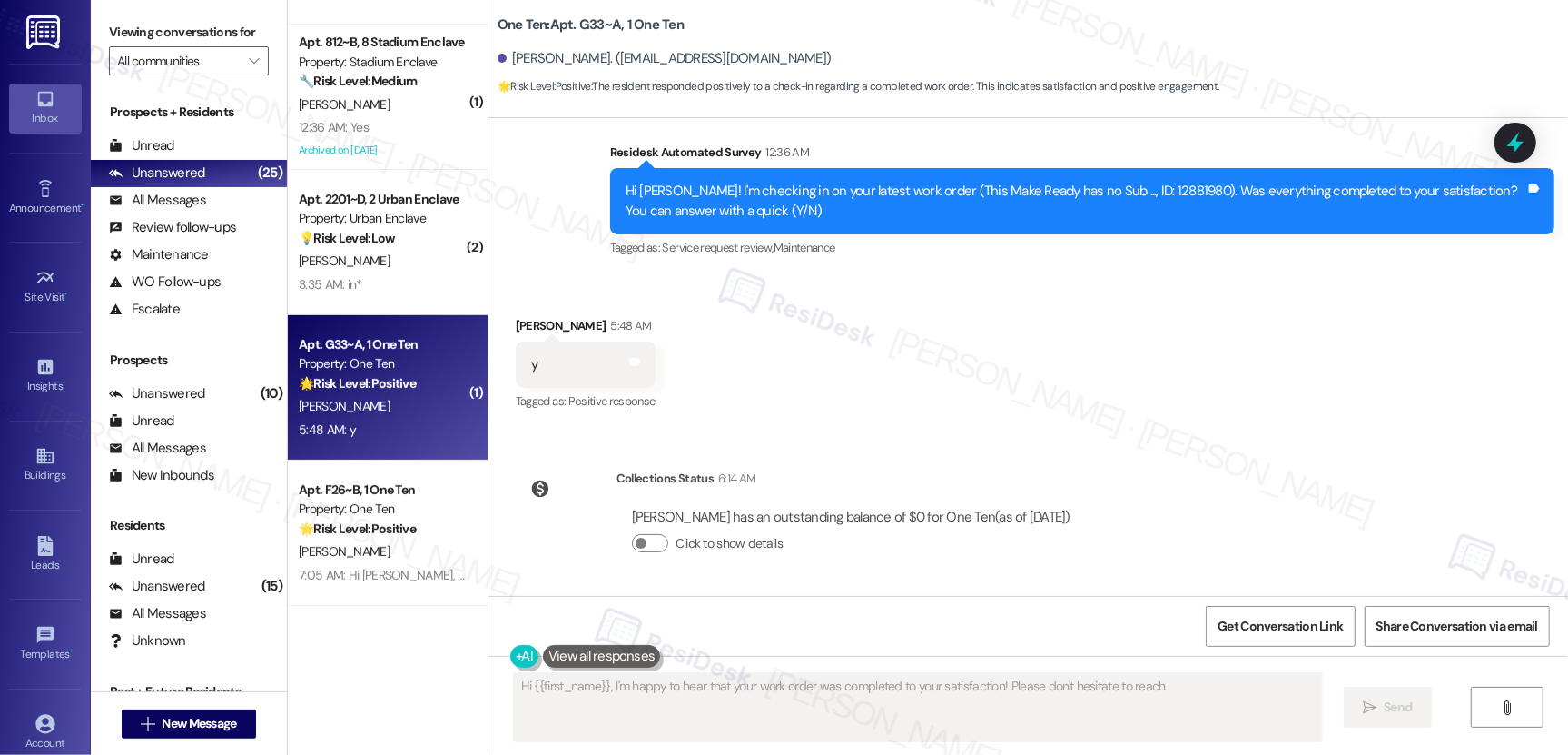
click at [389, 418] on div "5:48 AM: y 5:48 AM: y" at bounding box center [382, 429] width 171 height 23
type textarea "Hi {{first_name}}, I'm happy to hear that your work order was completed to your…"
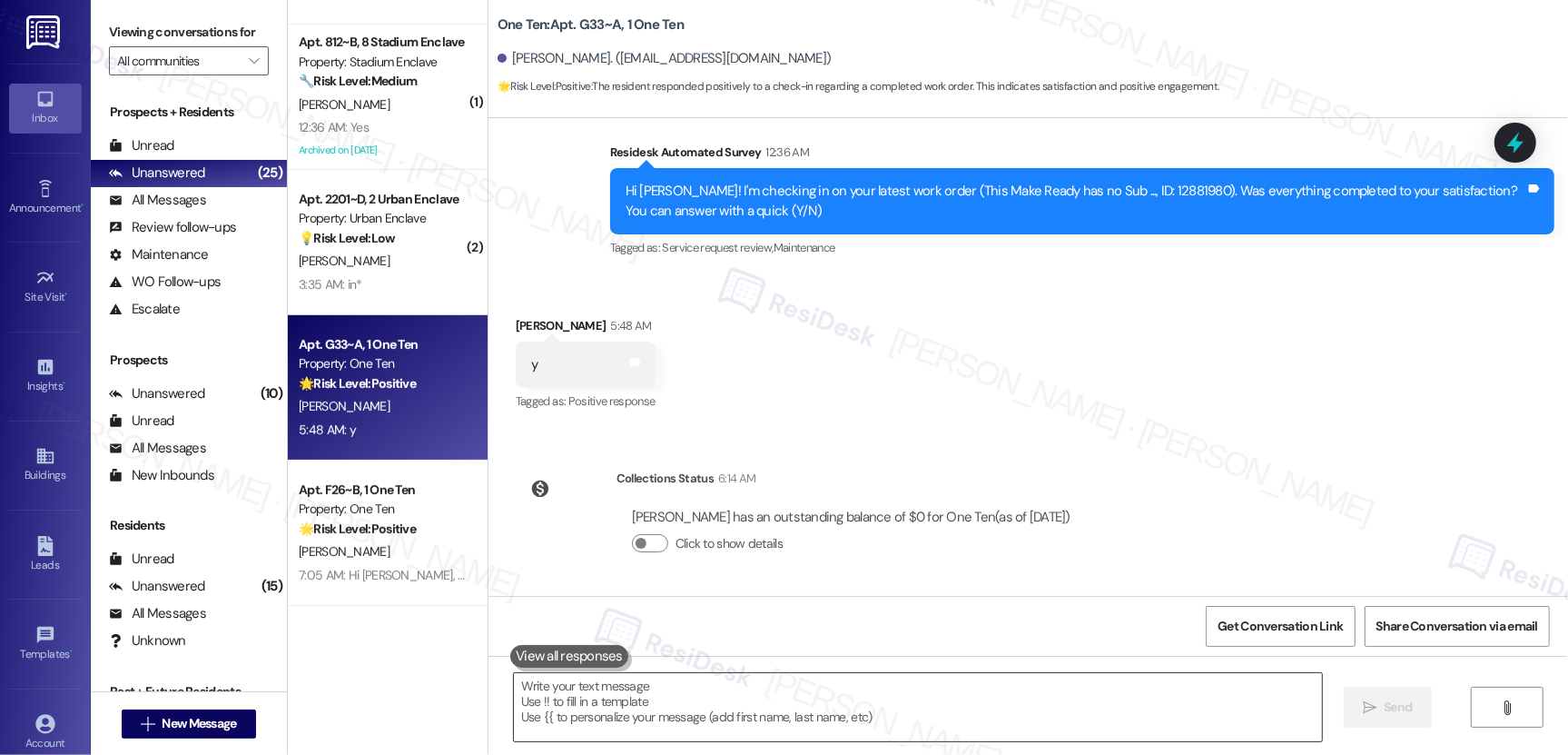
click at [631, 731] on textarea at bounding box center [918, 707] width 808 height 69
click at [557, 658] on button at bounding box center [569, 655] width 119 height 23
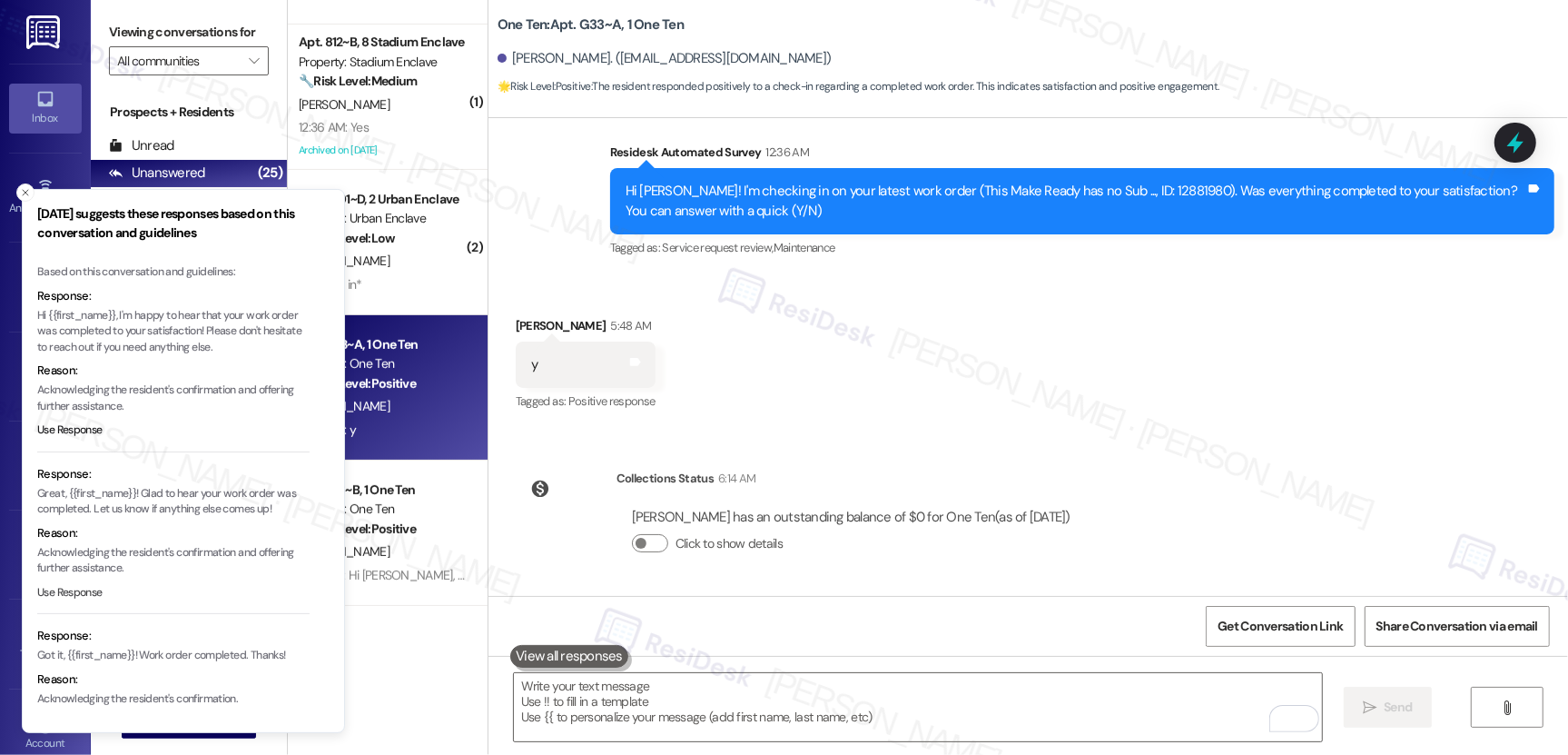
click at [73, 592] on button "Use Response" at bounding box center [70, 592] width 66 height 17
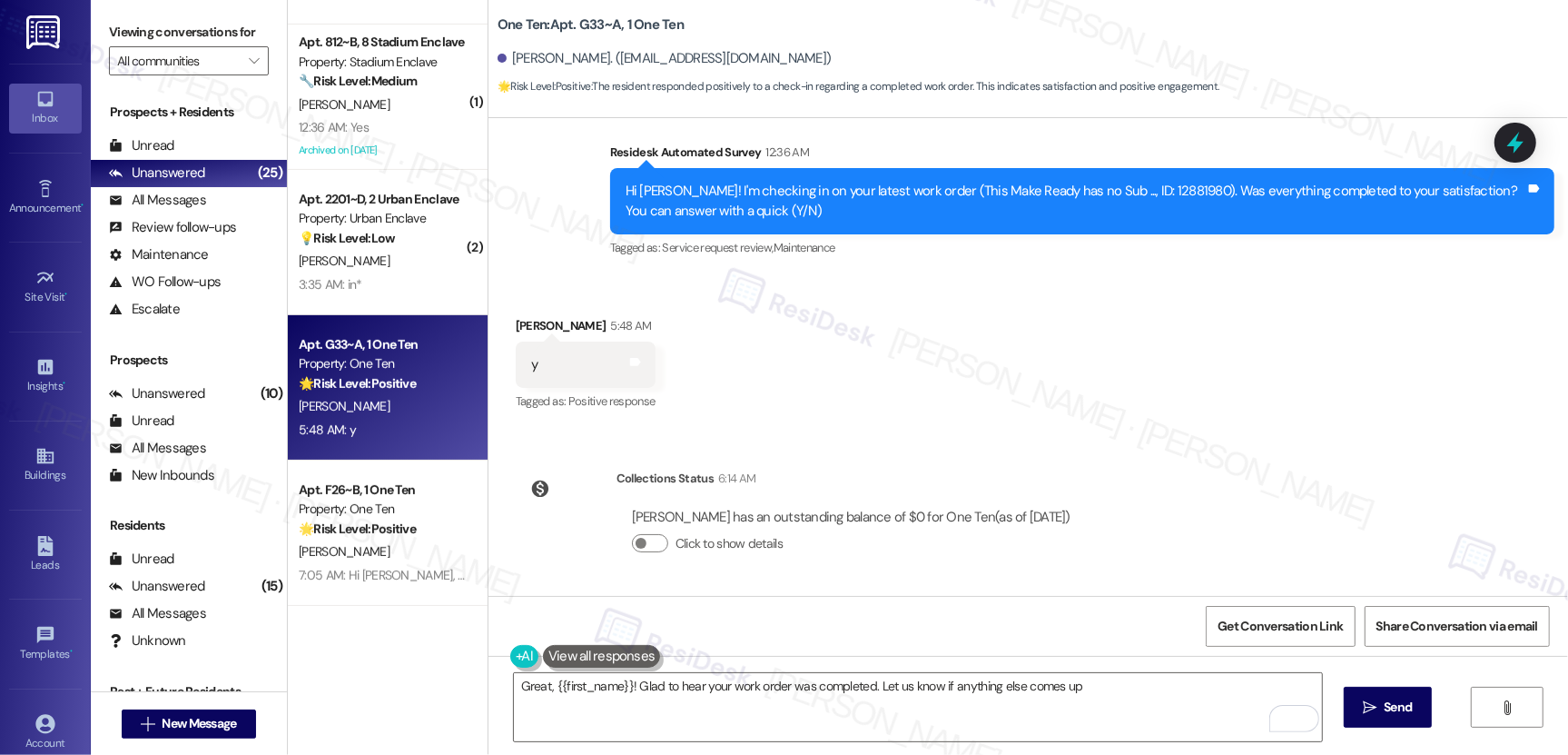
type textarea "Great, {{first_name}}! Glad to hear your work order was completed. Let us know …"
click at [1387, 702] on span "Send" at bounding box center [1398, 706] width 28 height 19
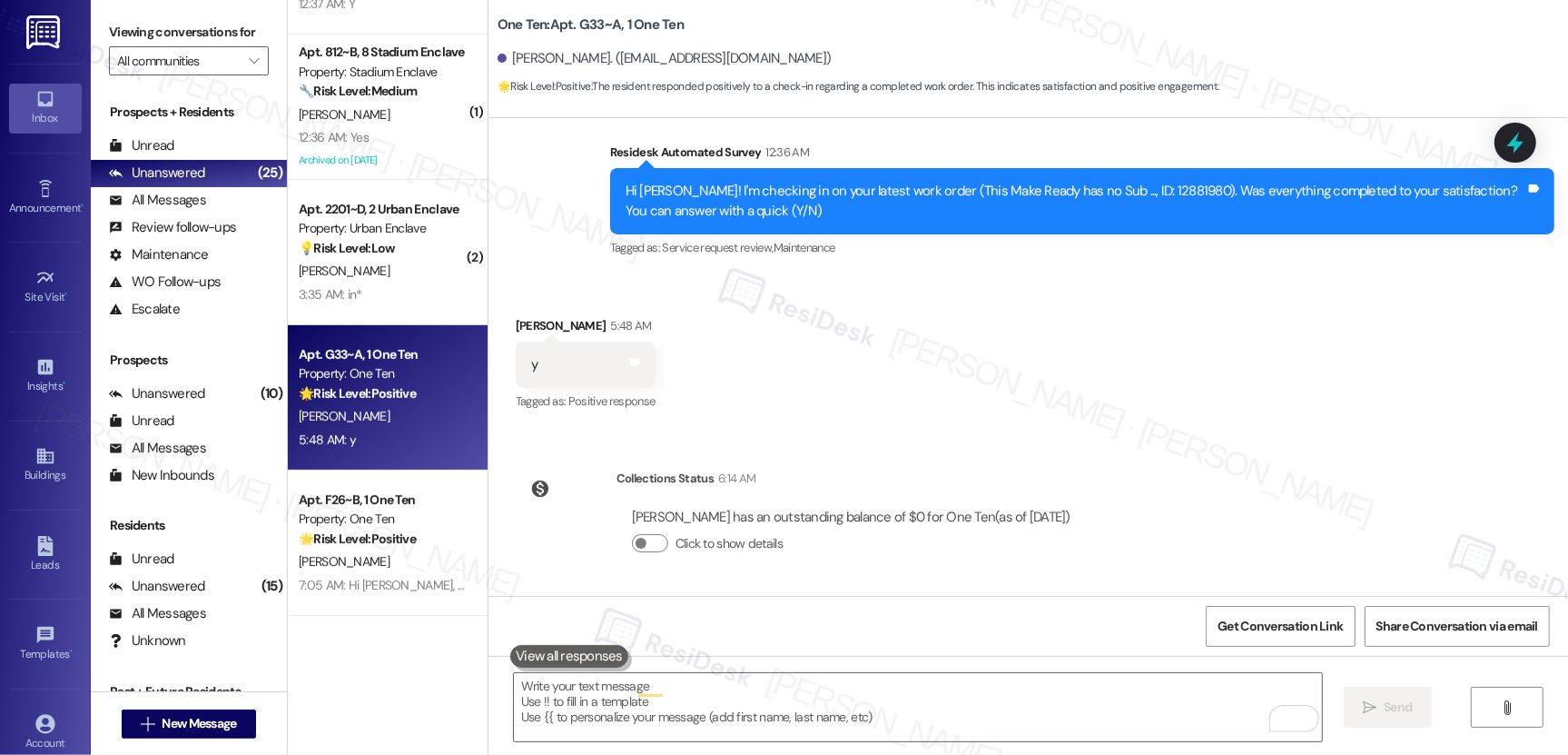
scroll to position [392, 0]
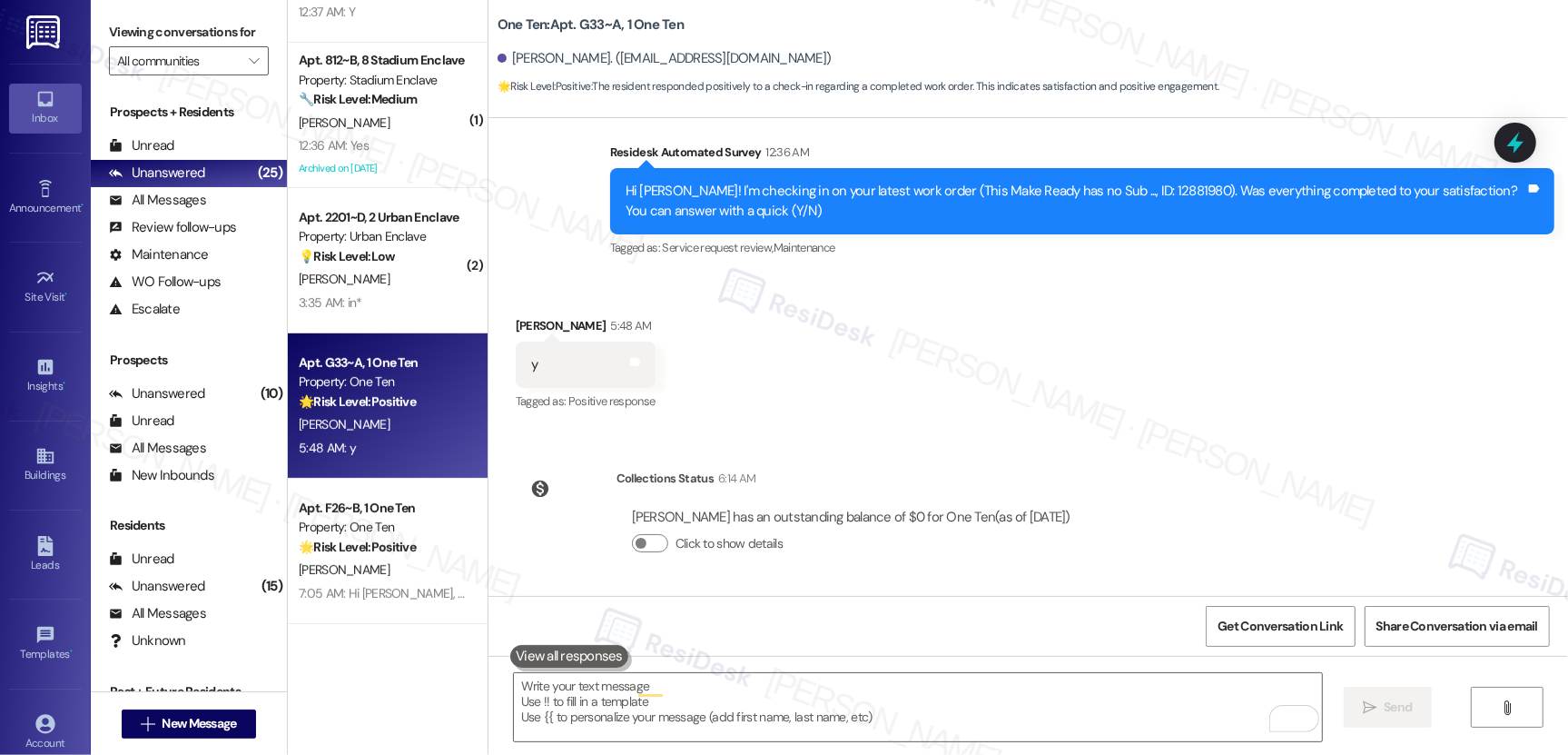
type textarea "Fetching suggested responses. Please feel free to read through the conversation…"
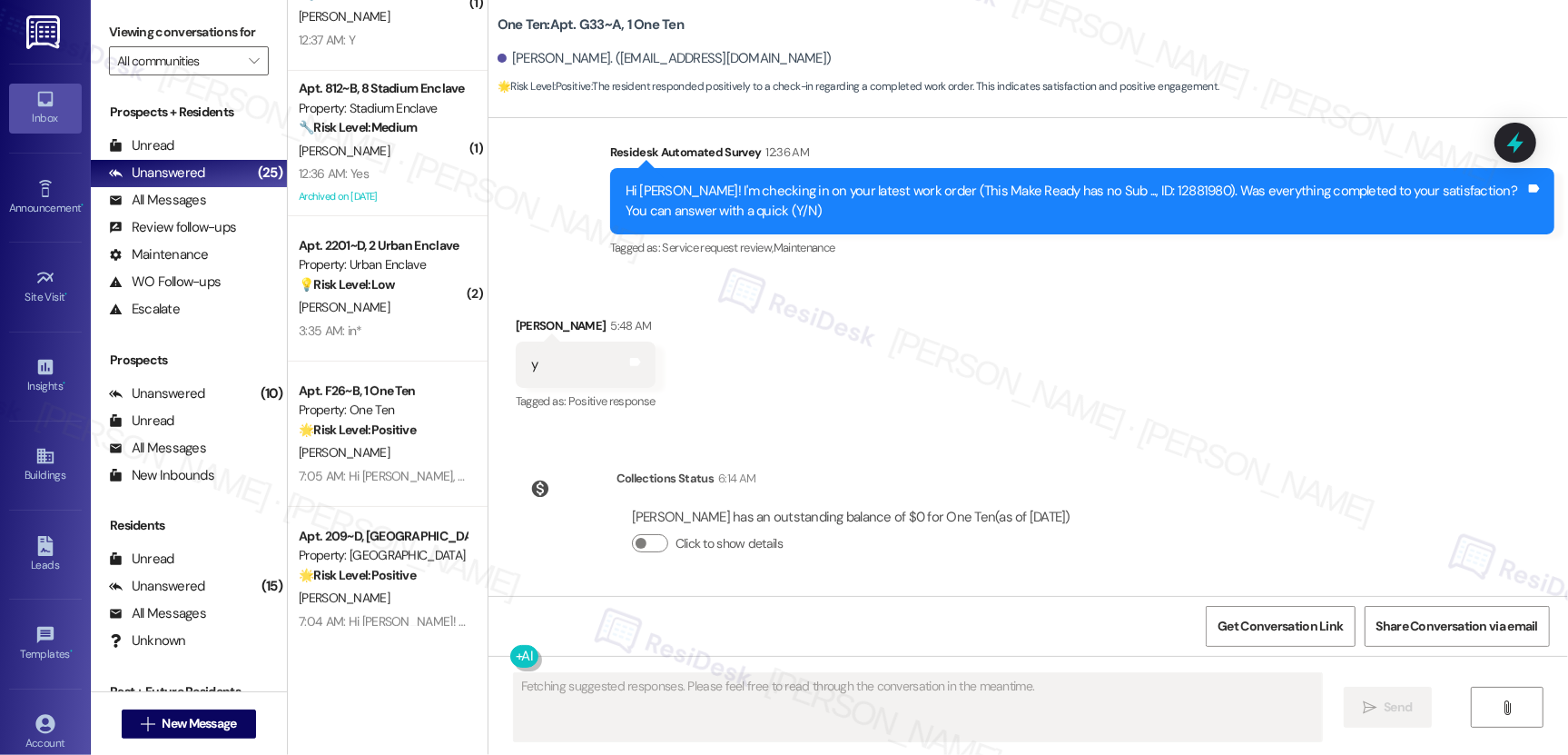
scroll to position [321, 0]
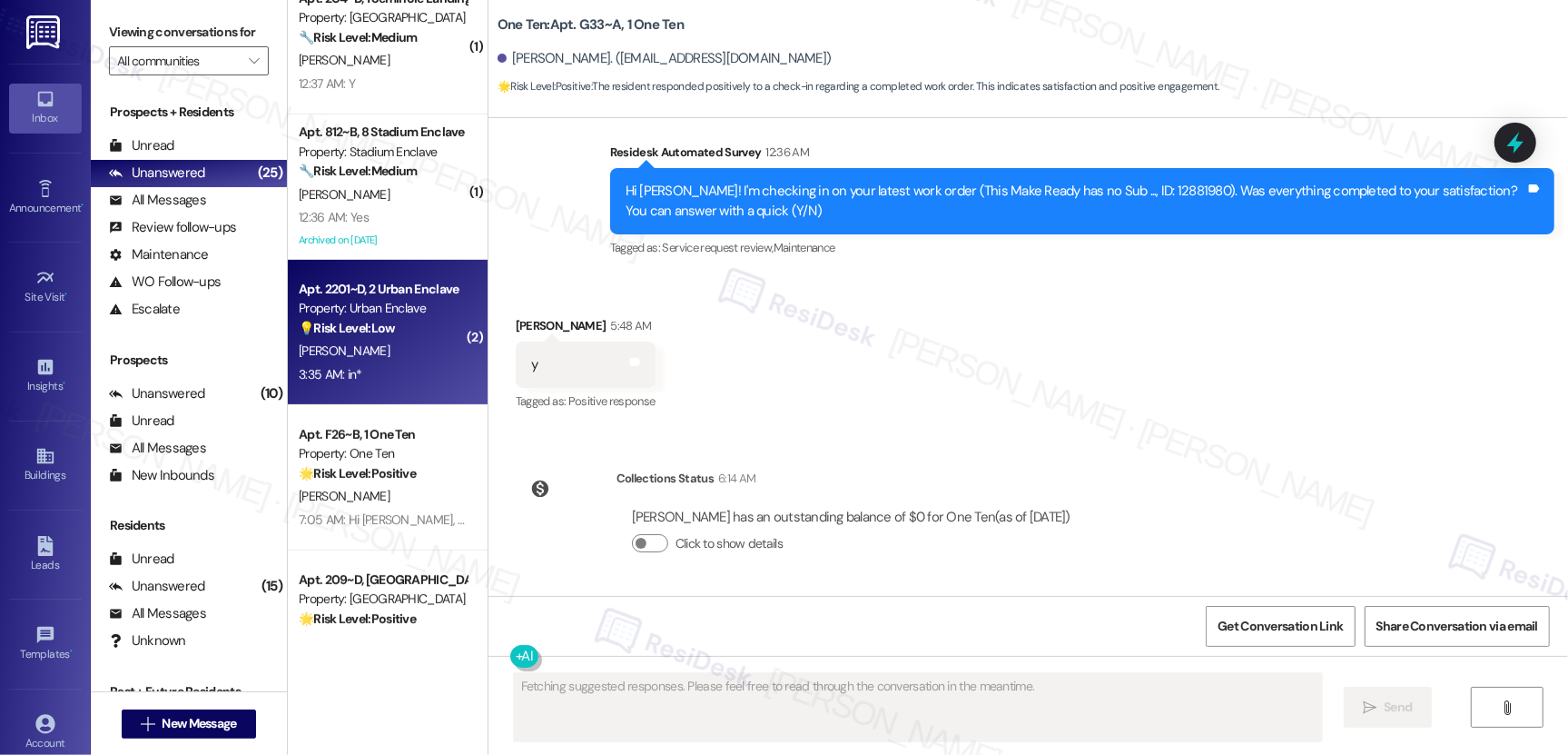
click at [374, 357] on div "A. Medina" at bounding box center [382, 351] width 171 height 23
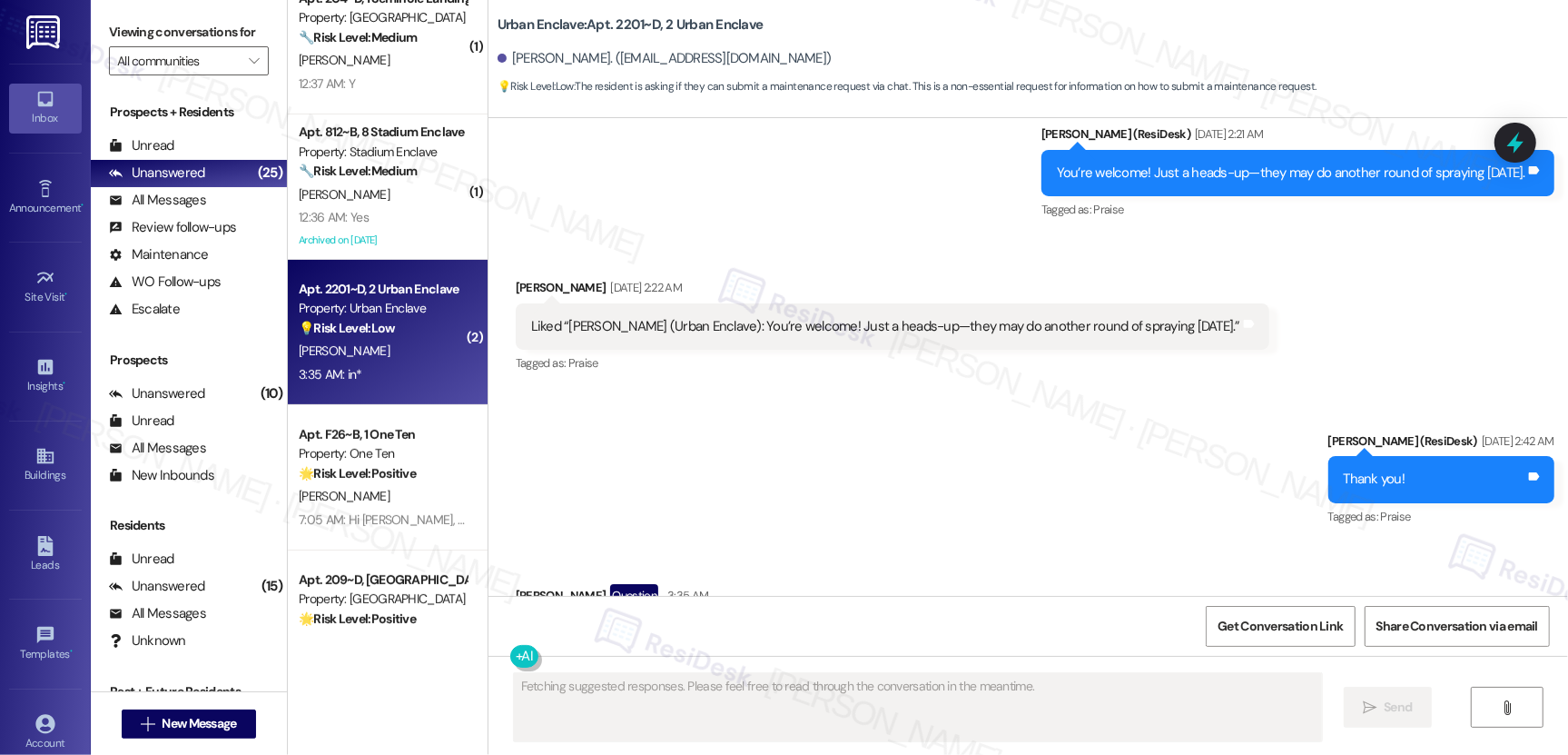
scroll to position [4976, 0]
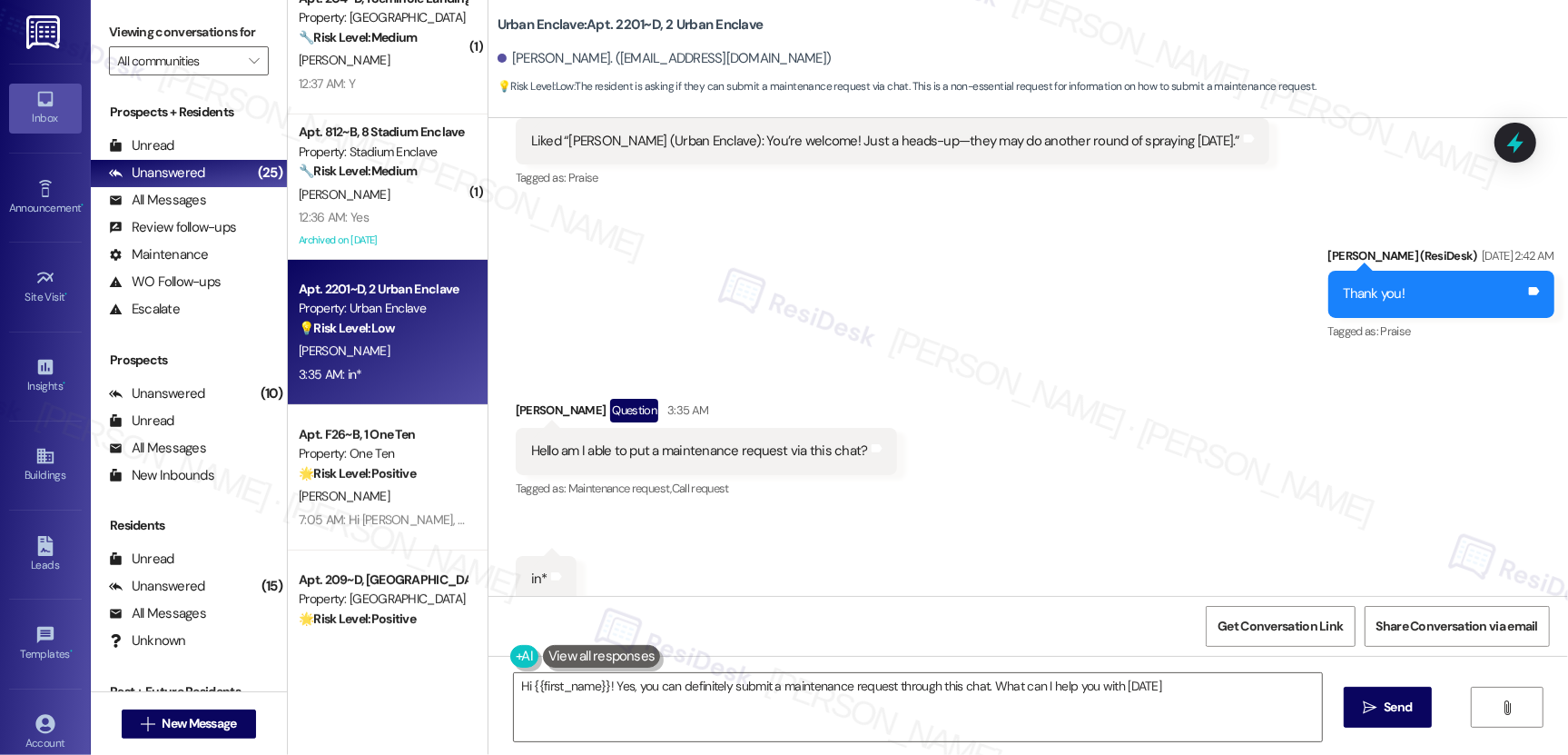
type textarea "Hi {{first_name}}! Yes, you can definitely submit a maintenance request through…"
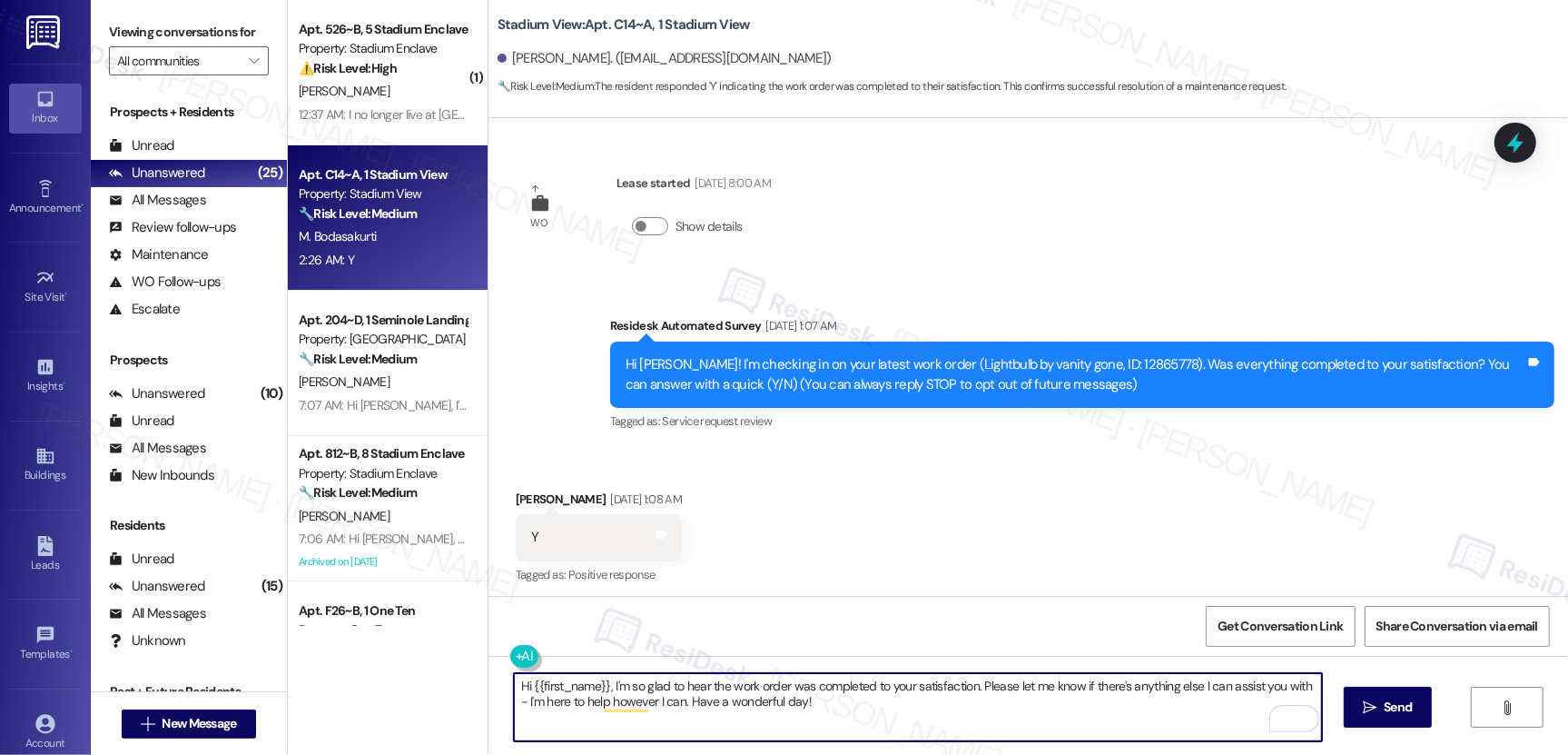
scroll to position [627, 0]
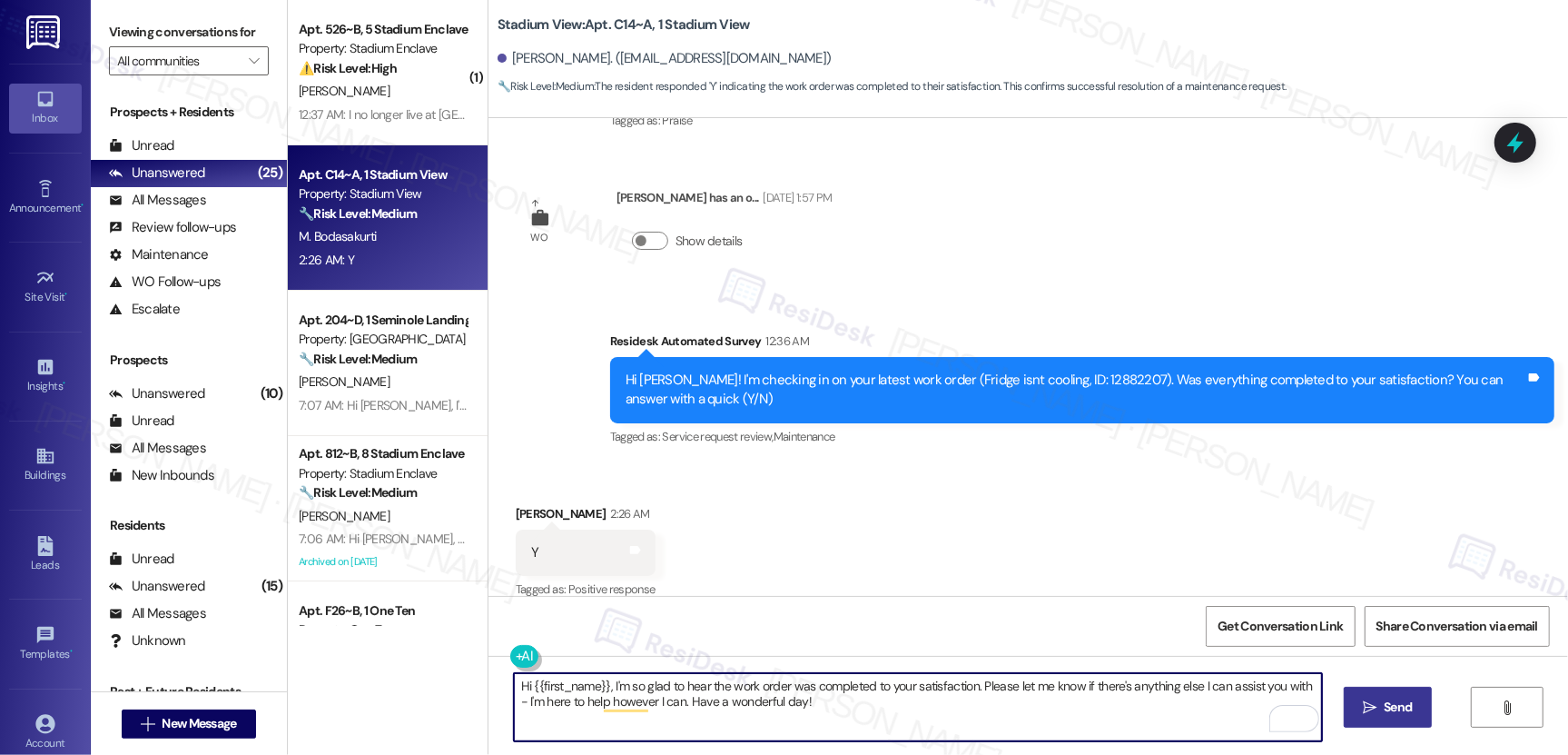
type textarea "Hi {{first_name}}, I'm so glad to hear the work order was completed to your sat…"
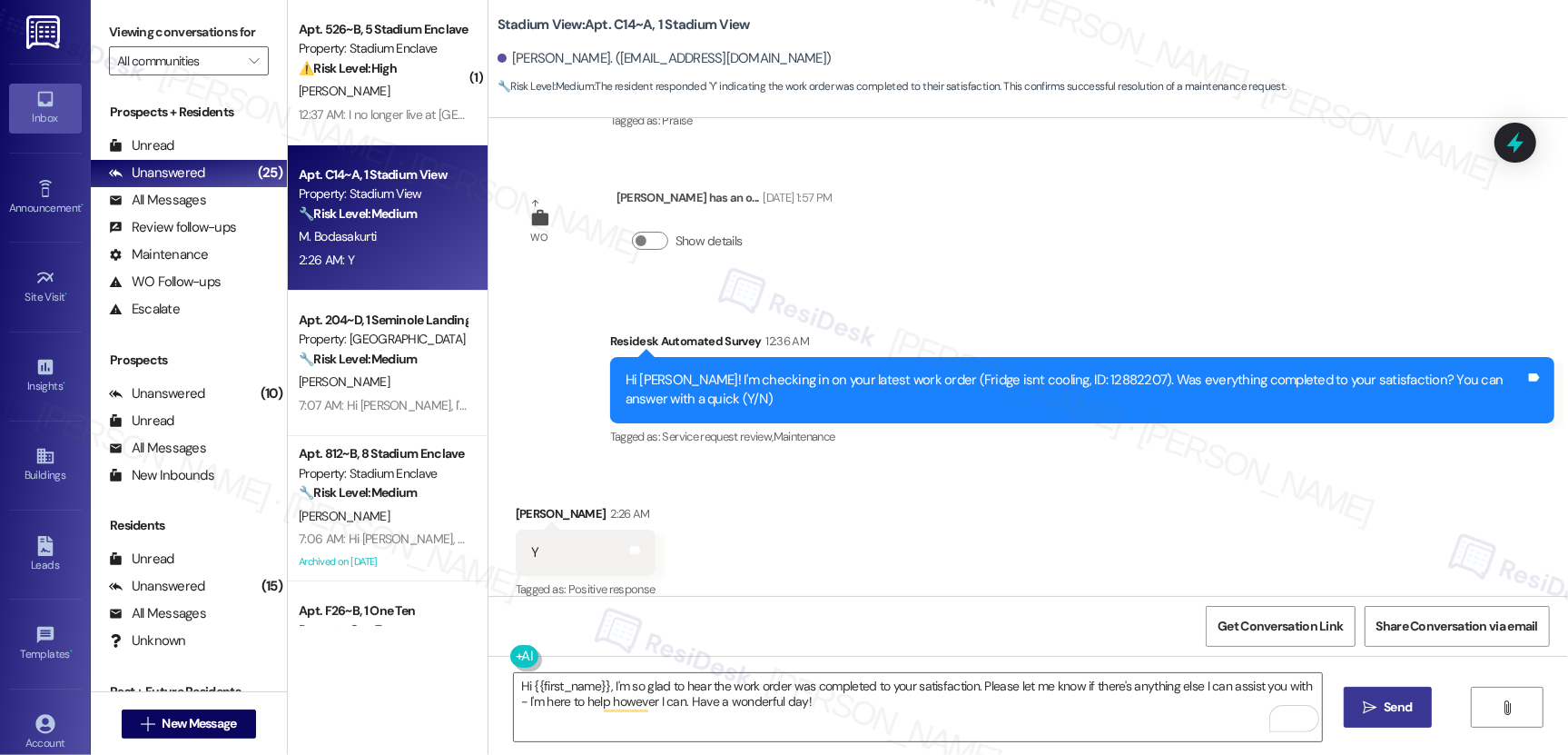
click at [1387, 719] on button " Send" at bounding box center [1388, 707] width 88 height 41
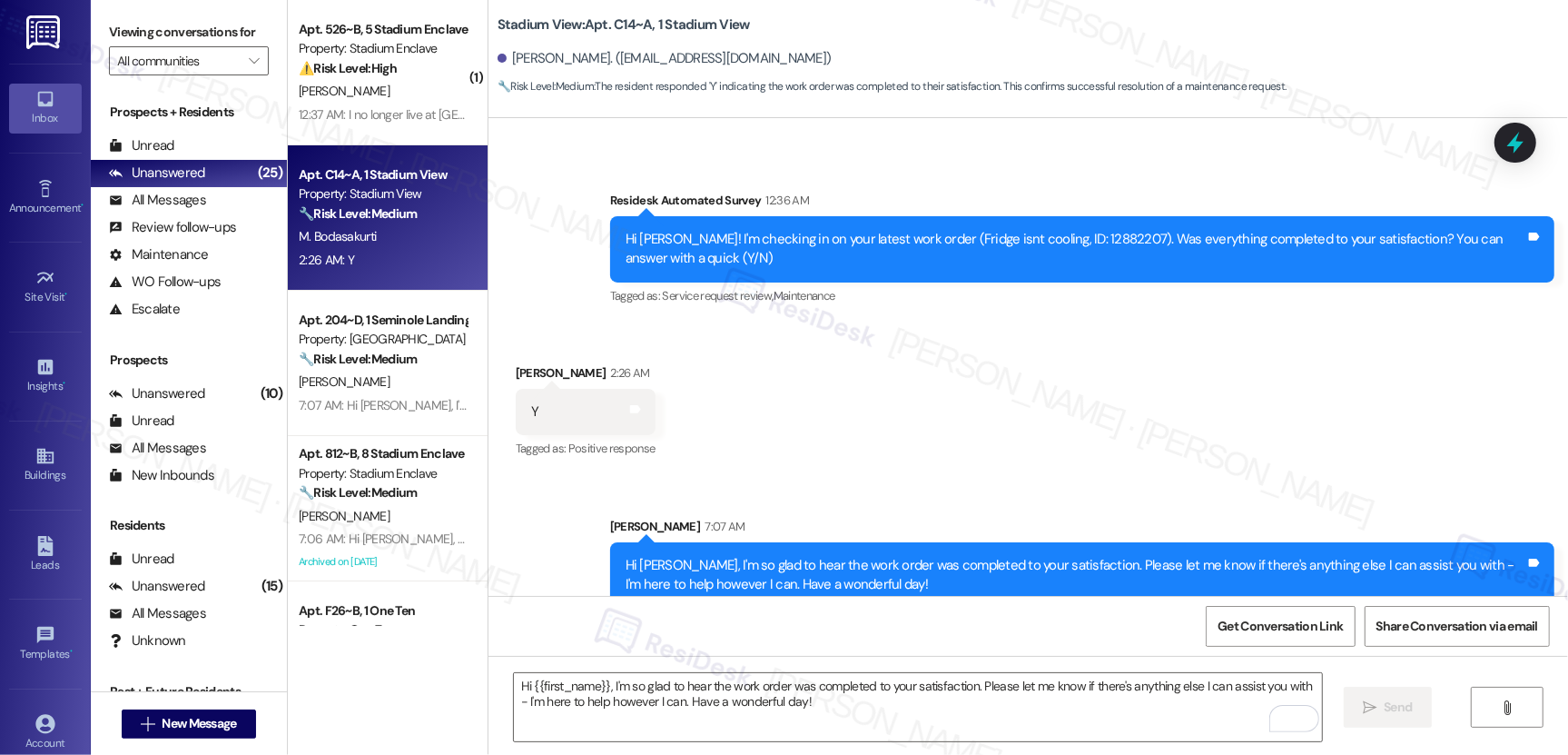
scroll to position [774, 0]
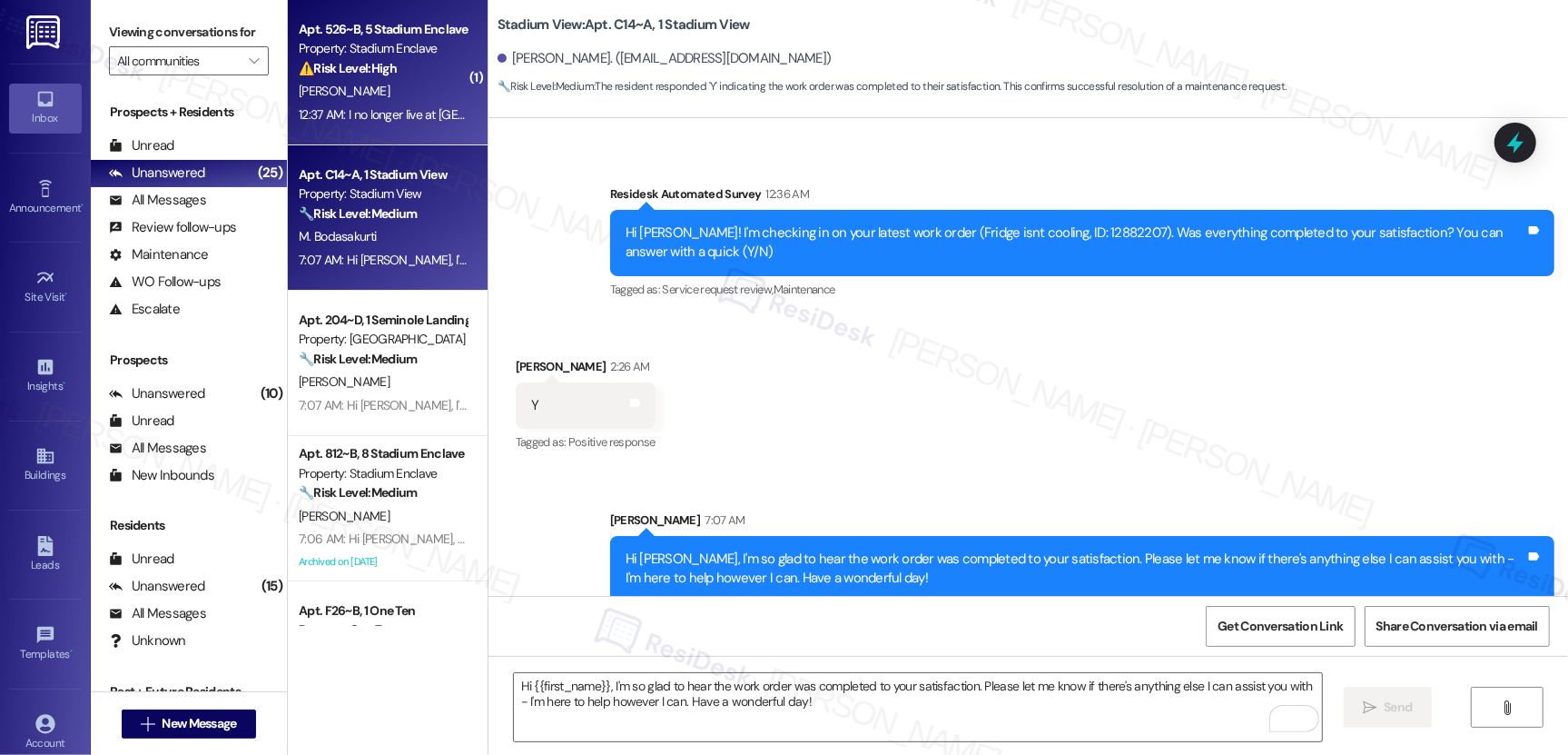
click at [381, 98] on div "R. Criss" at bounding box center [382, 91] width 171 height 23
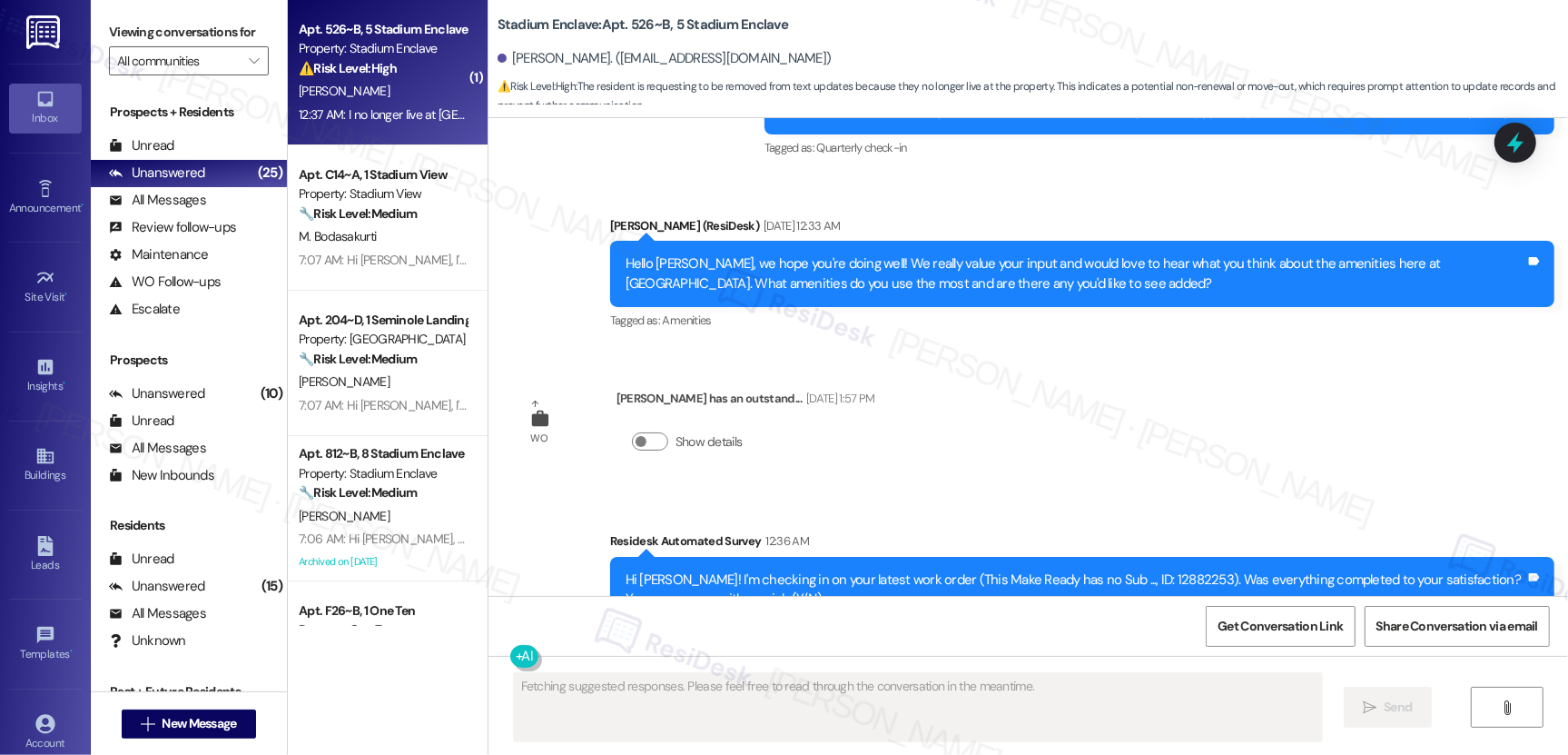
scroll to position [3044, 0]
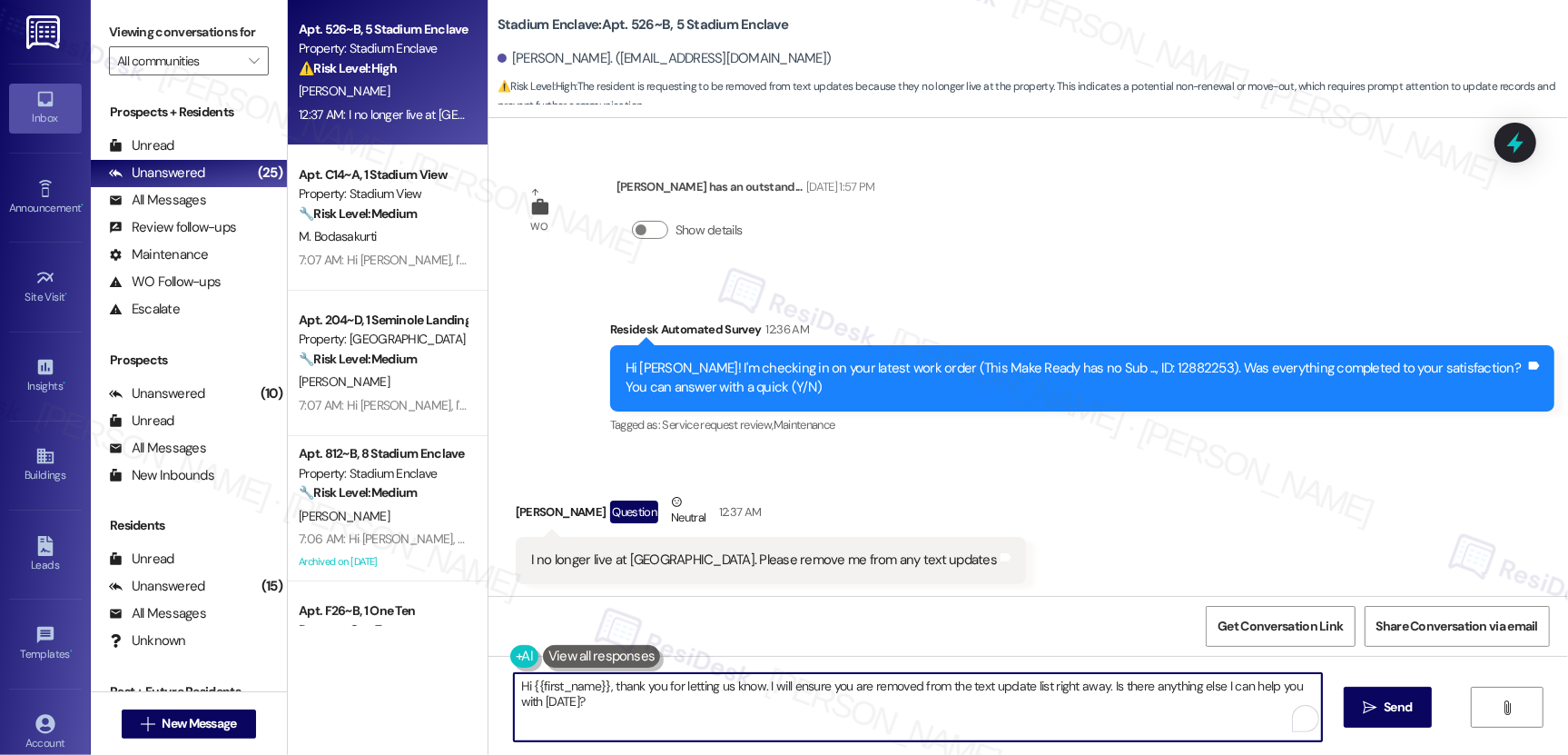
click at [636, 719] on textarea "Hi {{first_name}}, thank you for letting us know. I will ensure you are removed…" at bounding box center [918, 707] width 808 height 69
drag, startPoint x: 1099, startPoint y: 685, endPoint x: 1109, endPoint y: 723, distance: 39.3
click at [1109, 723] on textarea "Hi {{first_name}}, thank you for letting us know. I will ensure you are removed…" at bounding box center [918, 707] width 808 height 69
type textarea "Hi {{first_name}}, thank you for letting us know. I will ensure you are removed…"
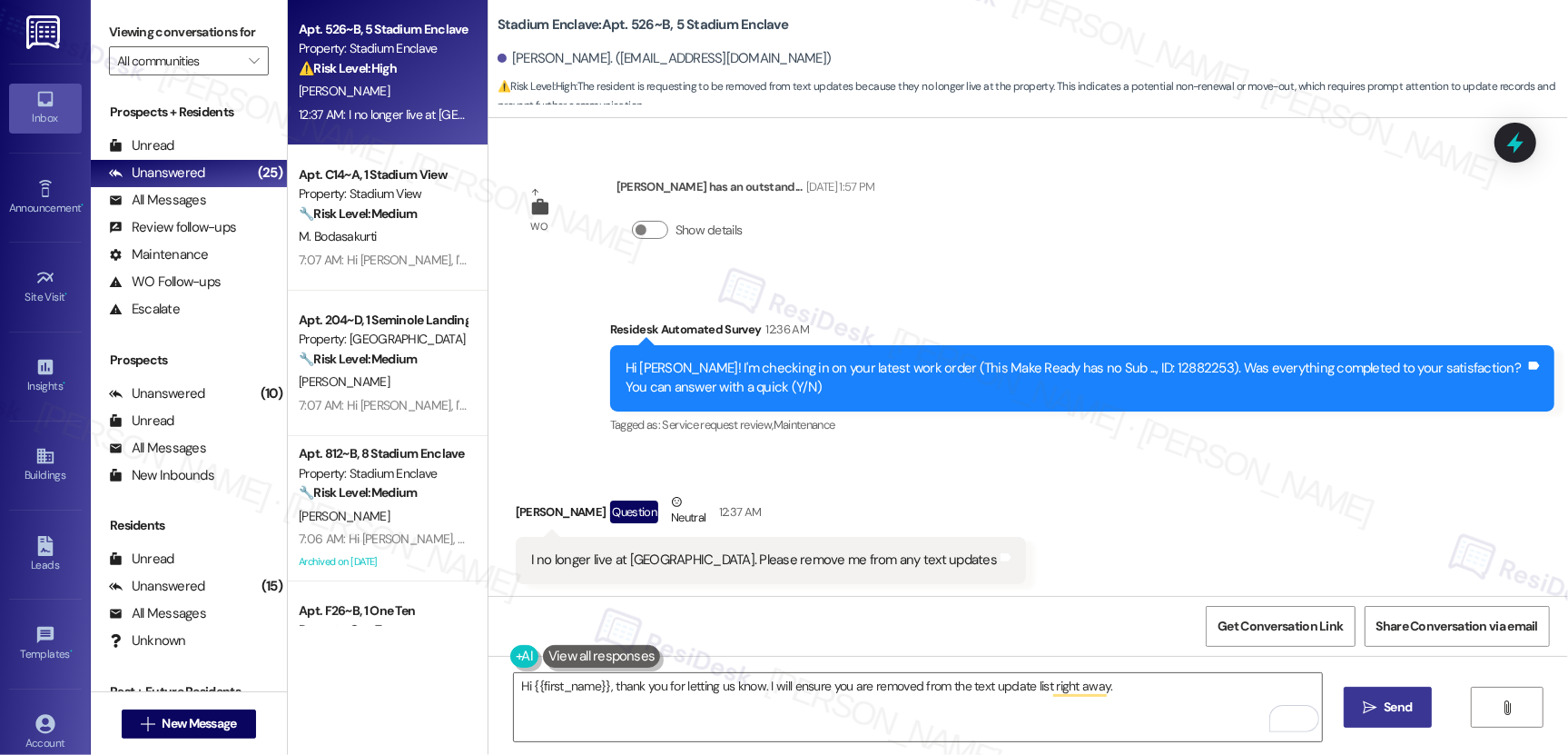
click at [1378, 713] on span " Send" at bounding box center [1388, 706] width 57 height 19
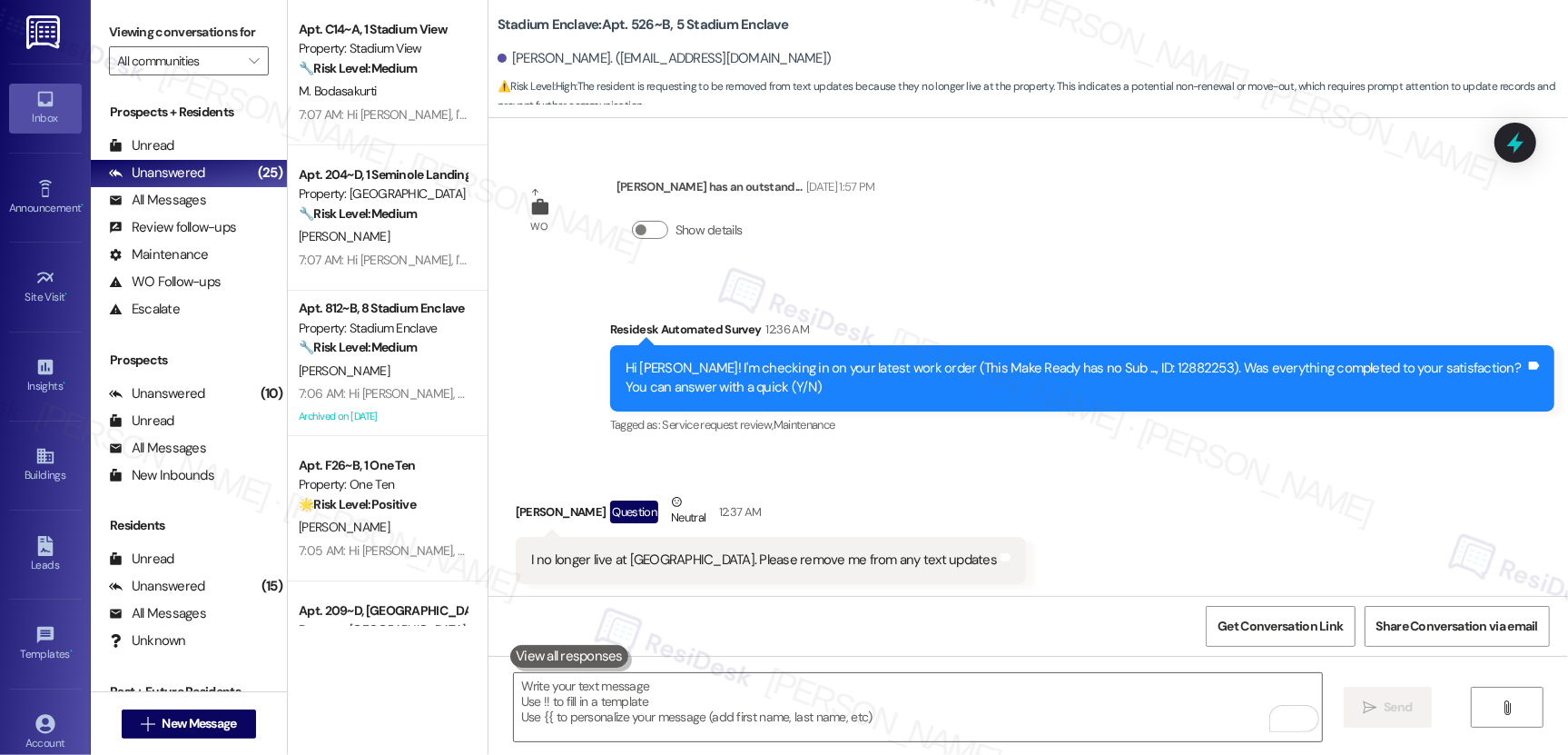
scroll to position [3171, 0]
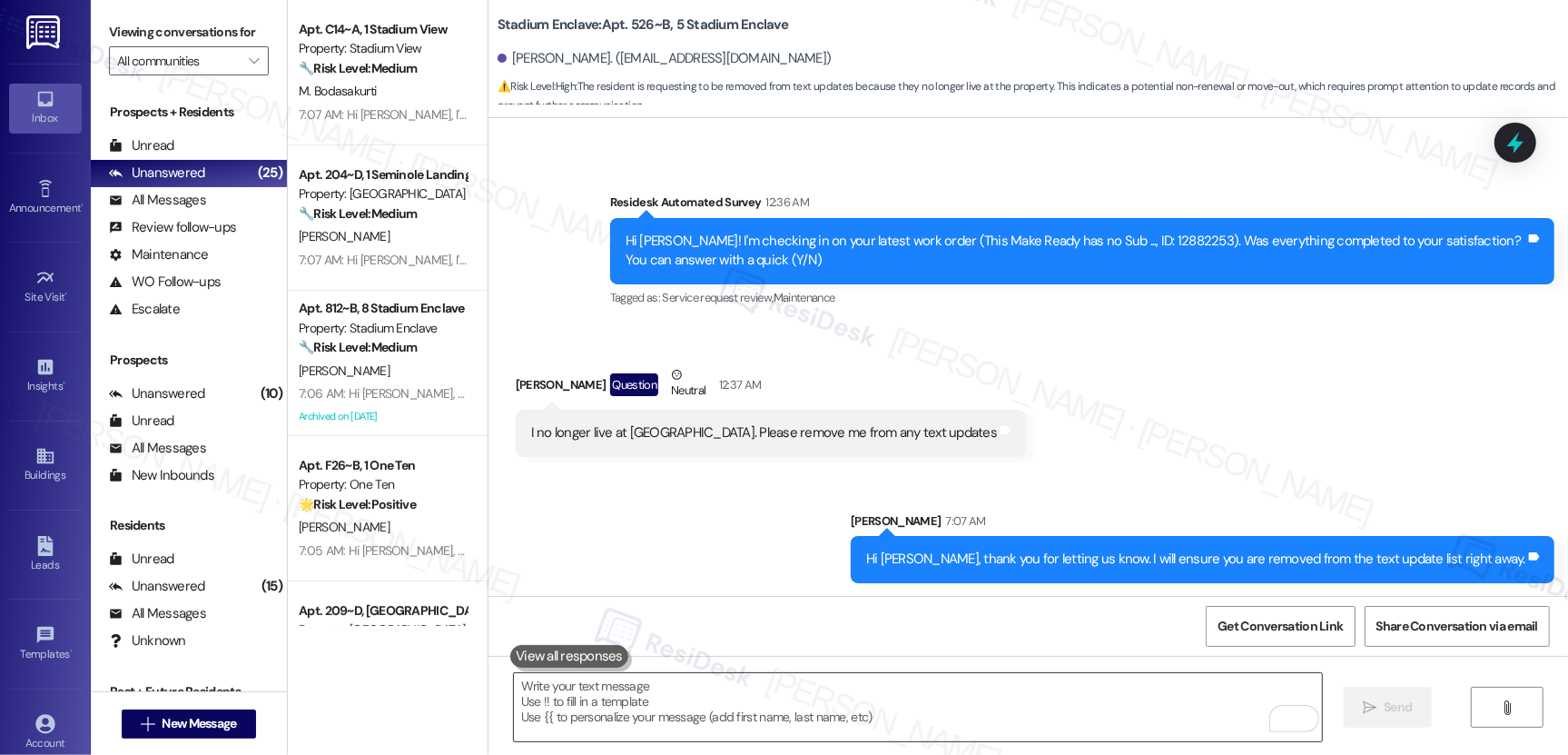
click at [760, 680] on textarea "To enrich screen reader interactions, please activate Accessibility in Grammarl…" at bounding box center [918, 707] width 808 height 69
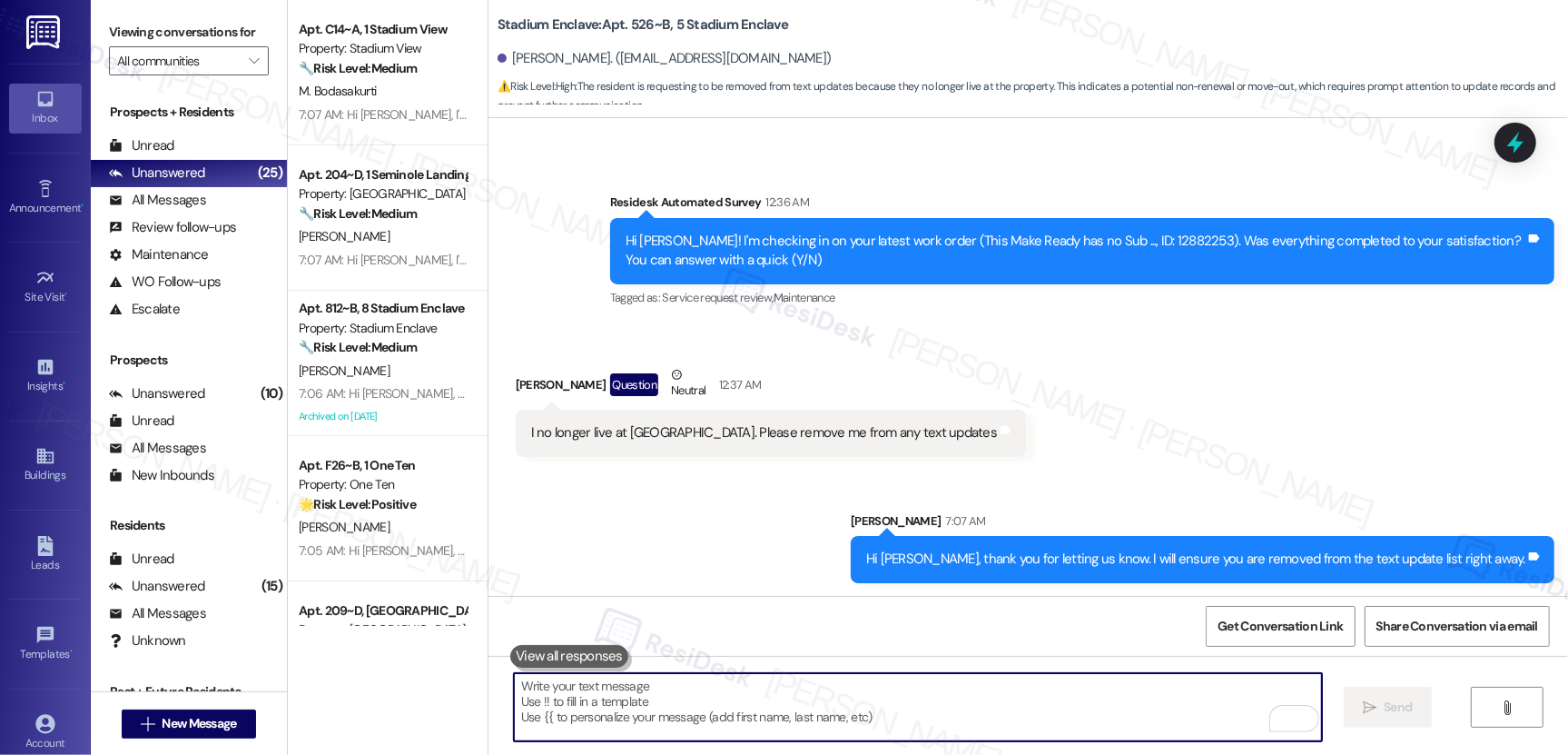
click at [759, 680] on textarea "To enrich screen reader interactions, please activate Accessibility in Grammarl…" at bounding box center [918, 707] width 808 height 69
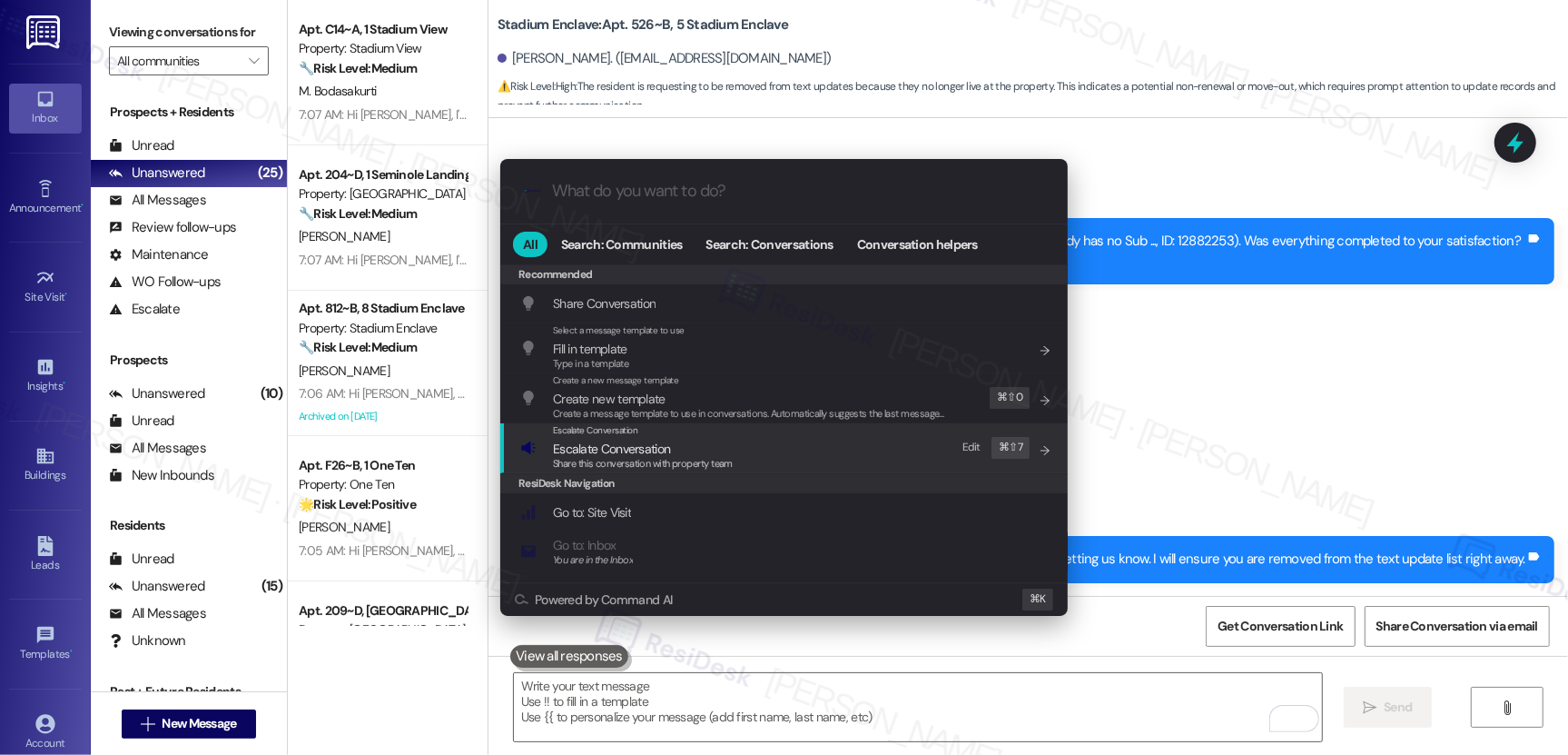
click at [661, 447] on span "Escalate Conversation" at bounding box center [612, 448] width 118 height 17
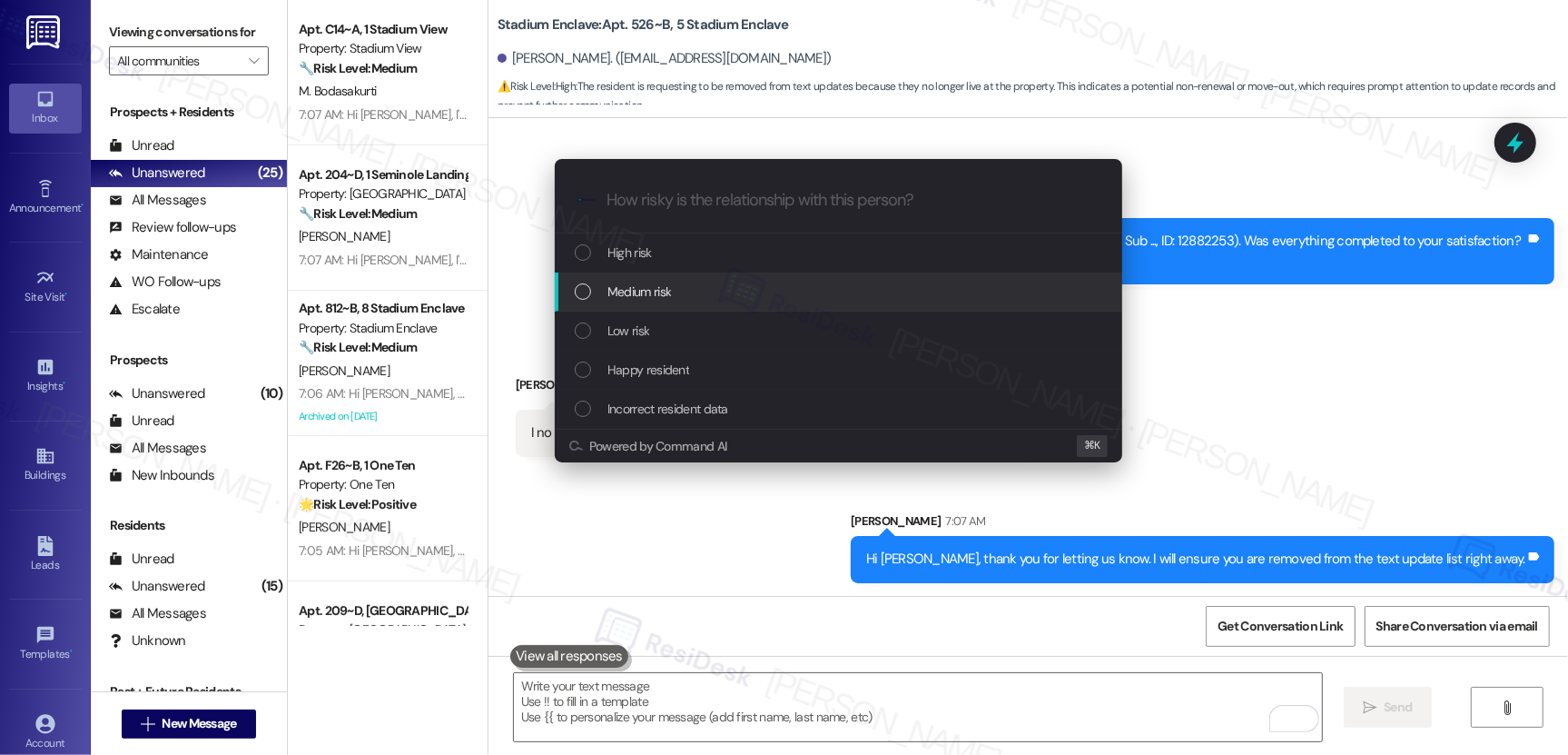
click at [690, 288] on div "Medium risk" at bounding box center [840, 291] width 531 height 20
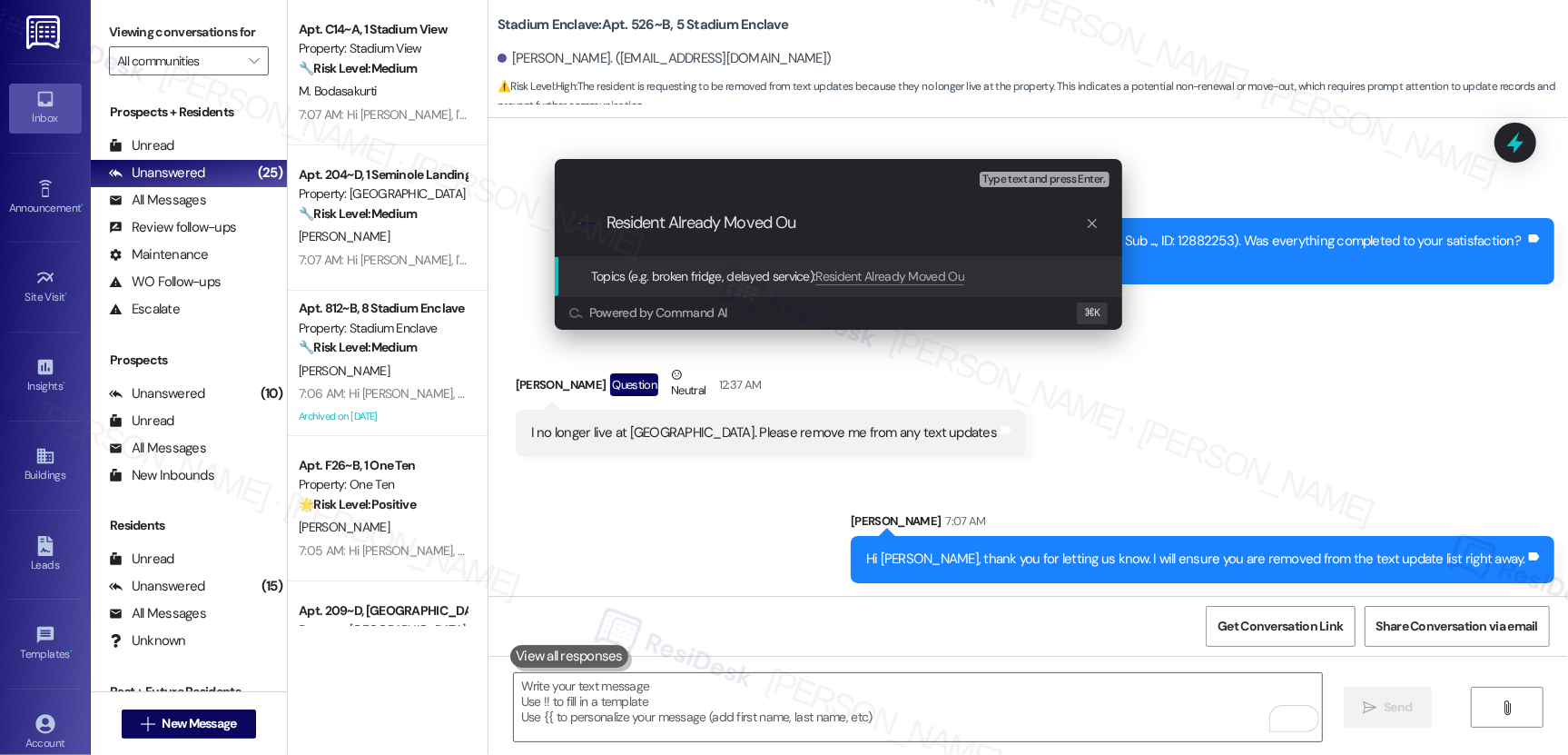
type input "Resident Already Moved Out"
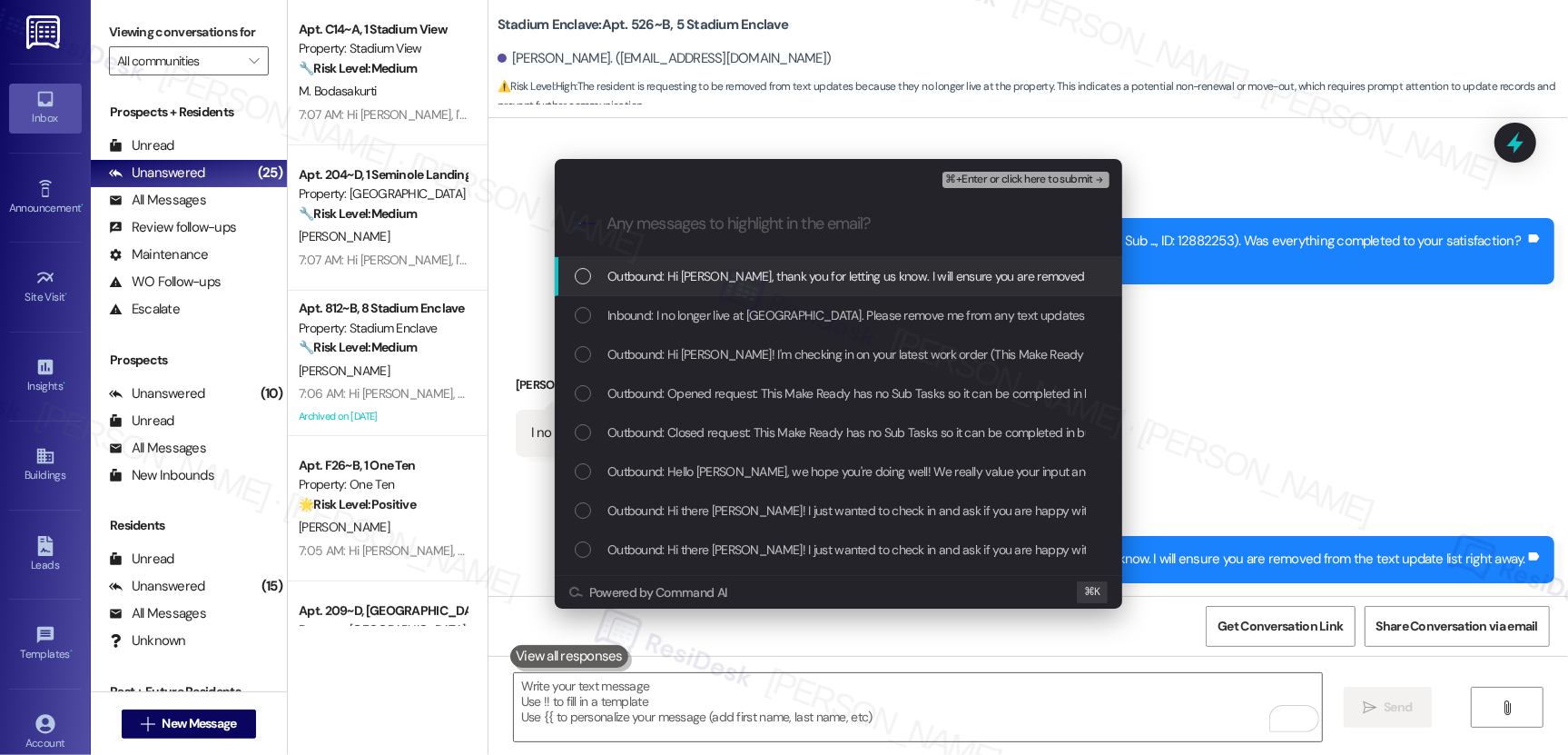
click at [701, 284] on span "Outbound: Hi Riley, thank you for letting us know. I will ensure you are remove…" at bounding box center [940, 276] width 667 height 20
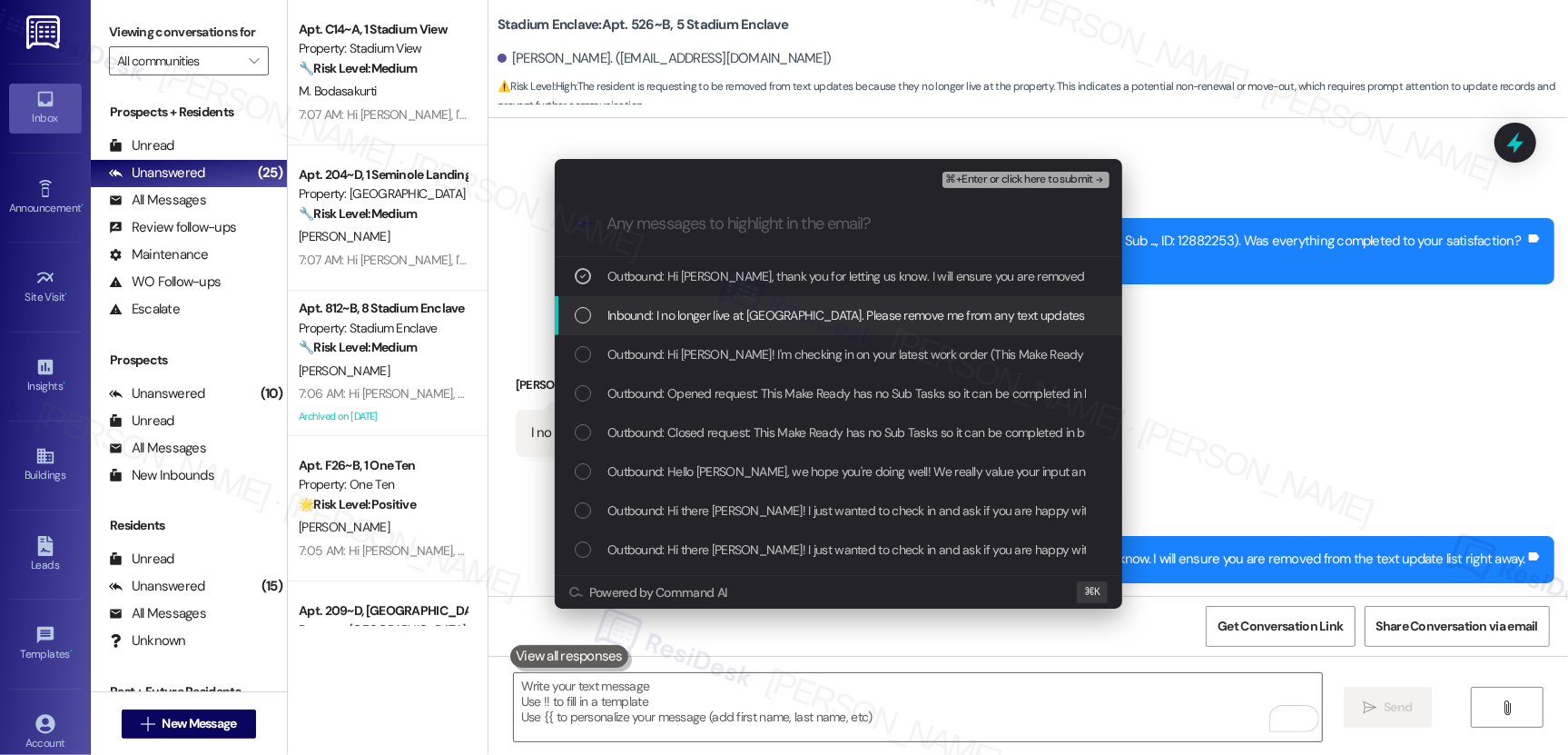
click at [708, 319] on span "Inbound: I no longer live at stadium enclave. Please remove me from any text up…" at bounding box center [846, 315] width 478 height 20
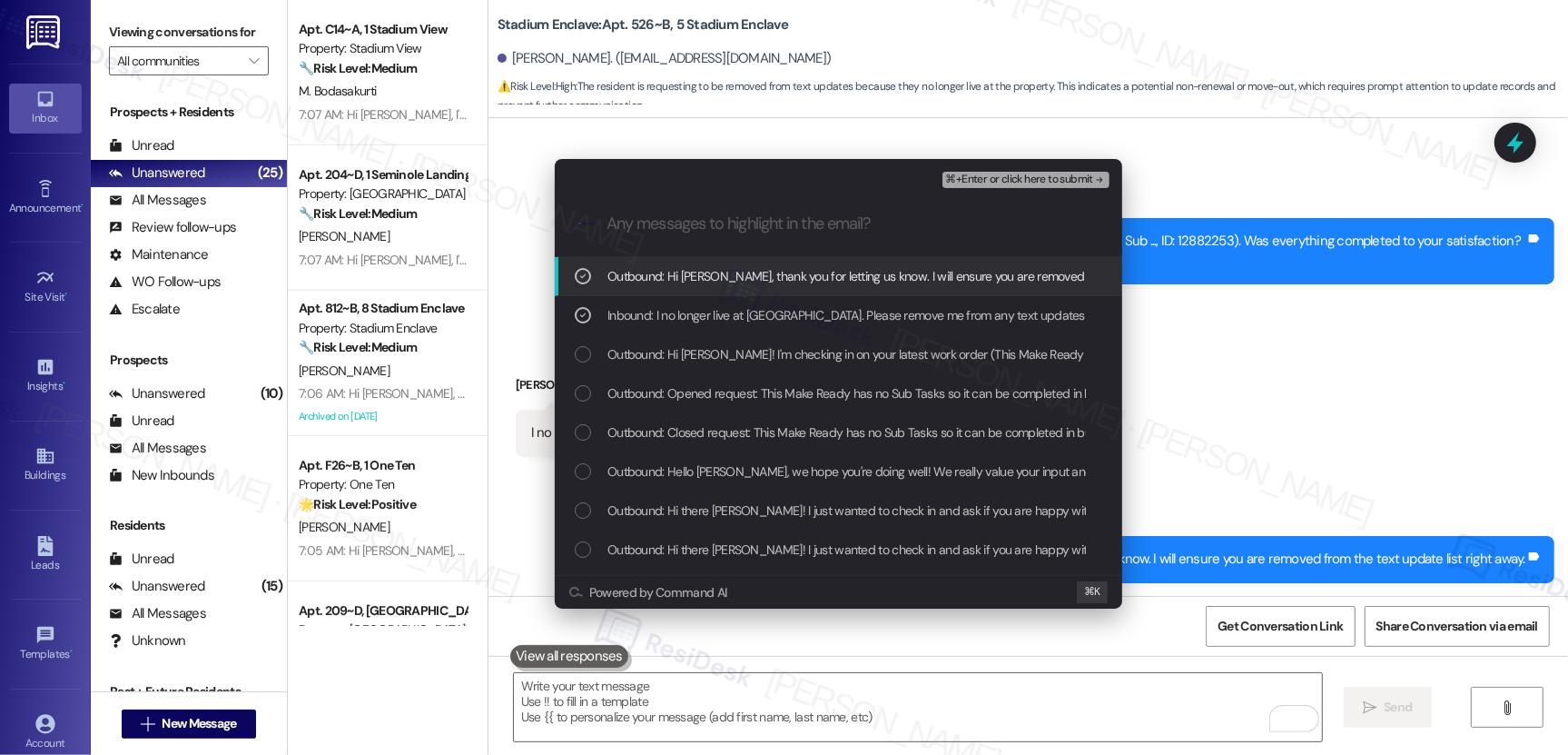
click at [1060, 185] on span "⌘+Enter or click here to submit" at bounding box center [1020, 179] width 147 height 13
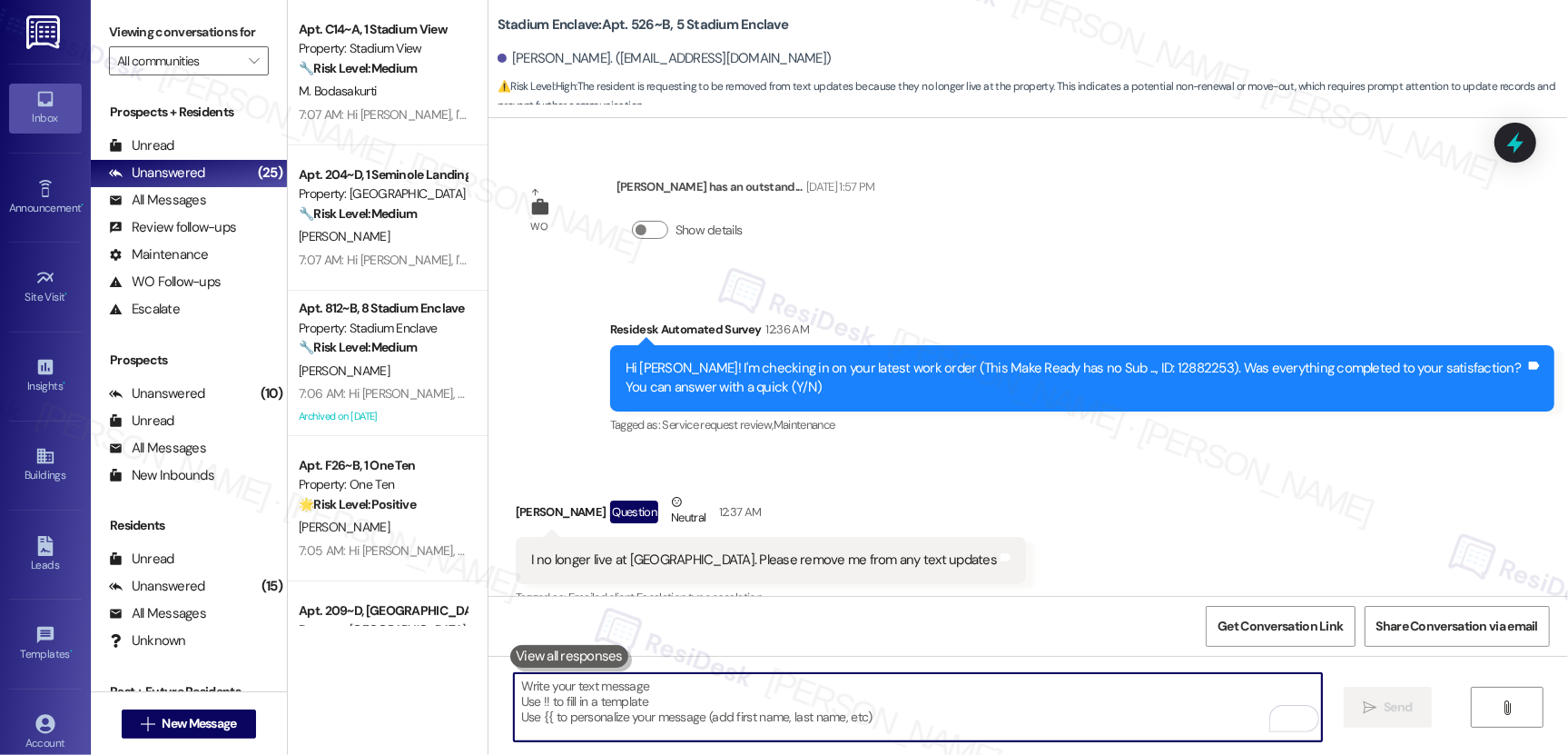
scroll to position [3225, 0]
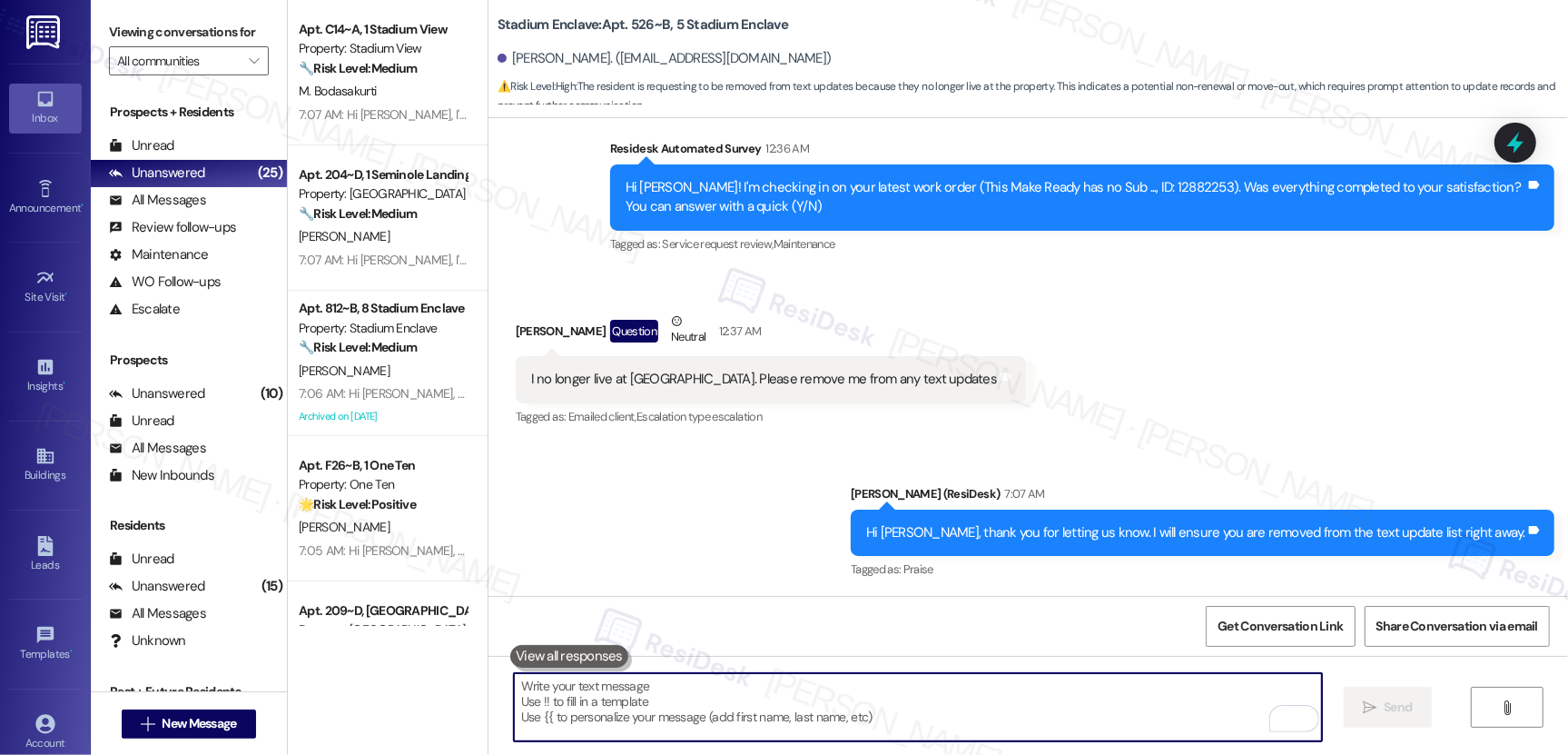
click at [854, 706] on textarea "To enrich screen reader interactions, please activate Accessibility in Grammarl…" at bounding box center [918, 707] width 808 height 69
click at [506, 62] on div "Riley Criss. (rjcriss22@gmail.com)" at bounding box center [664, 58] width 334 height 19
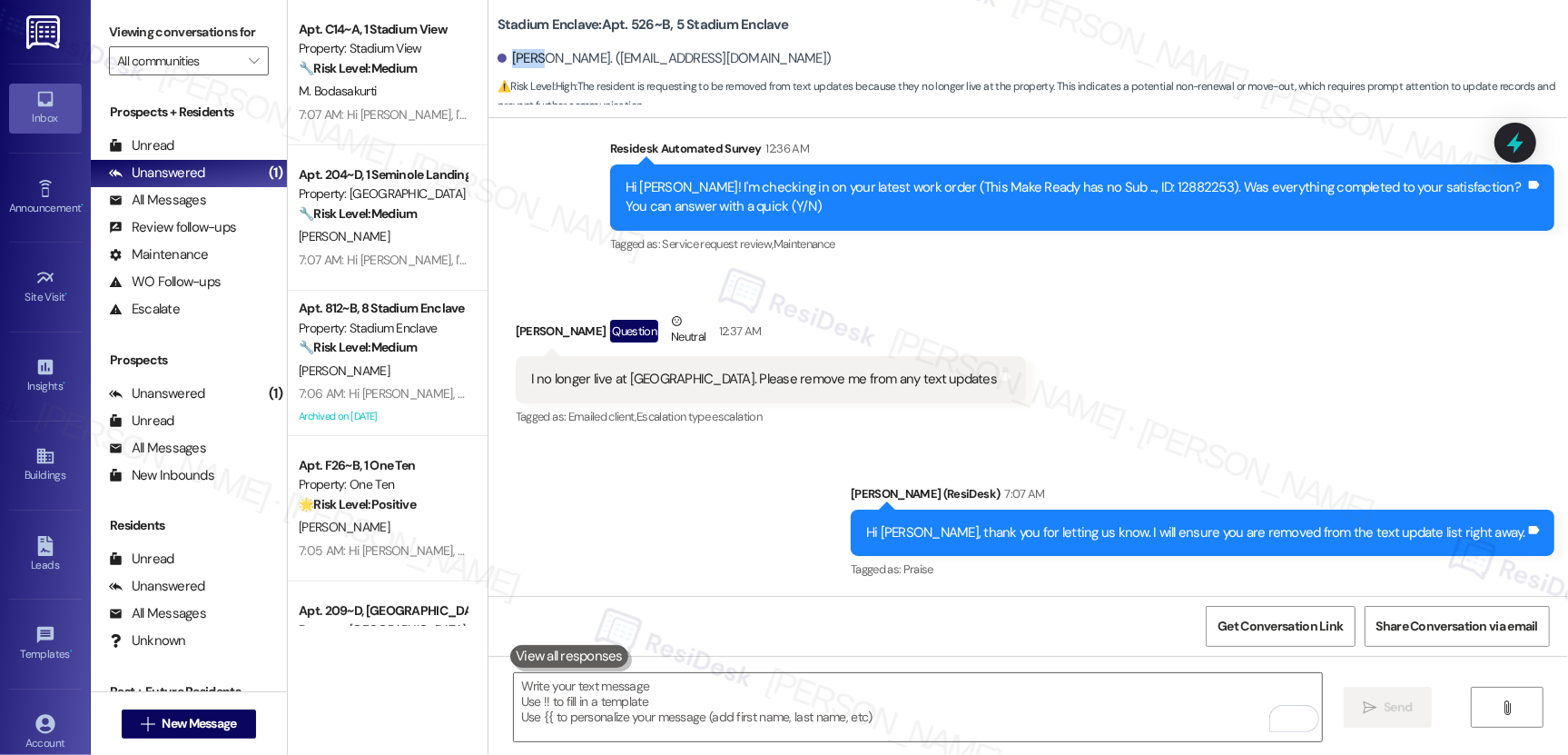
click at [506, 62] on div "Riley Criss. (rjcriss22@gmail.com)" at bounding box center [664, 58] width 334 height 19
copy div "Riley"
click at [1257, 631] on span "Get Conversation Link" at bounding box center [1281, 626] width 125 height 19
click at [1256, 631] on span "Get Conversation Link" at bounding box center [1281, 626] width 125 height 19
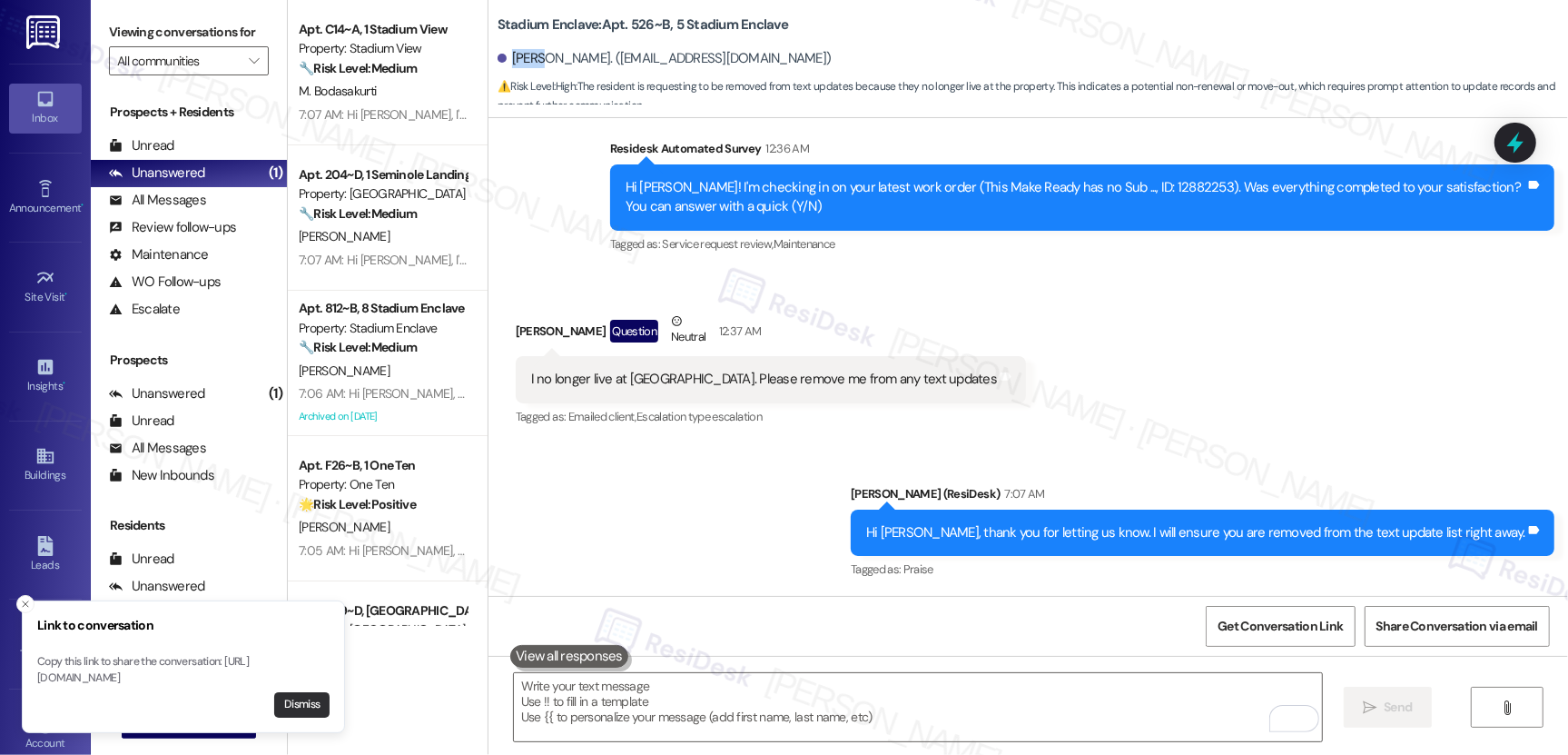
click at [285, 701] on button "Dismiss" at bounding box center [302, 705] width 56 height 25
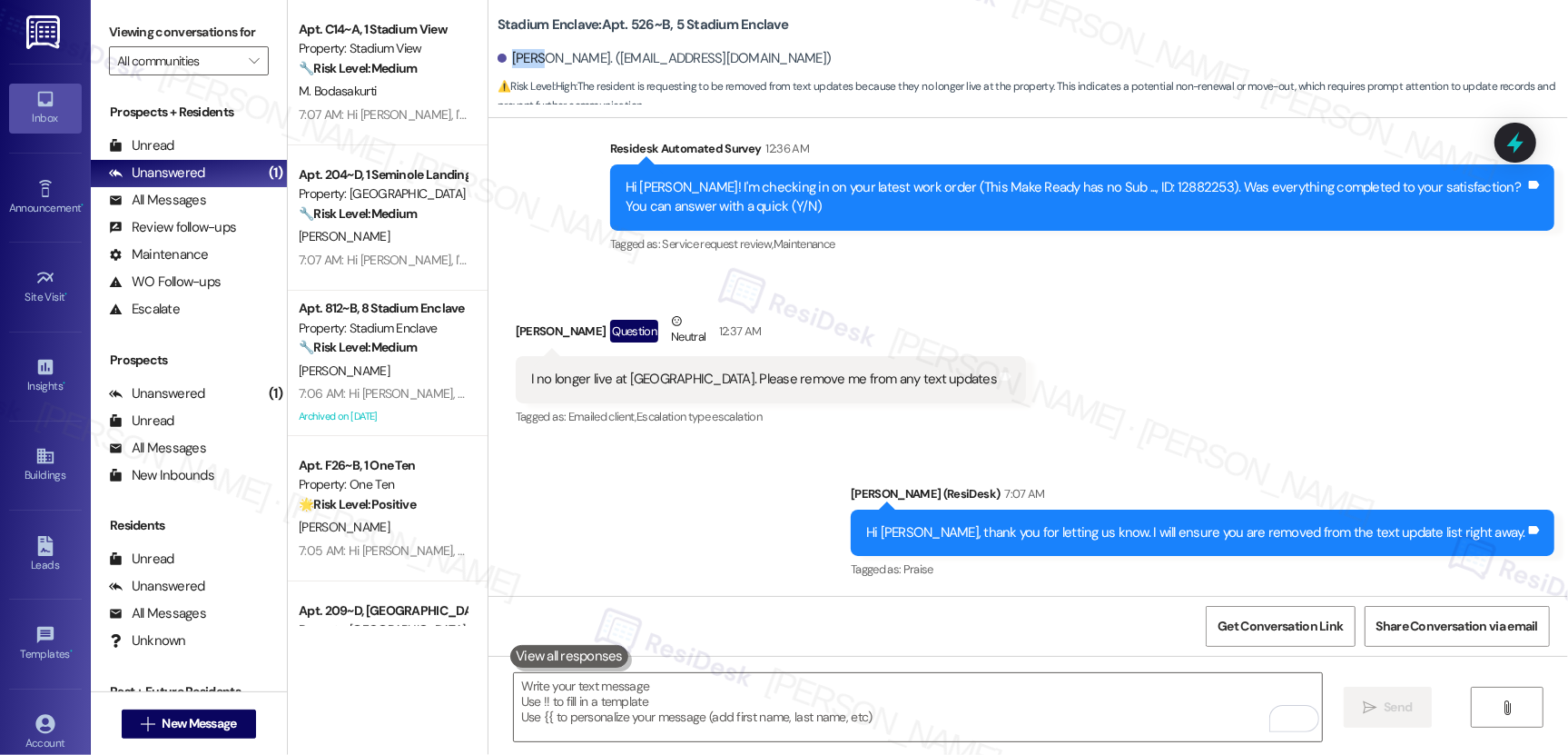
click at [288, 701] on div "Apt. C14~A, 1 Stadium View Property: Stadium View 🔧 Risk Level: Medium The resi…" at bounding box center [388, 377] width 200 height 755
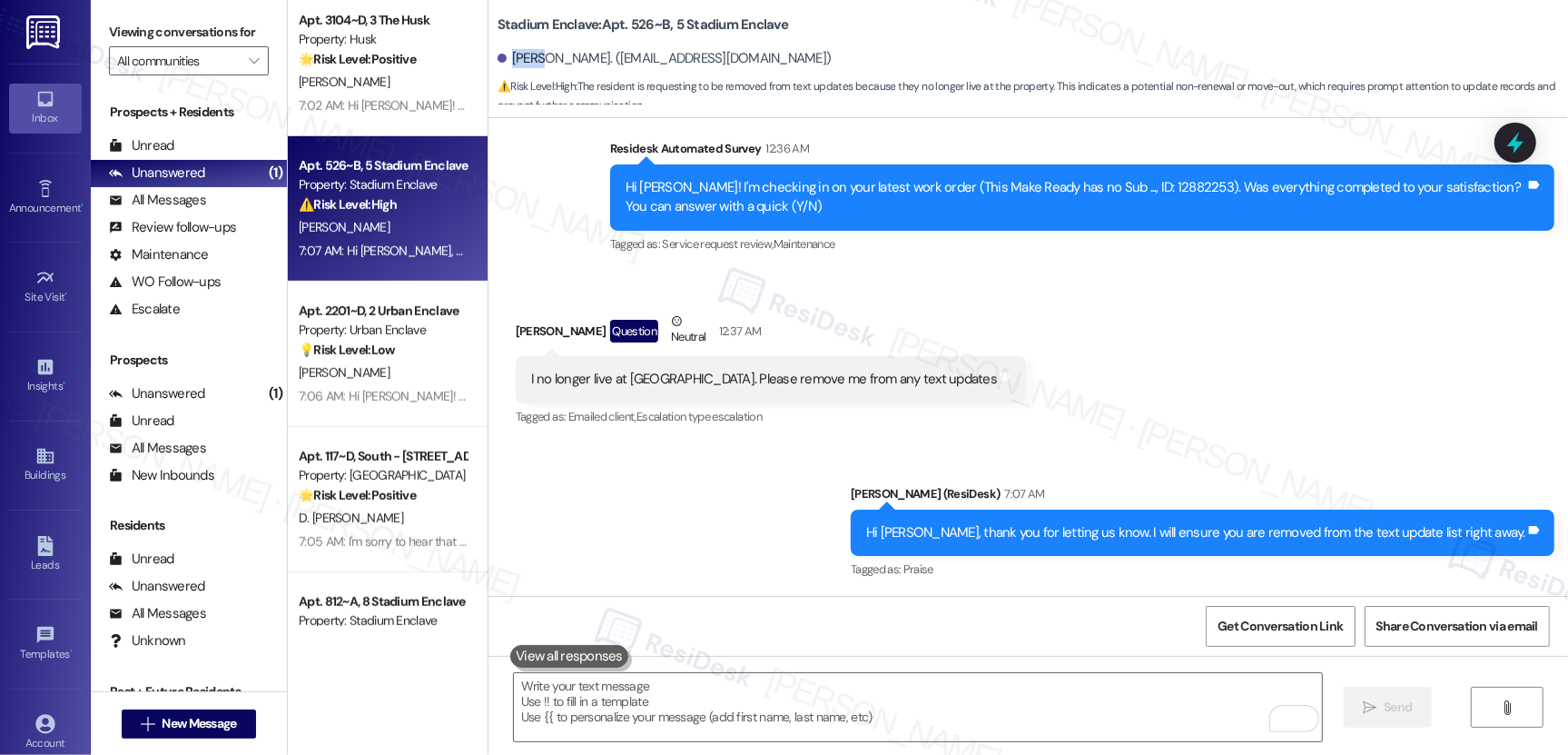
scroll to position [890, 0]
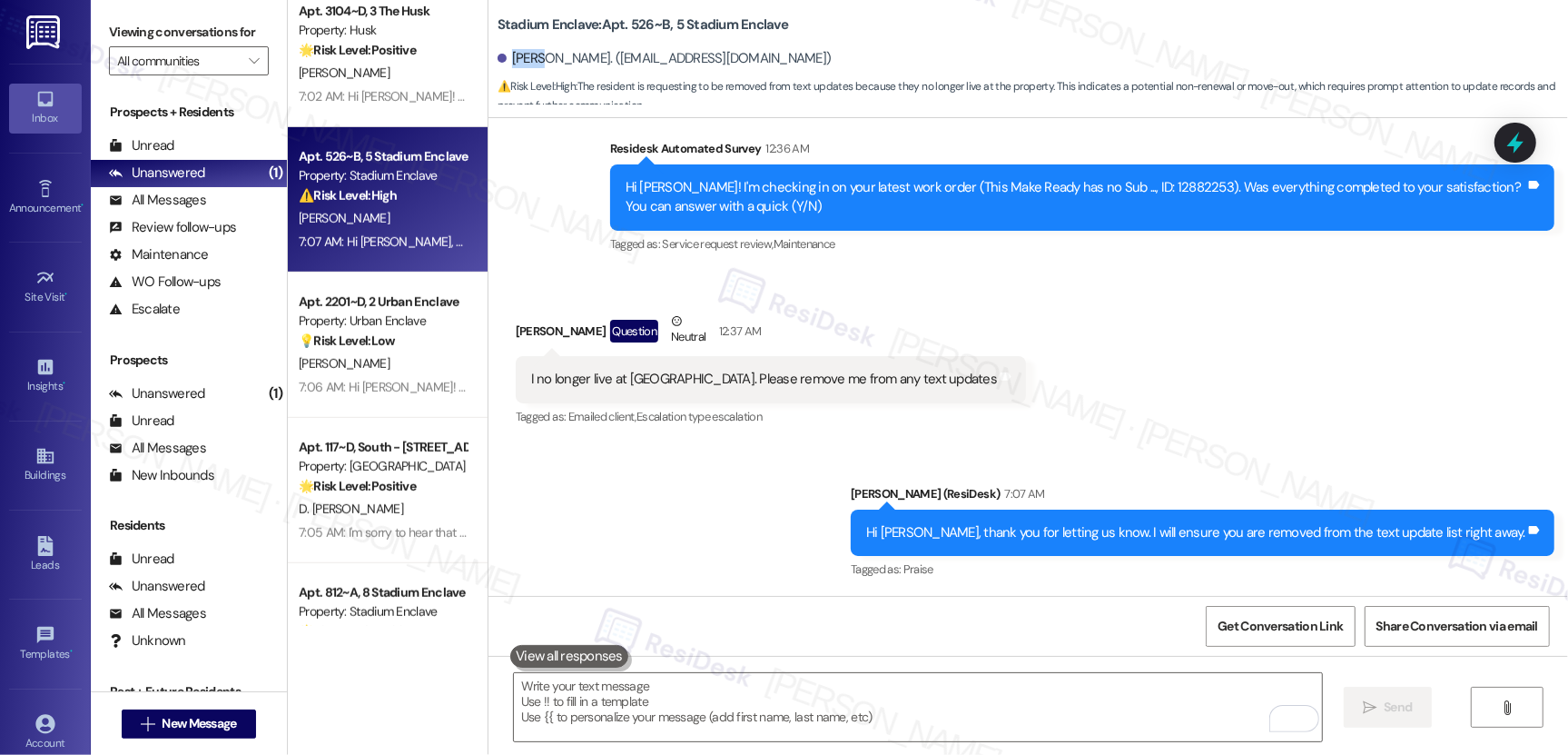
click at [374, 191] on strong "⚠️ Risk Level: High" at bounding box center [348, 195] width 98 height 17
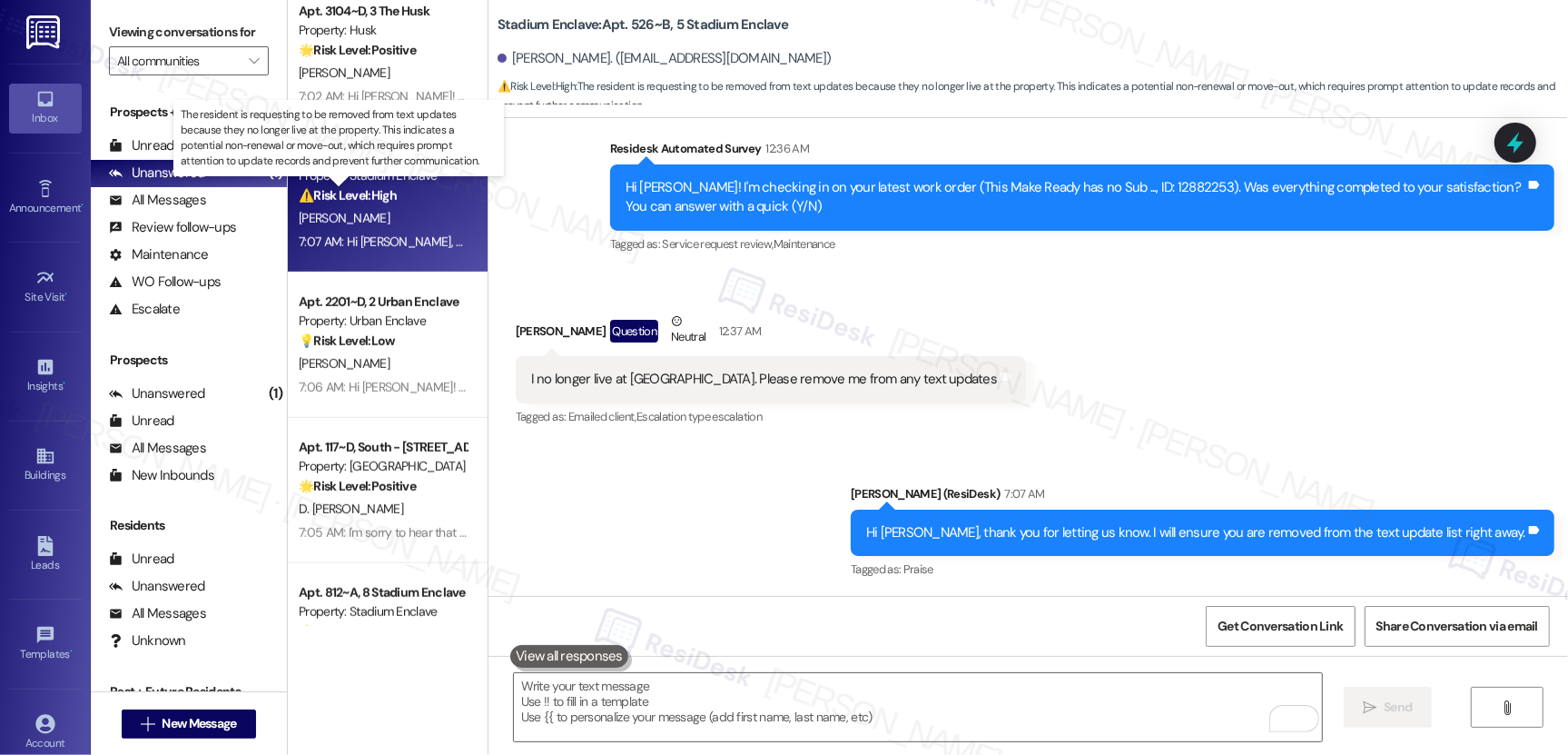
click at [374, 192] on strong "⚠️ Risk Level: High" at bounding box center [348, 195] width 98 height 17
click at [373, 190] on strong "⚠️ Risk Level: High" at bounding box center [348, 195] width 98 height 17
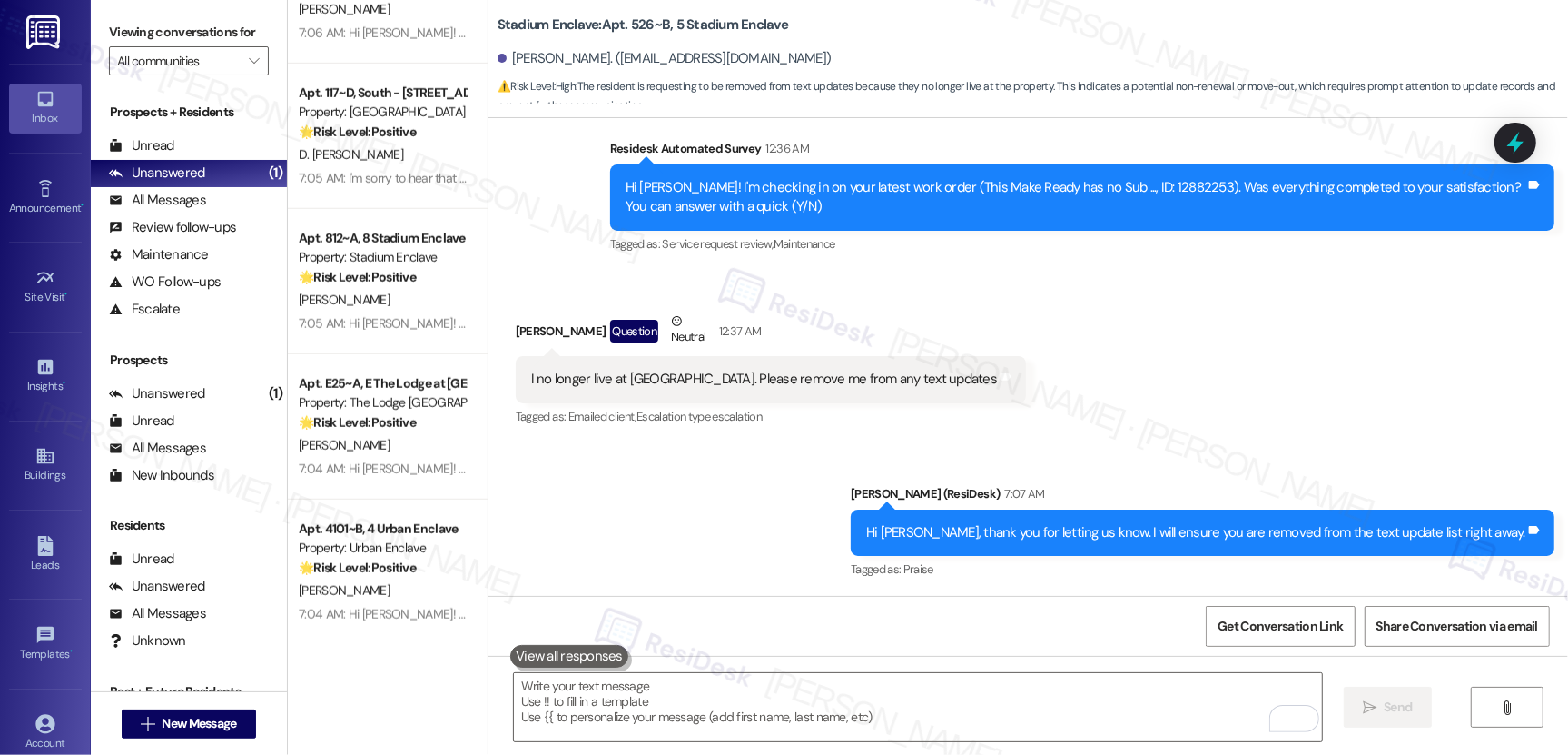
scroll to position [1281, 0]
